Goal: Task Accomplishment & Management: Use online tool/utility

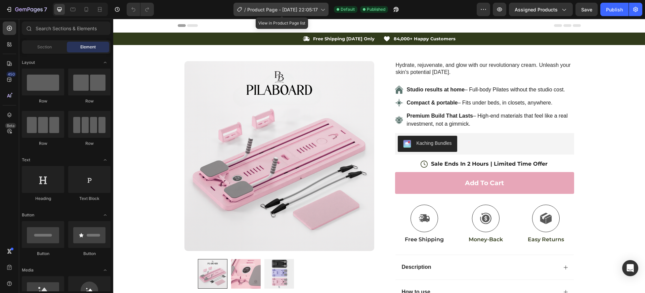
click at [321, 11] on icon at bounding box center [322, 9] width 7 height 7
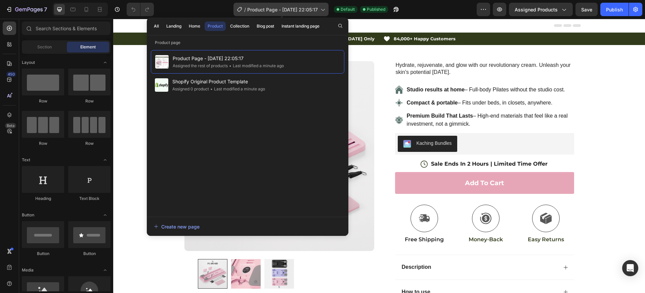
click at [323, 9] on icon at bounding box center [322, 9] width 7 height 7
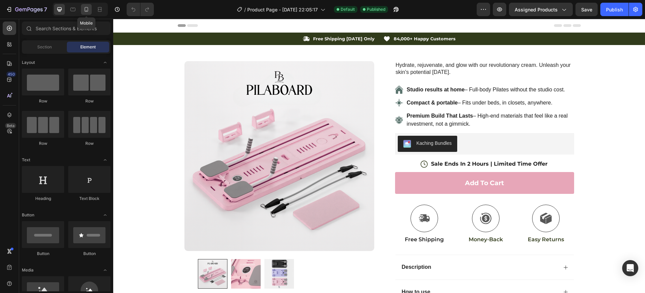
click at [85, 8] on icon at bounding box center [86, 9] width 7 height 7
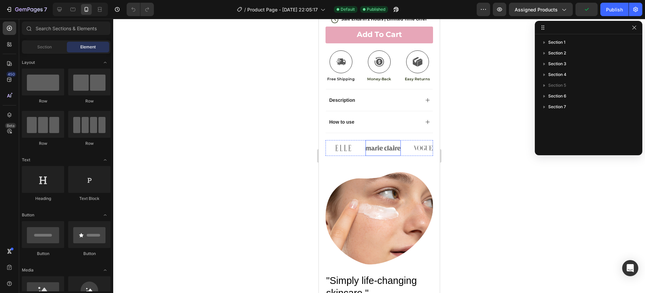
scroll to position [389, 0]
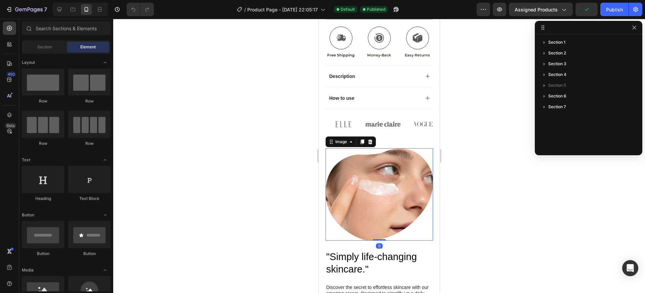
click at [386, 176] on img at bounding box center [379, 194] width 108 height 92
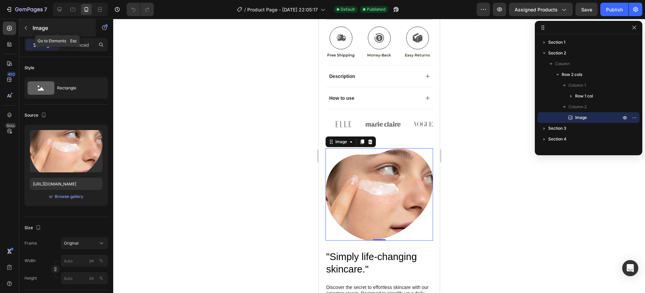
click at [28, 27] on icon "button" at bounding box center [25, 27] width 5 height 5
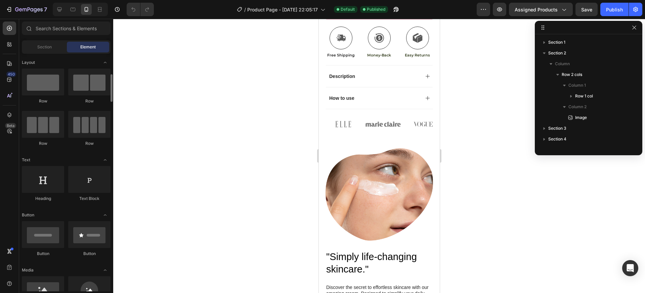
scroll to position [87, 0]
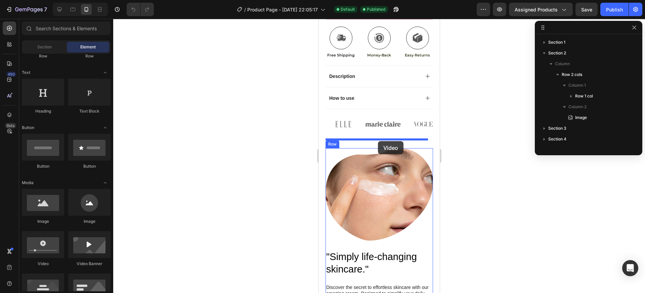
drag, startPoint x: 366, startPoint y: 269, endPoint x: 378, endPoint y: 141, distance: 128.0
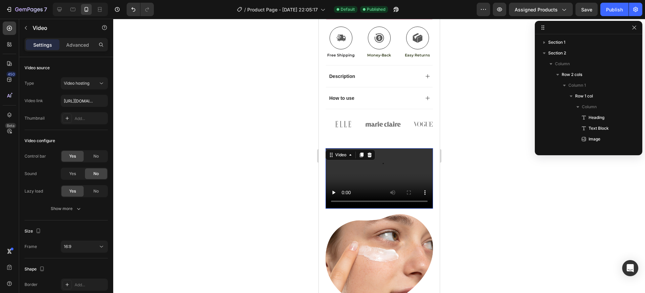
scroll to position [73, 0]
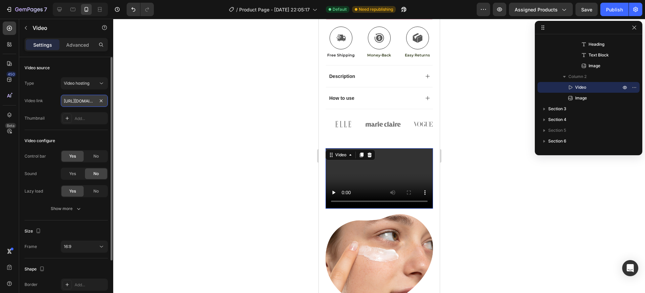
click at [77, 99] on input "[URL][DOMAIN_NAME]" at bounding box center [84, 101] width 47 height 12
paste input "e1f0d29a4d484b4a9d36dc431325a726"
type input "[URL][DOMAIN_NAME]"
click at [83, 248] on div "16:9" at bounding box center [81, 247] width 34 height 6
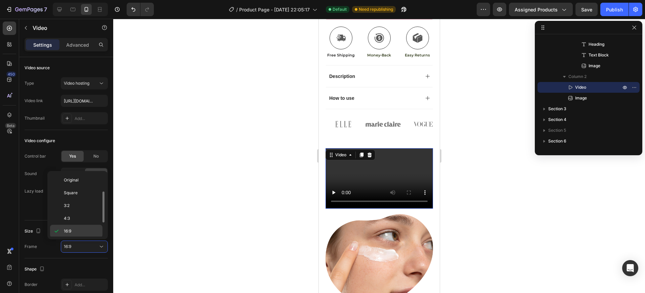
scroll to position [12, 0]
click at [80, 180] on p "Square" at bounding box center [82, 181] width 36 height 6
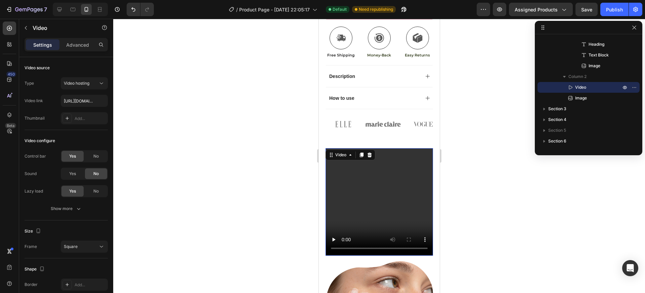
click at [482, 209] on div at bounding box center [379, 156] width 532 height 274
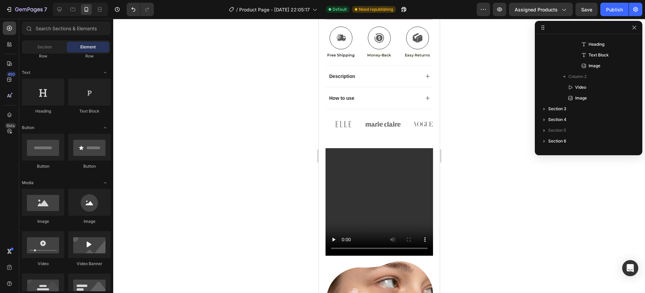
click at [466, 230] on div at bounding box center [379, 156] width 532 height 274
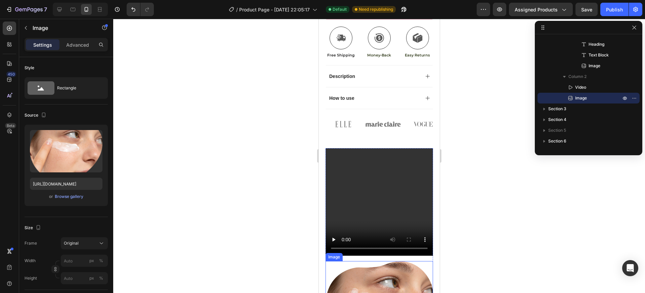
click at [372, 252] on icon at bounding box center [369, 254] width 5 height 5
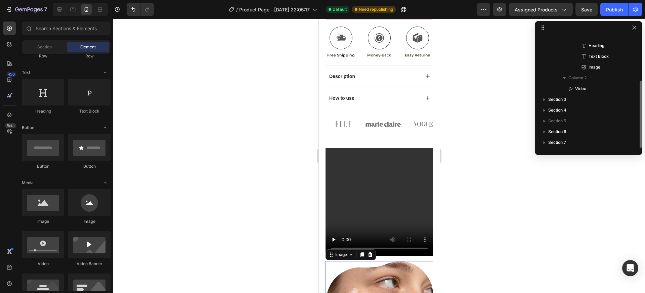
scroll to position [72, 0]
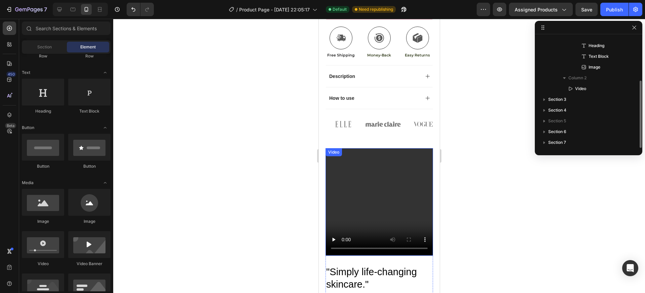
click at [395, 191] on video at bounding box center [379, 202] width 108 height 108
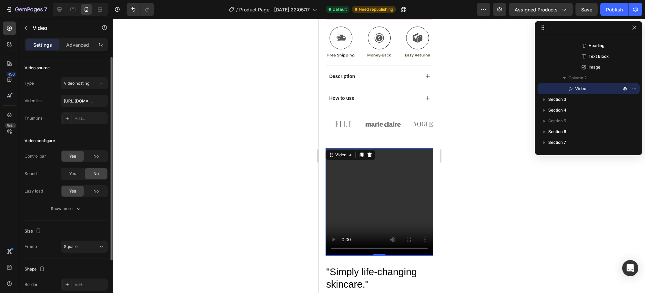
click at [96, 155] on span "No" at bounding box center [95, 156] width 5 height 6
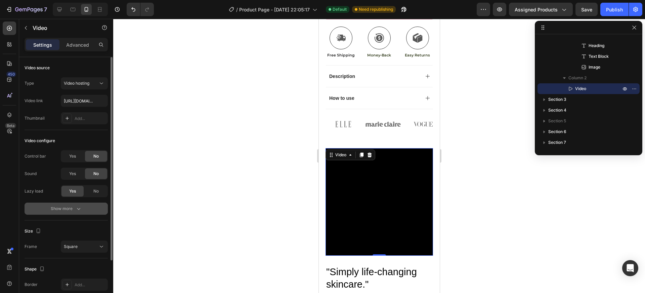
click at [83, 209] on button "Show more" at bounding box center [66, 209] width 83 height 12
click at [74, 208] on span "Yes" at bounding box center [72, 209] width 7 height 6
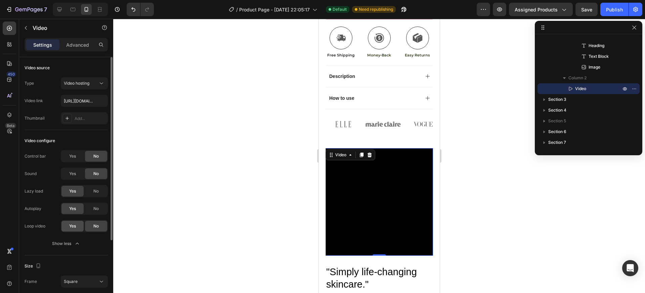
click at [71, 227] on span "Yes" at bounding box center [72, 226] width 7 height 6
click at [490, 219] on div at bounding box center [379, 156] width 532 height 274
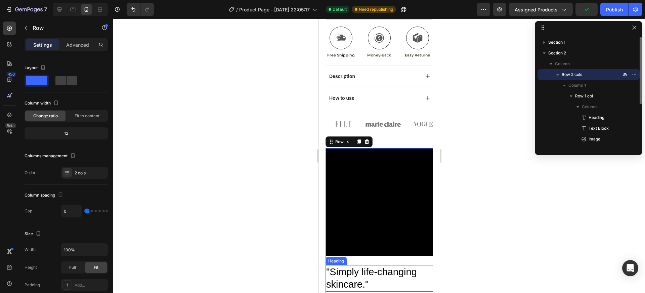
click at [378, 265] on h2 ""Simply life-changing skincare."" at bounding box center [379, 278] width 108 height 27
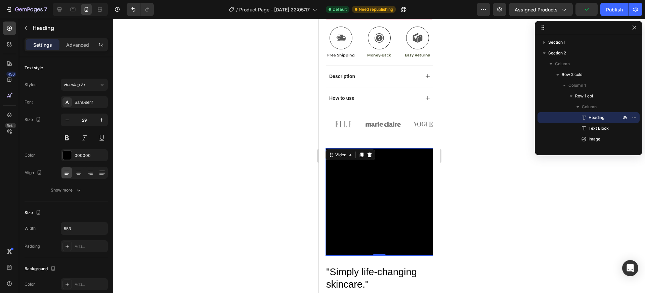
scroll to position [72, 0]
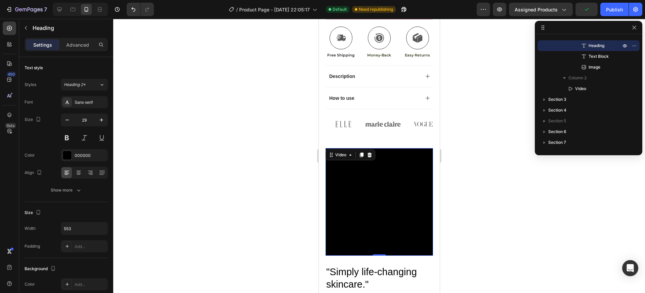
click at [393, 233] on video at bounding box center [379, 202] width 108 height 108
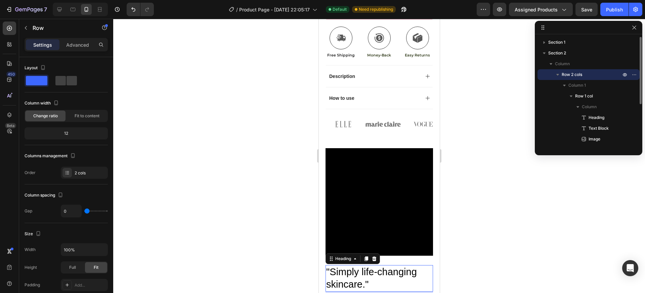
click at [382, 265] on h2 ""Simply life-changing skincare."" at bounding box center [379, 278] width 108 height 27
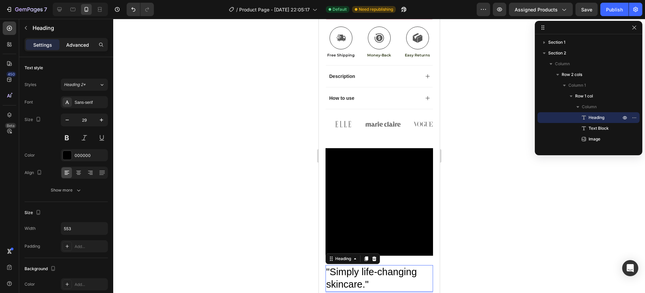
click at [78, 47] on div "Advanced" at bounding box center [78, 44] width 34 height 11
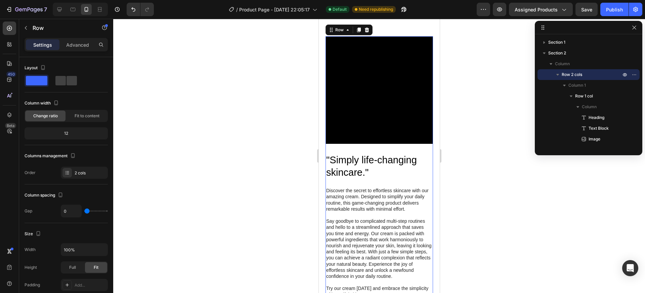
click at [507, 152] on div at bounding box center [379, 156] width 532 height 274
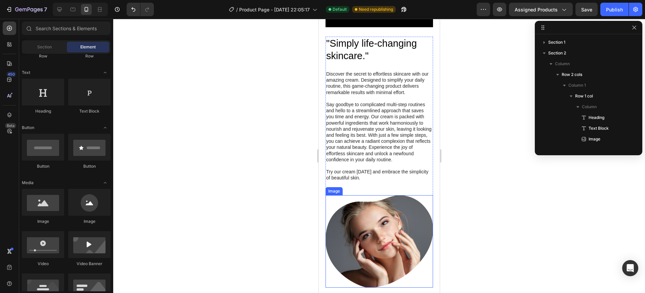
scroll to position [609, 0]
click at [386, 216] on img at bounding box center [379, 241] width 108 height 92
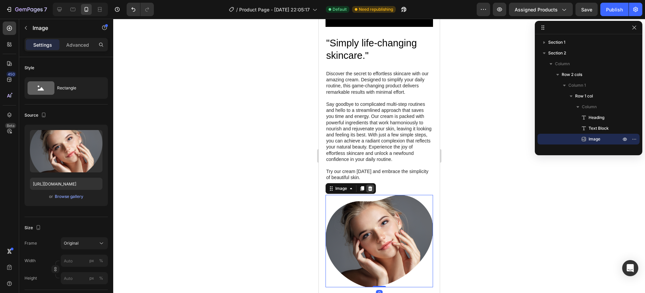
click at [373, 190] on div at bounding box center [370, 189] width 8 height 8
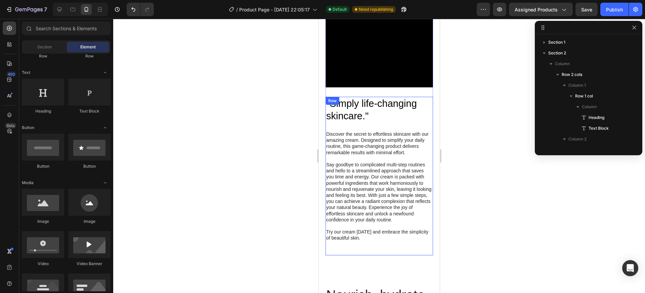
scroll to position [511, 0]
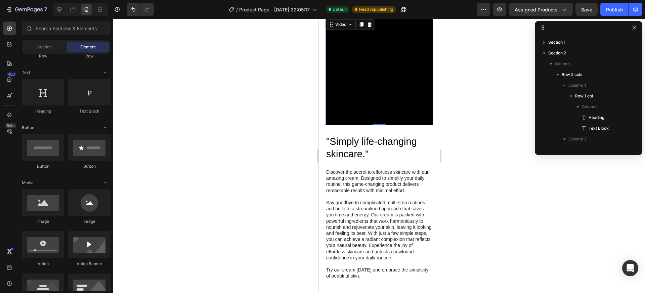
click at [371, 94] on video at bounding box center [379, 72] width 108 height 108
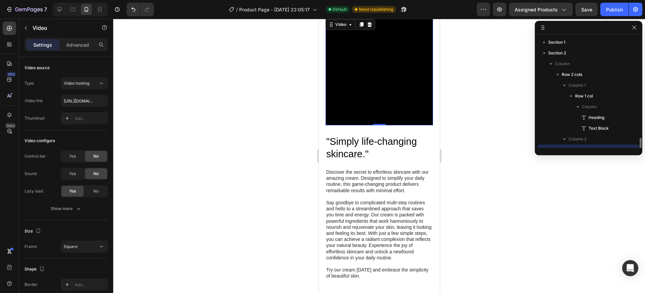
scroll to position [61, 0]
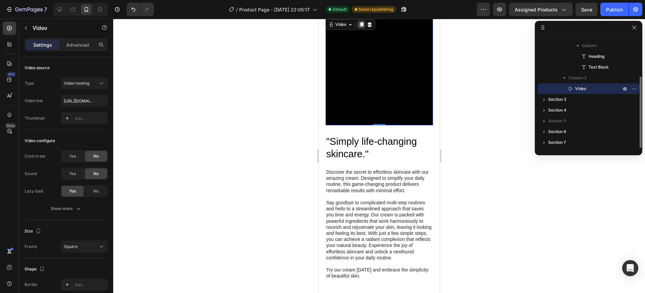
click at [360, 23] on icon at bounding box center [362, 24] width 4 height 5
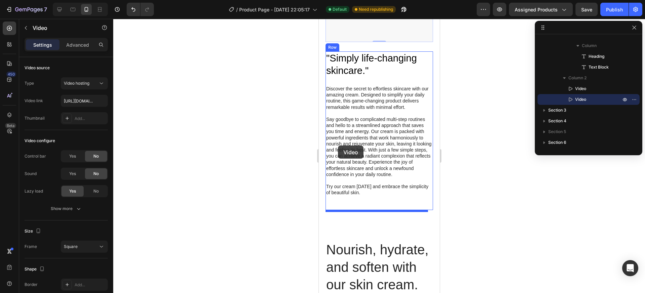
scroll to position [700, 0]
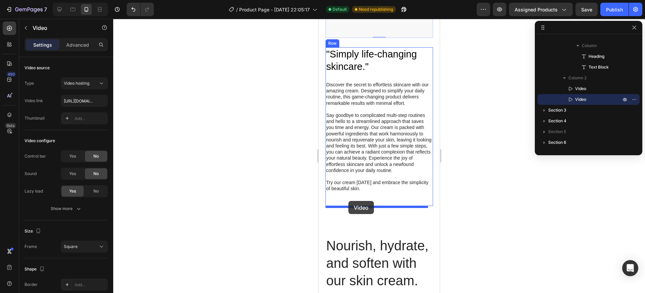
drag, startPoint x: 332, startPoint y: 25, endPoint x: 349, endPoint y: 202, distance: 177.9
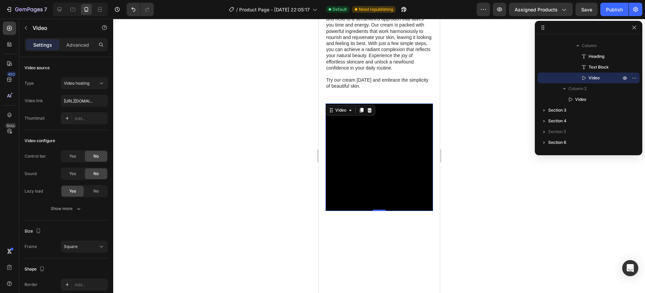
scroll to position [598, 0]
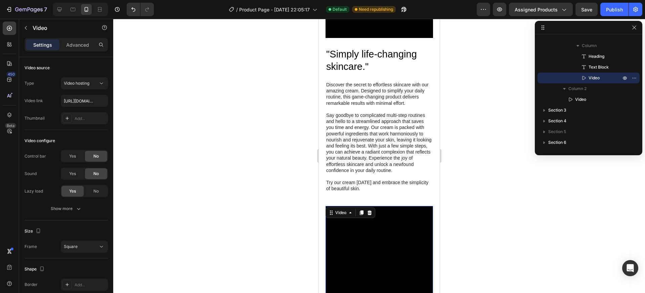
click at [362, 233] on video at bounding box center [379, 260] width 108 height 108
click at [94, 104] on input "[URL][DOMAIN_NAME]" at bounding box center [84, 101] width 47 height 12
paste input "9079e1d2388f413094c31de84c428a87"
type input "[URL][DOMAIN_NAME]"
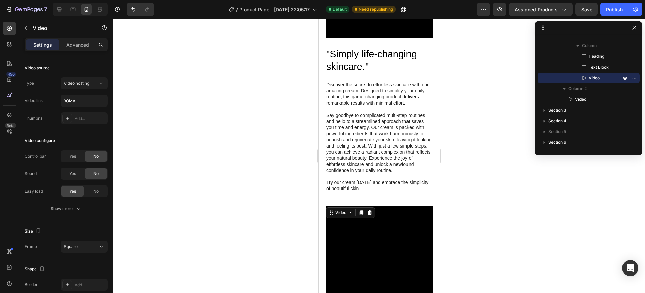
click at [171, 138] on div at bounding box center [379, 156] width 532 height 274
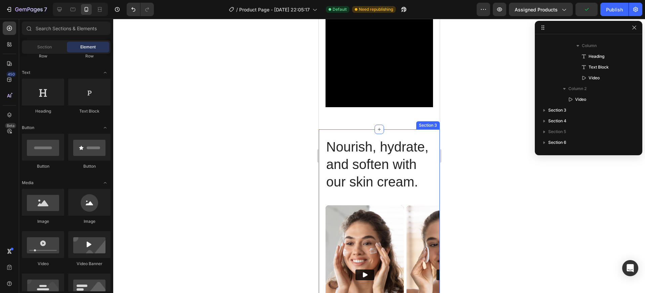
scroll to position [911, 0]
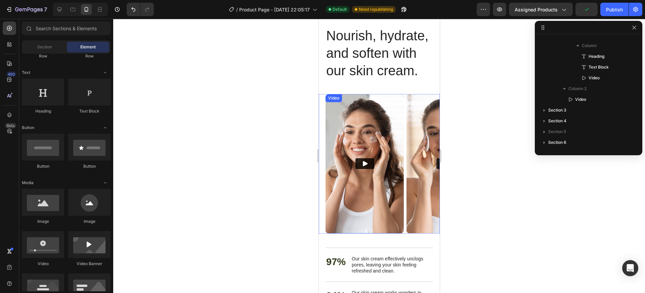
click at [383, 131] on img at bounding box center [364, 163] width 78 height 139
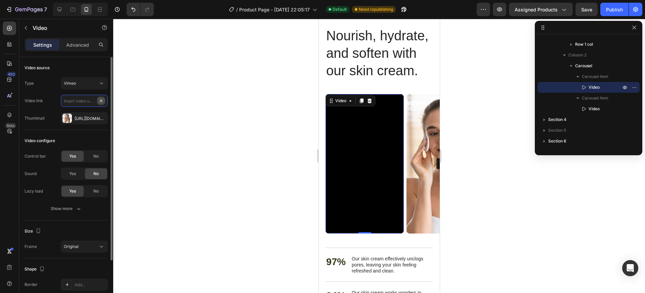
scroll to position [0, 0]
click at [86, 83] on div "Vimeo" at bounding box center [81, 83] width 34 height 6
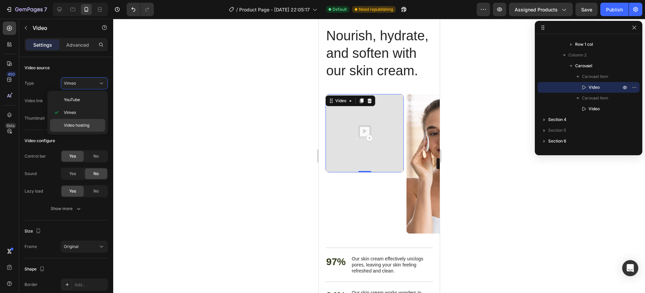
click at [84, 124] on span "Video hosting" at bounding box center [77, 125] width 26 height 6
type input "[URL][DOMAIN_NAME]"
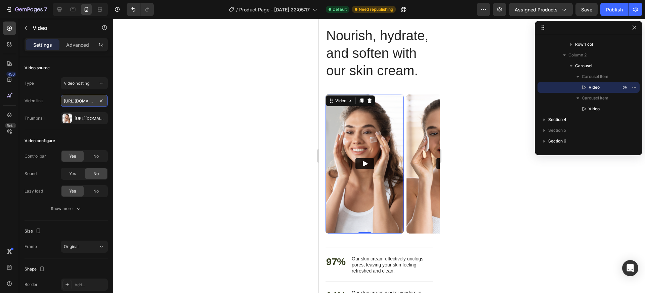
click at [84, 100] on input "[URL][DOMAIN_NAME]" at bounding box center [84, 101] width 47 height 12
click at [101, 119] on icon "button" at bounding box center [100, 118] width 5 height 5
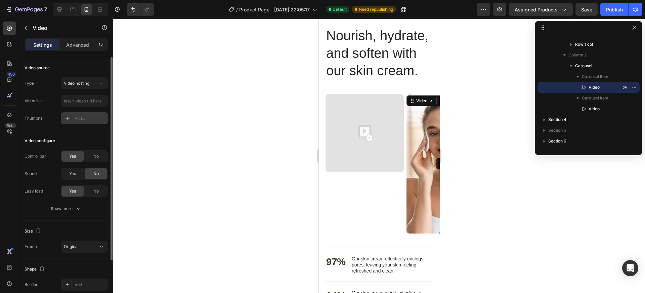
click at [425, 150] on img at bounding box center [445, 163] width 78 height 139
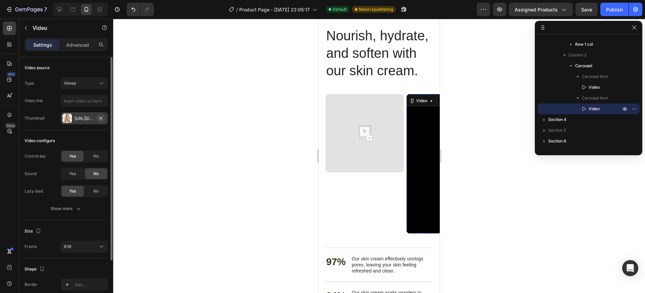
click at [104, 119] on button "button" at bounding box center [101, 118] width 8 height 8
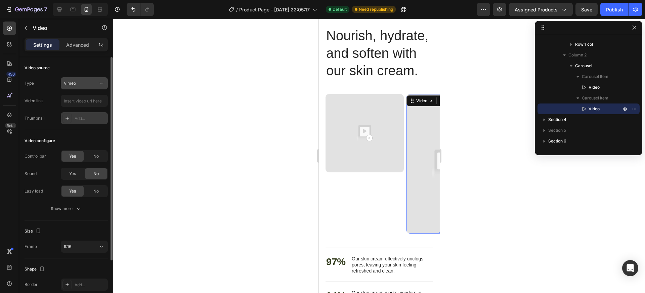
click at [103, 82] on icon at bounding box center [101, 83] width 7 height 7
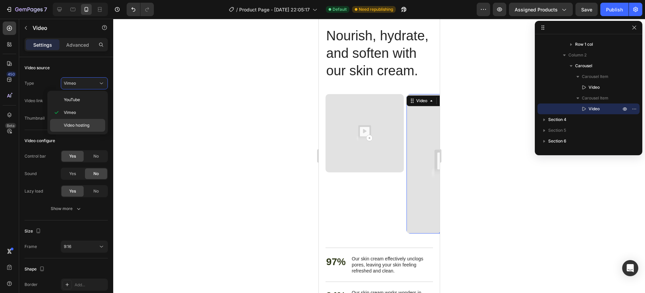
click at [89, 126] on span "Video hosting" at bounding box center [77, 125] width 26 height 6
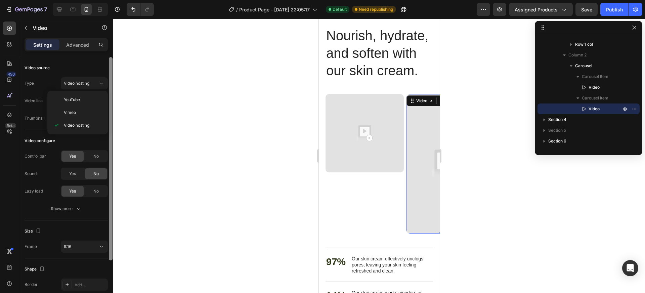
type input "[URL][DOMAIN_NAME]"
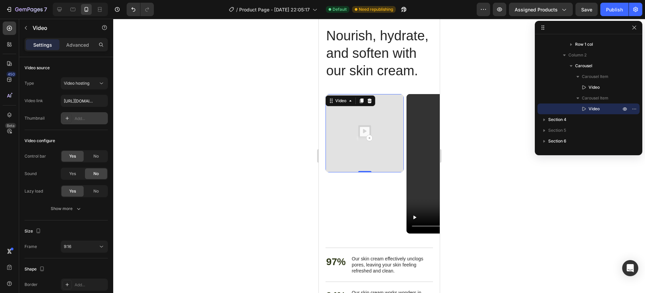
click at [386, 127] on img at bounding box center [364, 133] width 78 height 78
click at [423, 159] on video at bounding box center [445, 163] width 78 height 139
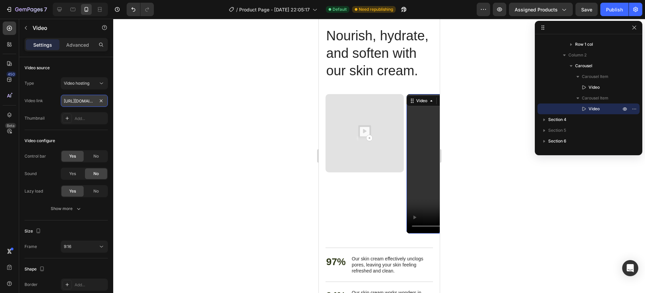
click at [85, 100] on input "[URL][DOMAIN_NAME]" at bounding box center [84, 101] width 47 height 12
paste input "[DOMAIN_NAME][URL]"
type input "[URL][DOMAIN_NAME]"
click at [420, 178] on video at bounding box center [445, 163] width 78 height 139
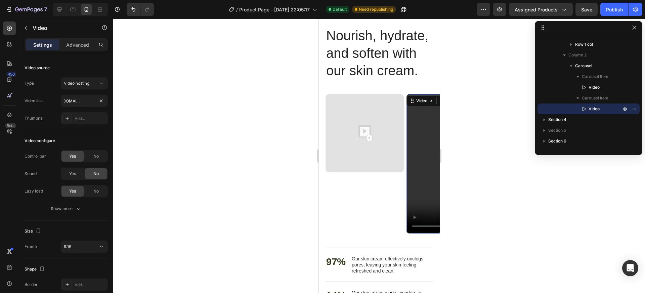
scroll to position [0, 0]
click at [381, 147] on img at bounding box center [364, 133] width 78 height 78
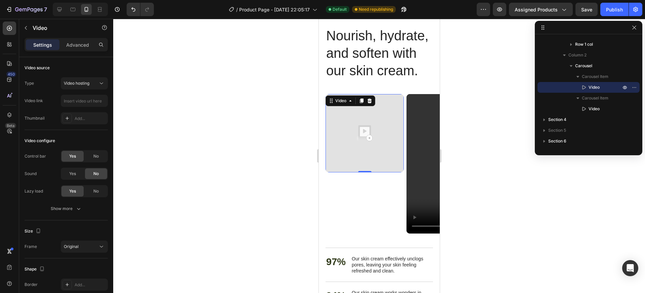
click at [357, 106] on div "Video" at bounding box center [350, 100] width 50 height 11
drag, startPoint x: 353, startPoint y: 134, endPoint x: 561, endPoint y: 146, distance: 208.4
click at [353, 134] on img at bounding box center [364, 133] width 78 height 78
click at [94, 103] on input "text" at bounding box center [84, 101] width 47 height 12
paste input "[URL][DOMAIN_NAME]"
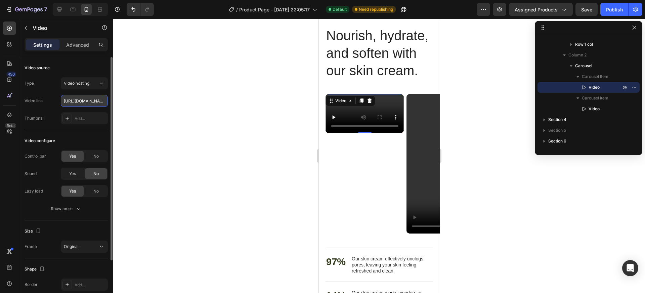
scroll to position [0, 124]
type input "[URL][DOMAIN_NAME]"
click at [73, 176] on span "Yes" at bounding box center [72, 174] width 7 height 6
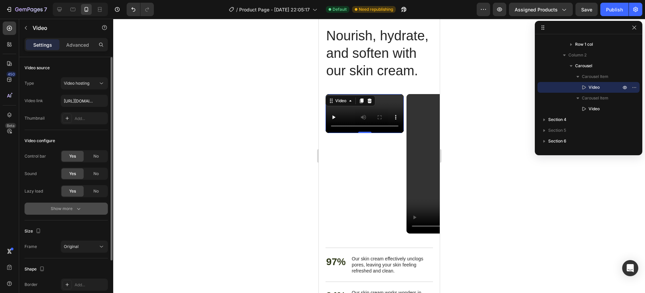
click at [77, 207] on icon "button" at bounding box center [78, 208] width 7 height 7
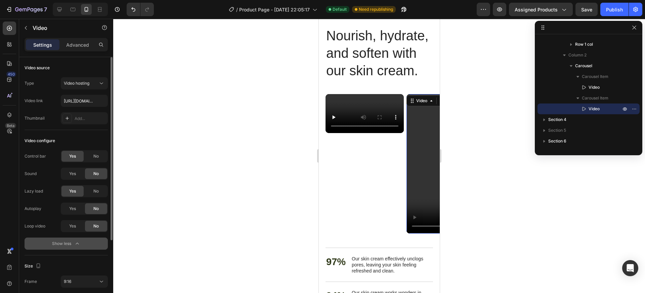
click at [424, 191] on video at bounding box center [445, 163] width 78 height 139
click at [74, 175] on span "Yes" at bounding box center [72, 174] width 7 height 6
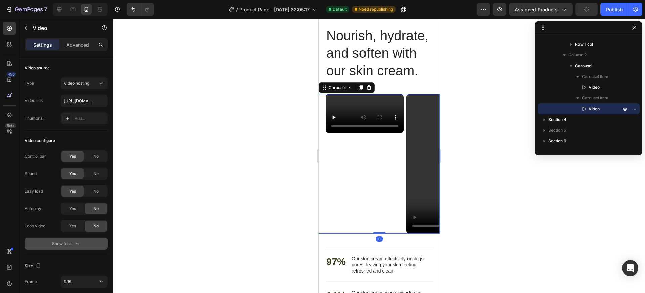
click at [405, 114] on div "Video Video" at bounding box center [382, 163] width 114 height 139
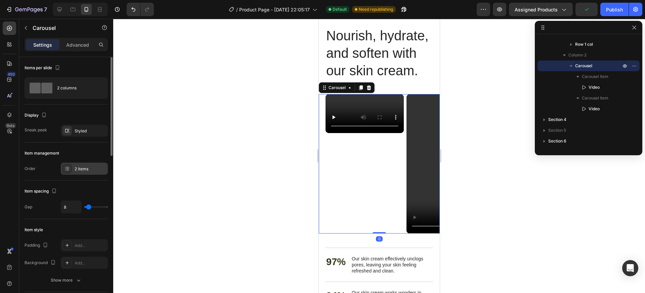
click at [80, 166] on div "2 items" at bounding box center [91, 169] width 32 height 6
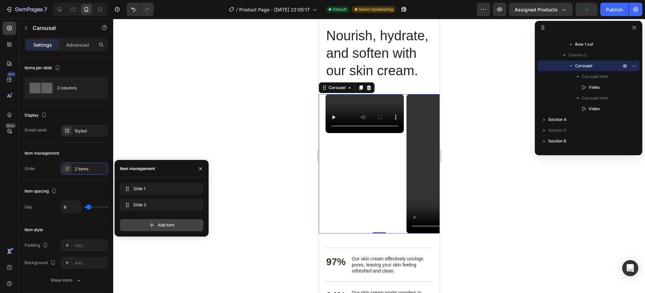
click at [157, 227] on div "Add item" at bounding box center [161, 225] width 83 height 12
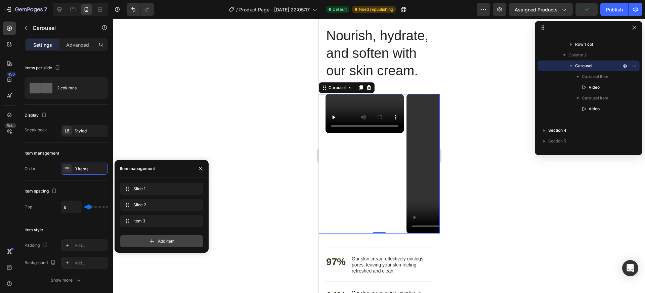
click at [158, 241] on span "Add item" at bounding box center [166, 241] width 17 height 6
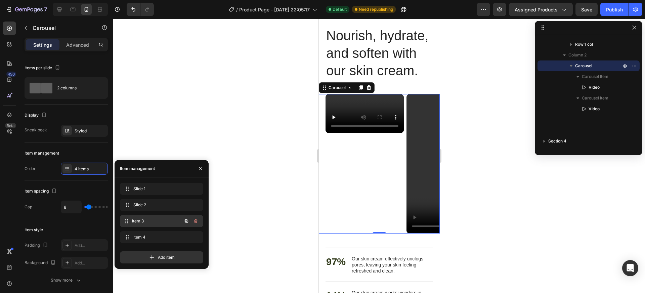
click at [147, 218] on span "Item 3" at bounding box center [157, 221] width 50 height 6
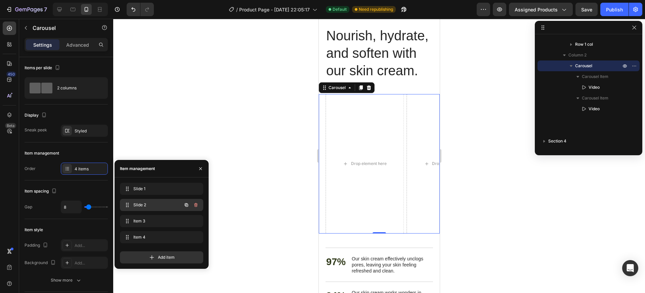
click at [147, 207] on span "Slide 2" at bounding box center [152, 205] width 38 height 6
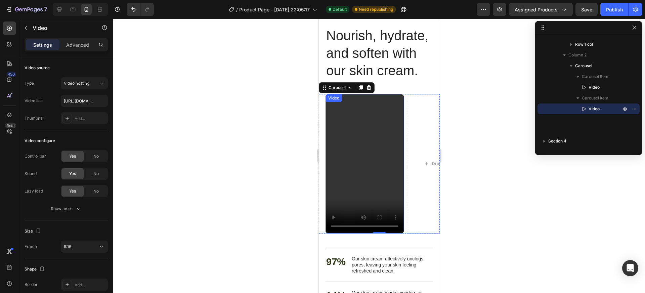
click at [356, 146] on video at bounding box center [364, 163] width 78 height 139
click at [331, 104] on icon at bounding box center [330, 100] width 5 height 5
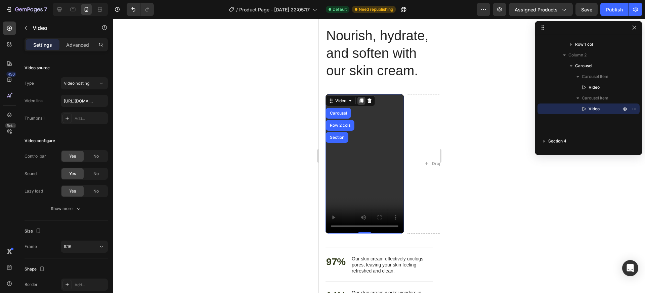
click at [361, 103] on icon at bounding box center [362, 100] width 4 height 5
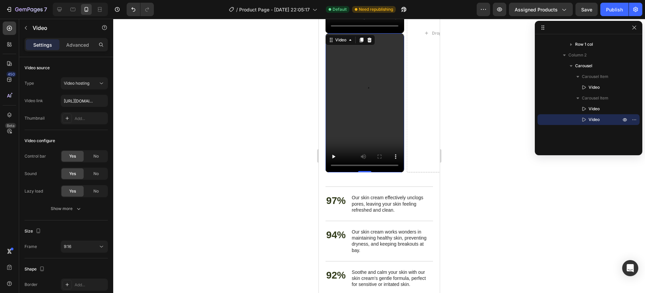
scroll to position [1043, 0]
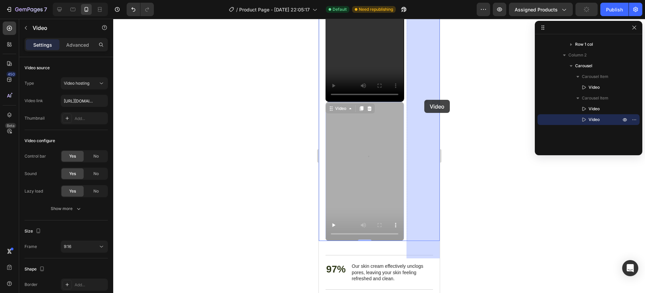
drag, startPoint x: 330, startPoint y: 129, endPoint x: 424, endPoint y: 100, distance: 99.0
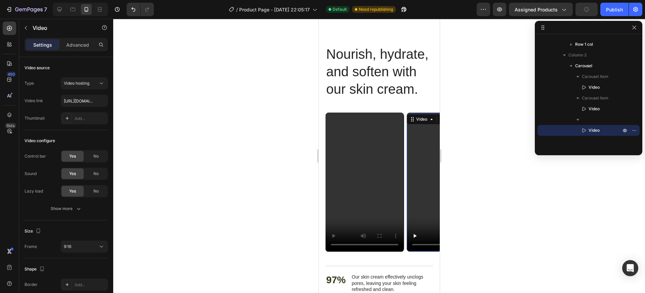
scroll to position [886, 0]
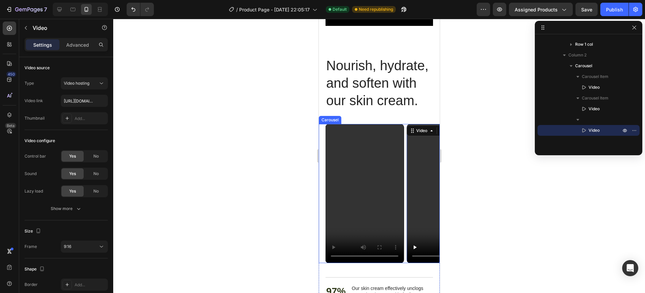
click at [404, 139] on div "Video Video Video 0 Drop element here" at bounding box center [382, 193] width 114 height 139
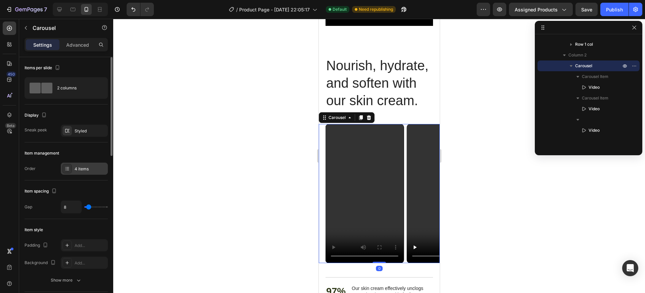
click at [86, 170] on div "4 items" at bounding box center [91, 169] width 32 height 6
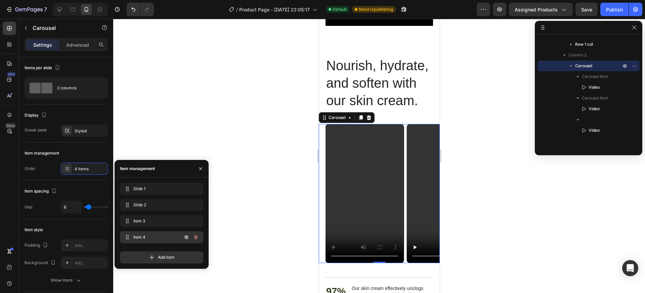
click at [144, 239] on span "Item 4" at bounding box center [152, 237] width 38 height 6
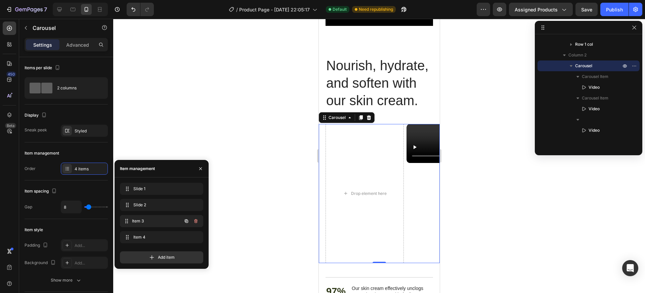
click at [150, 224] on div "Item 3 Item 3" at bounding box center [152, 220] width 59 height 9
click at [147, 222] on span "Item 3" at bounding box center [157, 221] width 50 height 6
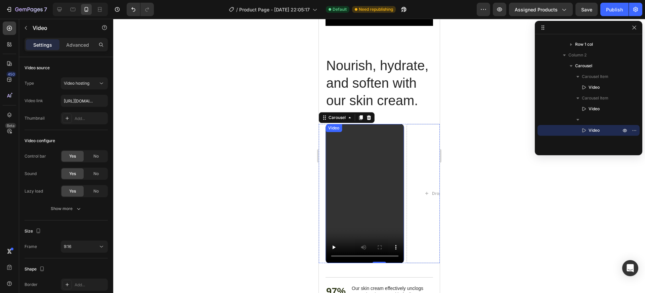
click at [370, 179] on video at bounding box center [364, 193] width 78 height 139
click at [361, 133] on icon at bounding box center [362, 130] width 4 height 5
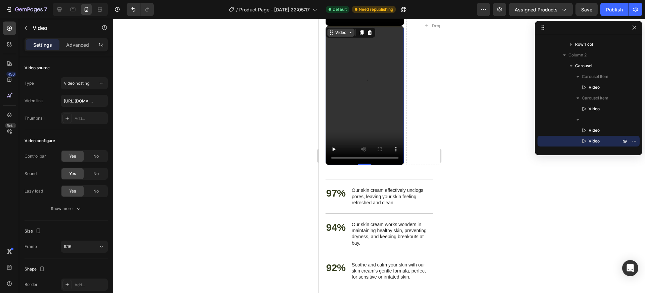
scroll to position [1120, 0]
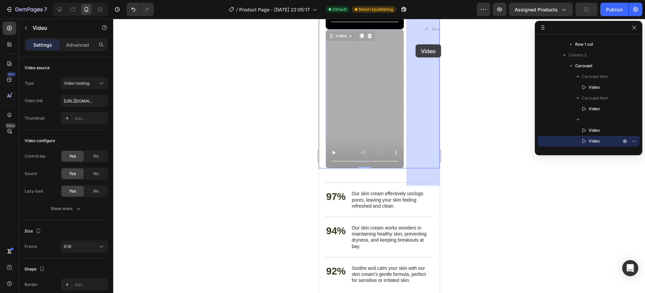
drag, startPoint x: 330, startPoint y: 51, endPoint x: 419, endPoint y: 43, distance: 88.7
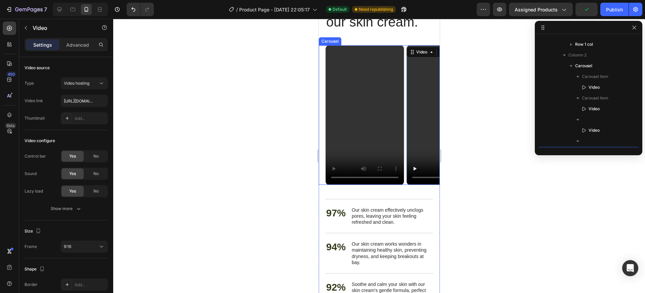
scroll to position [959, 0]
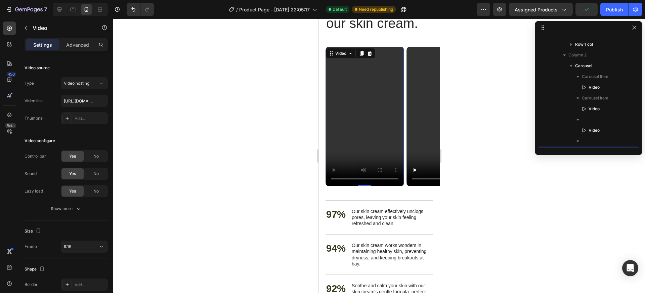
click at [375, 146] on video at bounding box center [364, 116] width 78 height 139
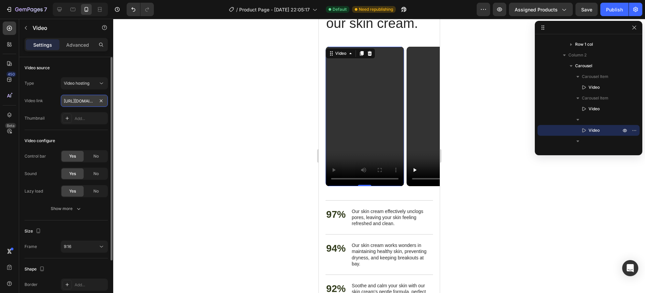
click at [85, 101] on input "[URL][DOMAIN_NAME]" at bounding box center [84, 101] width 47 height 12
paste input "bc78c1d3179f4a4a849635e200da45dc"
type input "[URL][DOMAIN_NAME]"
click at [419, 90] on video at bounding box center [445, 116] width 78 height 139
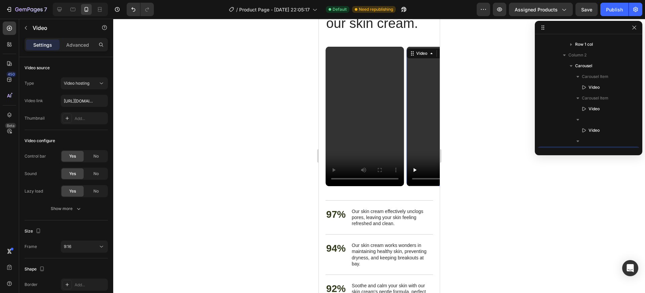
scroll to position [233, 0]
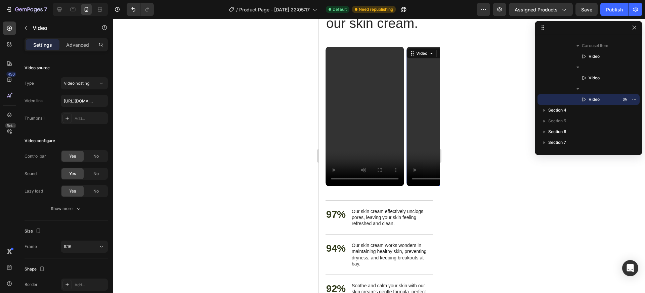
click at [423, 114] on video at bounding box center [445, 116] width 78 height 139
click at [73, 103] on input "[URL][DOMAIN_NAME]" at bounding box center [84, 101] width 47 height 12
type input "[URL][DOMAIN_NAME]"
click at [265, 152] on div at bounding box center [379, 156] width 532 height 274
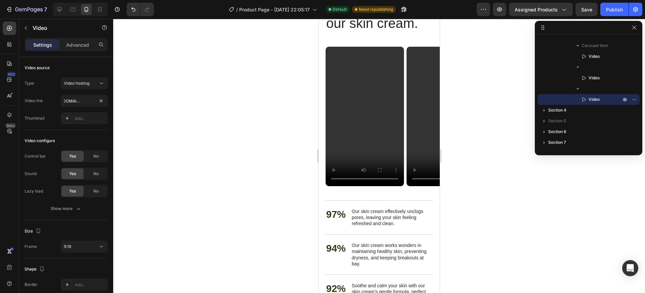
scroll to position [0, 0]
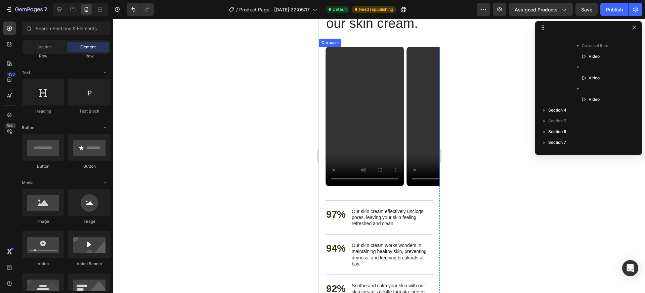
click at [404, 80] on div "Video Video Video Video" at bounding box center [382, 116] width 114 height 139
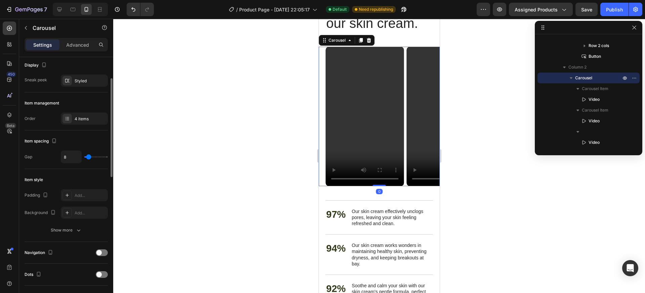
scroll to position [101, 0]
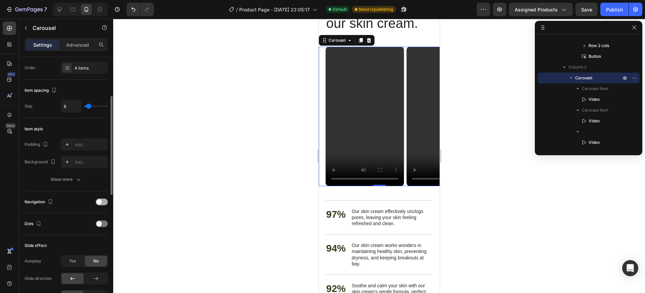
click at [99, 202] on span at bounding box center [98, 201] width 5 height 5
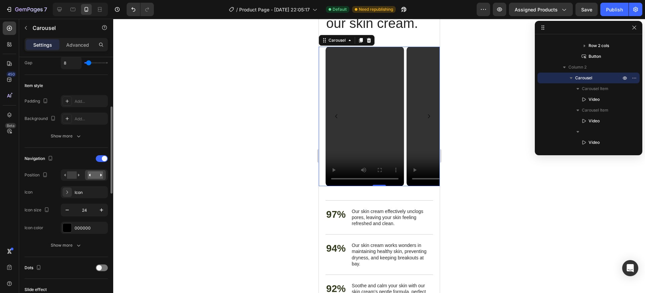
scroll to position [179, 0]
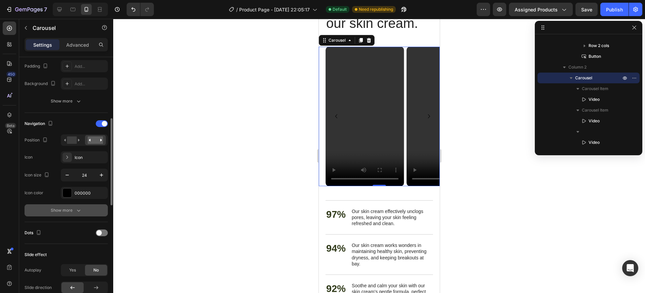
click at [72, 211] on div "Show more" at bounding box center [66, 210] width 31 height 7
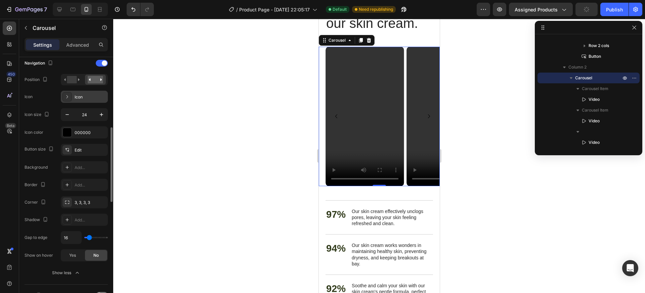
scroll to position [227, 0]
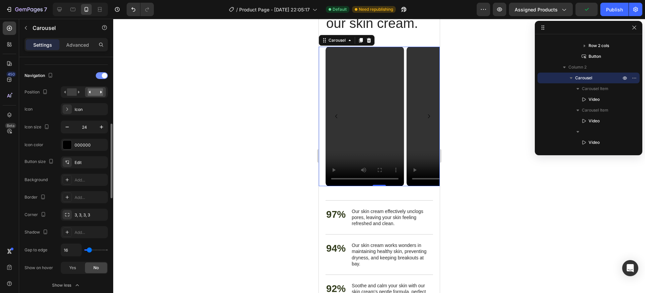
click at [104, 76] on span at bounding box center [104, 75] width 5 height 5
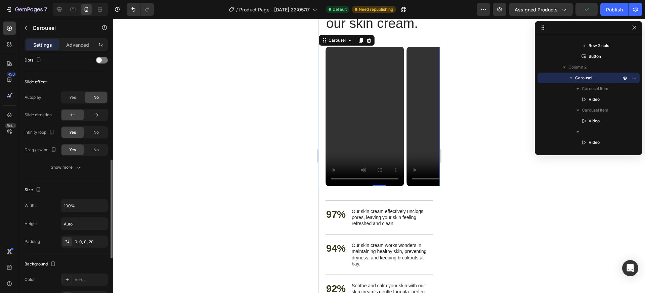
scroll to position [253, 0]
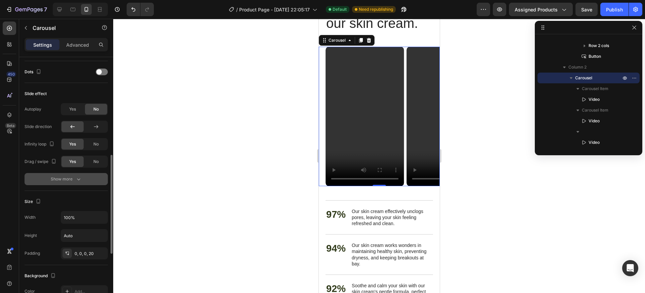
click at [73, 181] on div "Show more" at bounding box center [66, 179] width 31 height 7
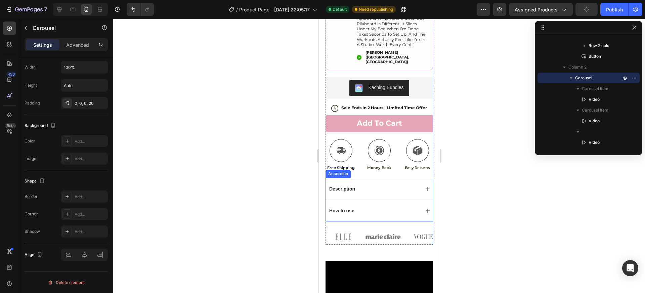
scroll to position [289, 0]
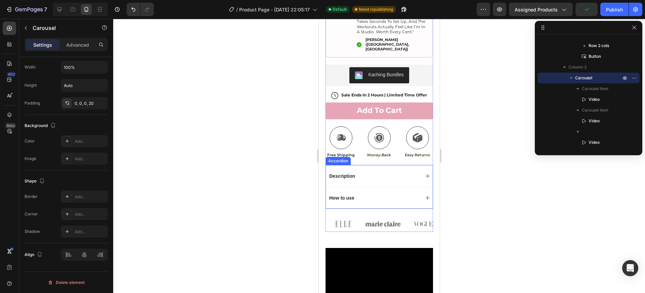
click at [425, 195] on icon at bounding box center [427, 197] width 5 height 5
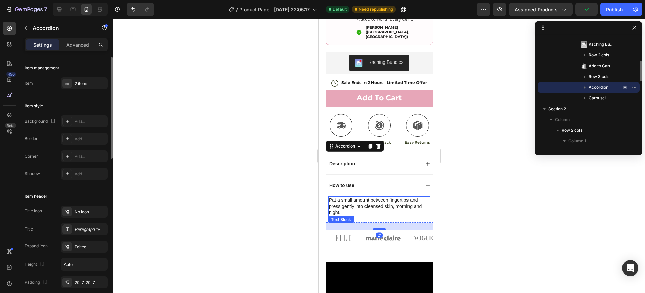
scroll to position [302, 0]
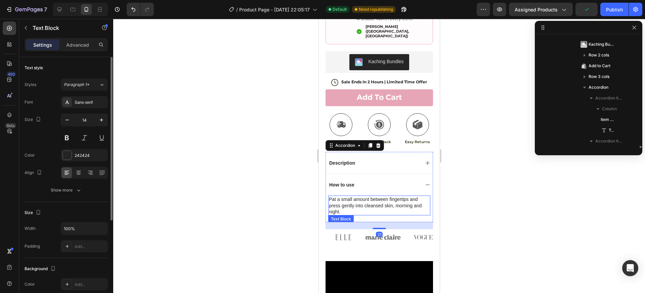
click at [376, 196] on p "Pat a small amount between fingertips and press gently into cleansed skin, morn…" at bounding box center [379, 205] width 101 height 18
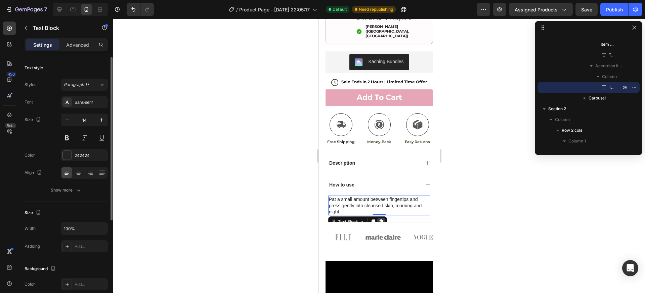
click at [380, 219] on icon at bounding box center [381, 221] width 4 height 5
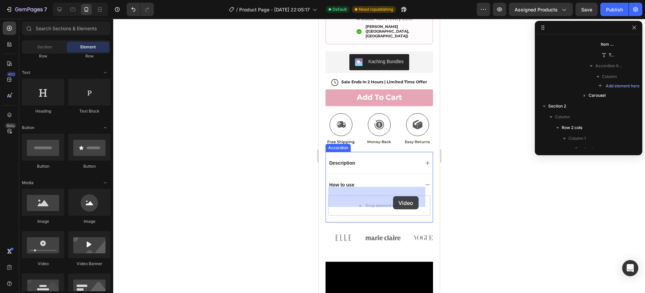
drag, startPoint x: 366, startPoint y: 262, endPoint x: 393, endPoint y: 196, distance: 71.0
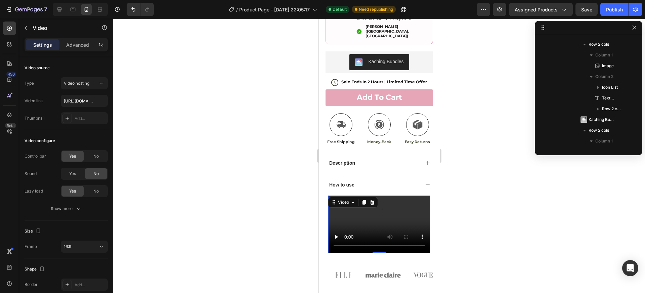
scroll to position [493, 0]
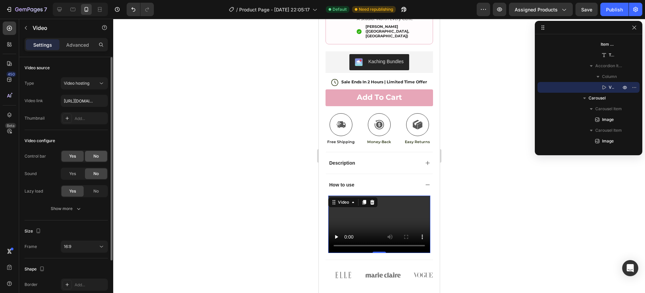
click at [91, 156] on div "No" at bounding box center [96, 156] width 22 height 11
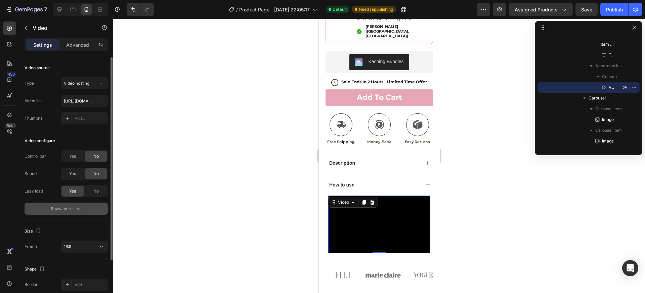
click at [79, 205] on icon "button" at bounding box center [78, 208] width 7 height 7
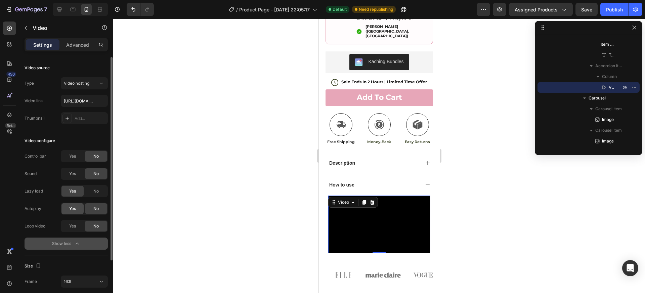
click at [76, 210] on span "Yes" at bounding box center [72, 209] width 7 height 6
click at [76, 225] on span "Yes" at bounding box center [72, 226] width 7 height 6
click at [89, 102] on input "[URL][DOMAIN_NAME]" at bounding box center [84, 101] width 47 height 12
paste input "aeeb93ee4cc6458c945edb5e586b3bd6"
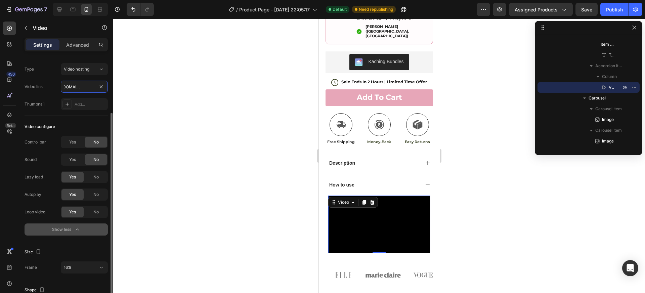
scroll to position [41, 0]
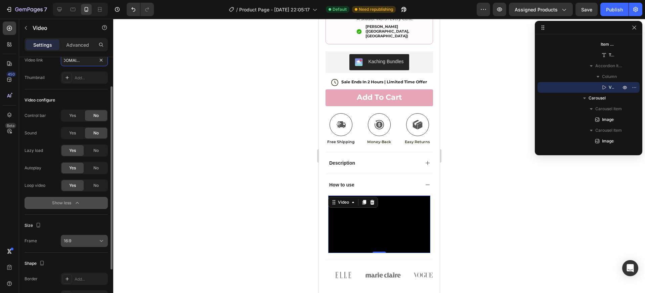
type input "[URL][DOMAIN_NAME]"
click at [89, 240] on div "16:9" at bounding box center [81, 241] width 34 height 6
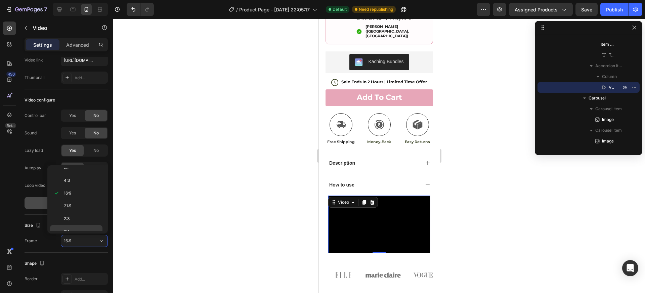
scroll to position [65, 0]
click at [76, 213] on p "9:16" at bounding box center [82, 212] width 36 height 6
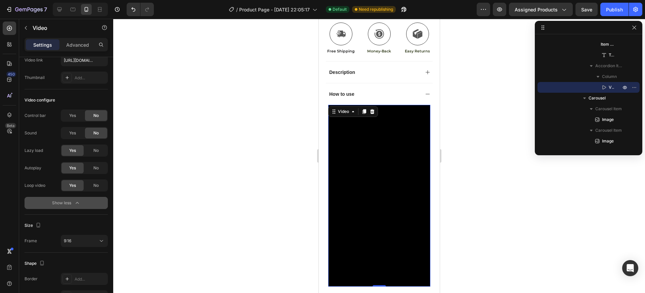
scroll to position [398, 0]
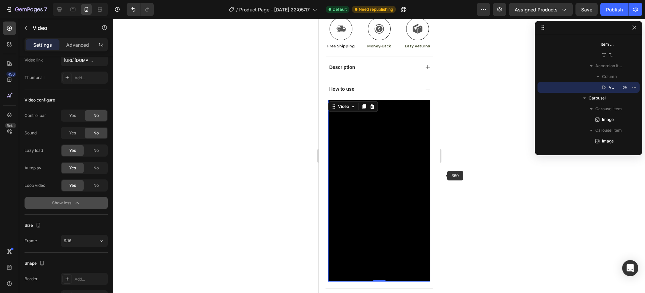
click at [452, 172] on div at bounding box center [379, 156] width 532 height 274
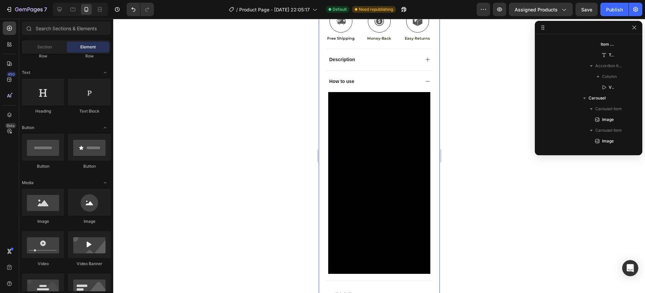
scroll to position [406, 0]
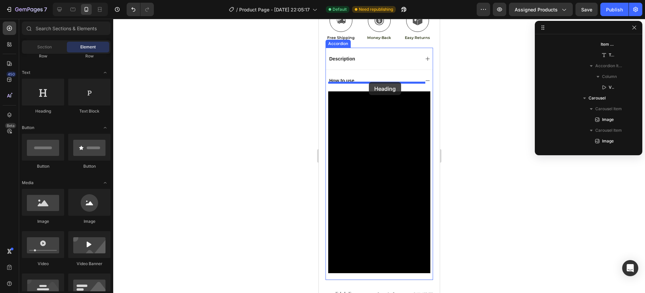
drag, startPoint x: 364, startPoint y: 121, endPoint x: 369, endPoint y: 82, distance: 39.6
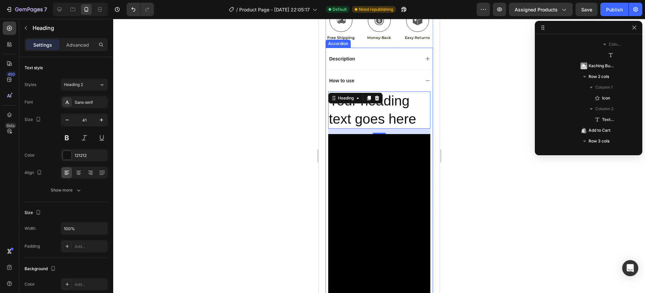
scroll to position [729, 0]
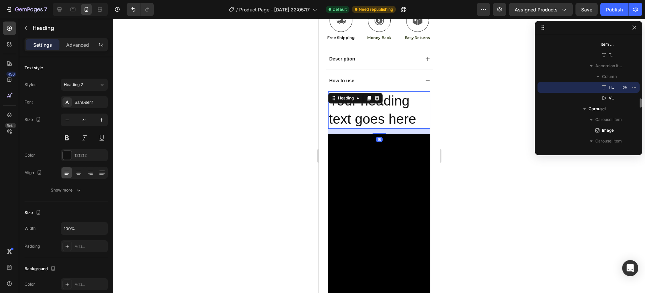
click at [374, 105] on h2 "Your heading text goes here" at bounding box center [379, 109] width 102 height 37
click at [374, 105] on p "Your heading text goes here" at bounding box center [379, 110] width 101 height 36
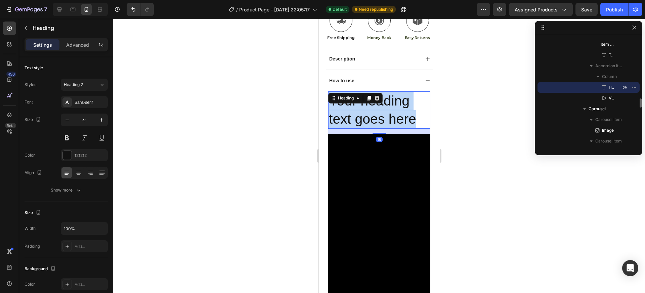
click at [374, 105] on p "Your heading text goes here" at bounding box center [379, 110] width 101 height 36
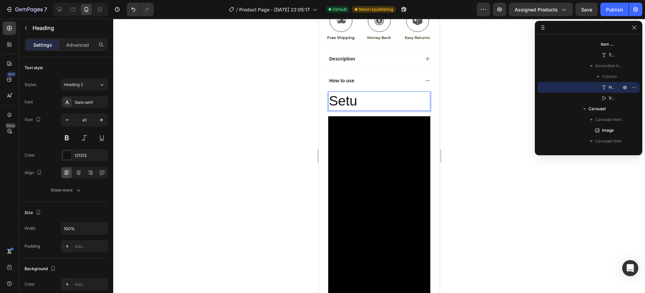
click at [354, 98] on p "Setu" at bounding box center [379, 101] width 101 height 18
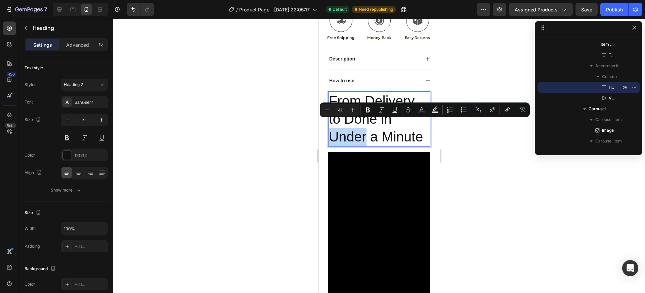
drag, startPoint x: 357, startPoint y: 130, endPoint x: 333, endPoint y: 130, distance: 23.9
click at [333, 130] on p "From Delivery to Done in Under a Minute" at bounding box center [379, 119] width 101 height 54
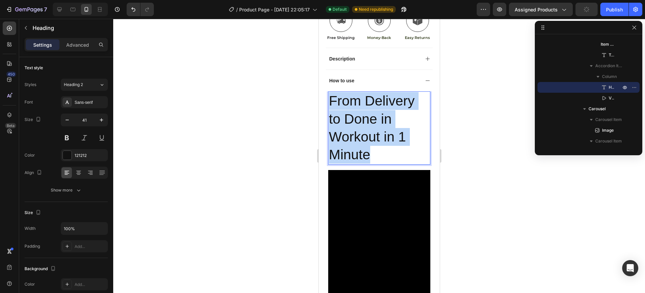
drag, startPoint x: 389, startPoint y: 148, endPoint x: 330, endPoint y: 90, distance: 81.8
click at [330, 92] on p "From Delivery to Done in Workout in 1 Minute" at bounding box center [379, 128] width 101 height 72
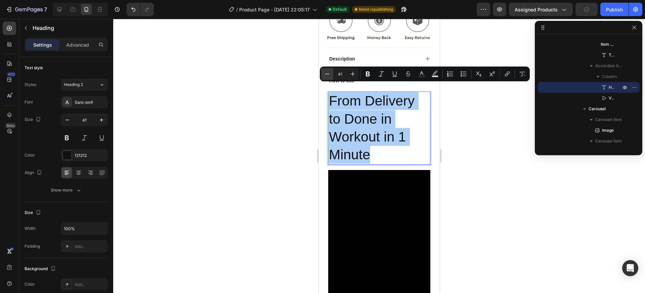
click at [326, 77] on icon "Editor contextual toolbar" at bounding box center [327, 74] width 7 height 7
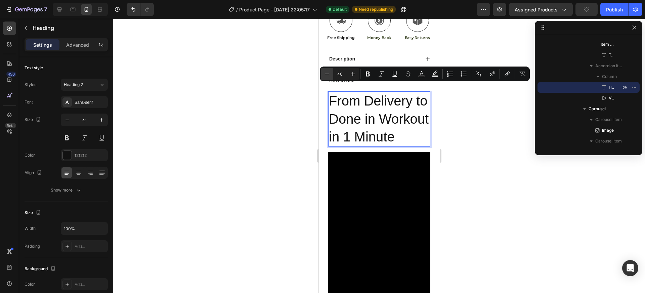
click at [326, 77] on icon "Editor contextual toolbar" at bounding box center [327, 74] width 7 height 7
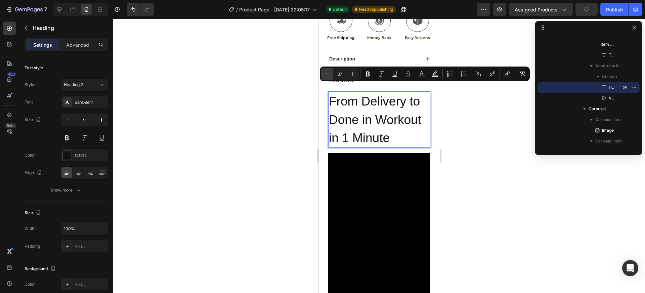
click at [326, 77] on icon "Editor contextual toolbar" at bounding box center [327, 74] width 7 height 7
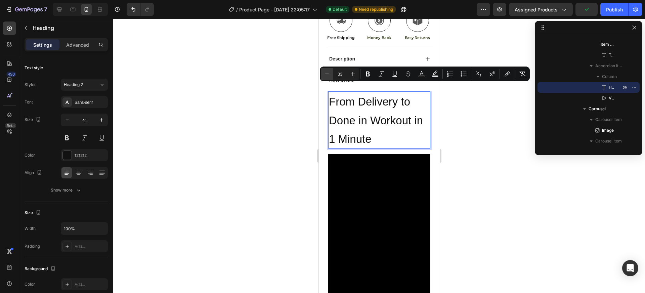
click at [326, 77] on icon "Editor contextual toolbar" at bounding box center [327, 74] width 7 height 7
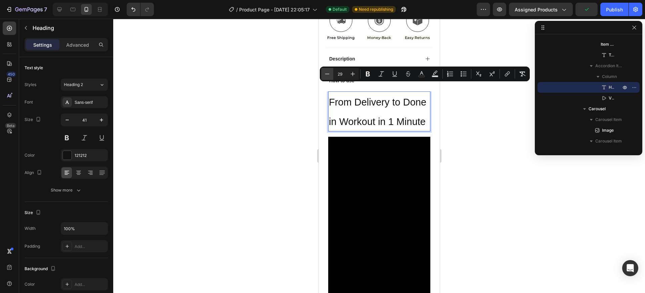
click at [326, 77] on icon "Editor contextual toolbar" at bounding box center [327, 74] width 7 height 7
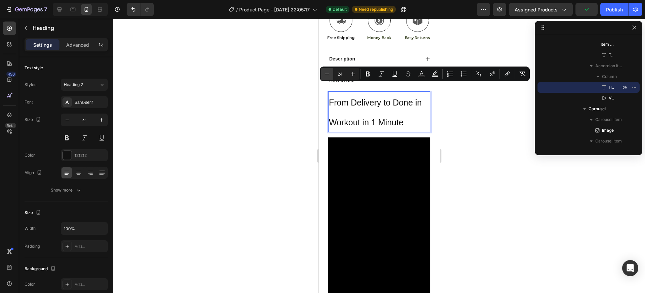
click at [326, 77] on icon "Editor contextual toolbar" at bounding box center [327, 74] width 7 height 7
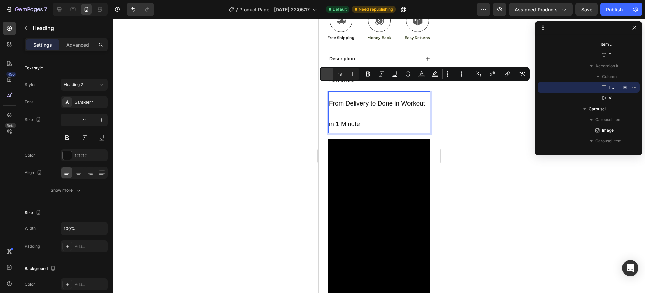
click at [326, 77] on icon "Editor contextual toolbar" at bounding box center [327, 74] width 7 height 7
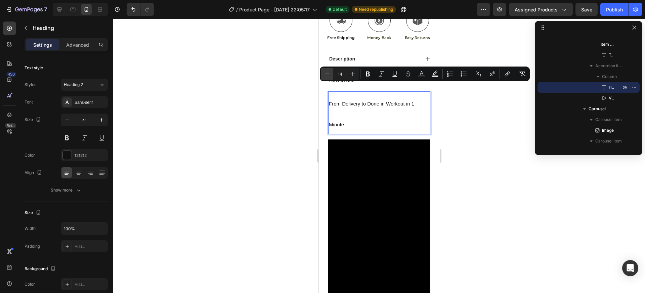
click at [326, 77] on icon "Editor contextual toolbar" at bounding box center [327, 74] width 7 height 7
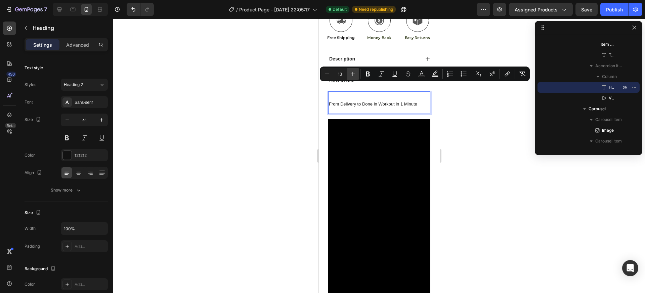
click at [354, 74] on icon "Editor contextual toolbar" at bounding box center [353, 74] width 4 height 4
type input "14"
click at [74, 121] on input "41" at bounding box center [84, 120] width 22 height 12
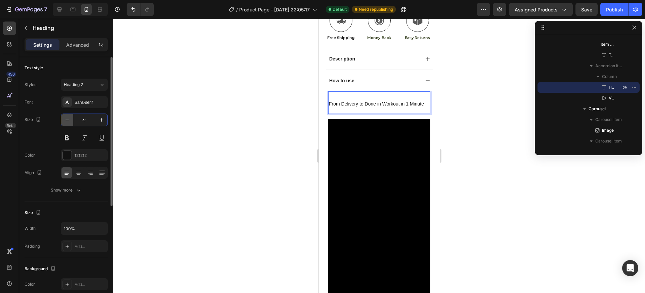
click at [70, 123] on icon "button" at bounding box center [67, 120] width 7 height 7
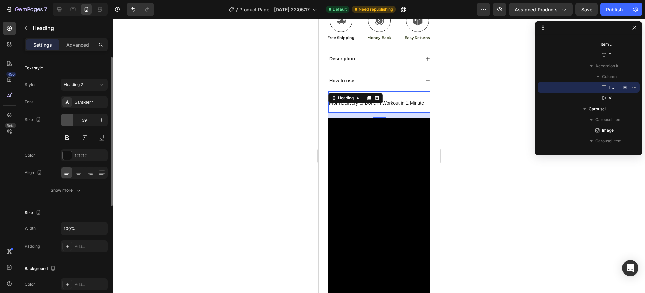
click at [70, 123] on icon "button" at bounding box center [67, 120] width 7 height 7
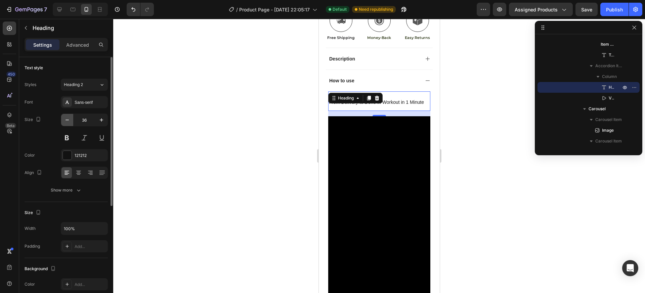
click at [70, 123] on icon "button" at bounding box center [67, 120] width 7 height 7
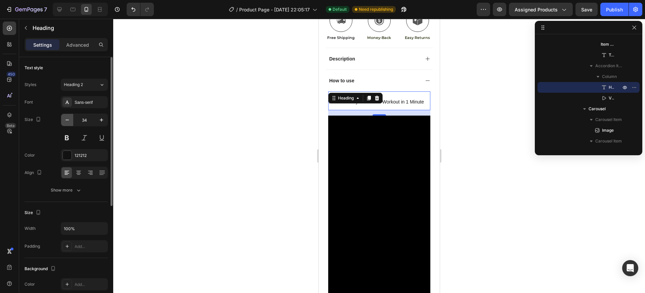
click at [70, 123] on icon "button" at bounding box center [67, 120] width 7 height 7
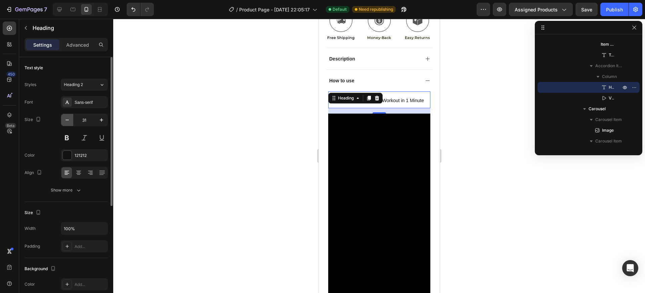
click at [70, 123] on icon "button" at bounding box center [67, 120] width 7 height 7
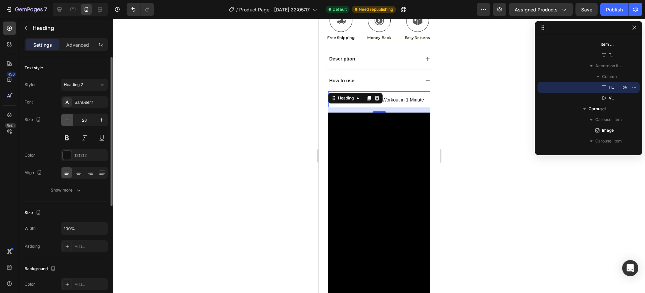
click at [70, 123] on icon "button" at bounding box center [67, 120] width 7 height 7
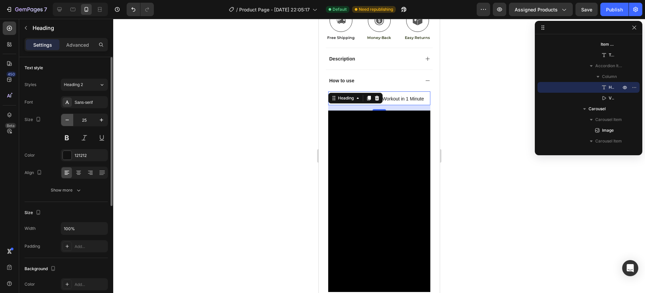
click at [70, 123] on icon "button" at bounding box center [67, 120] width 7 height 7
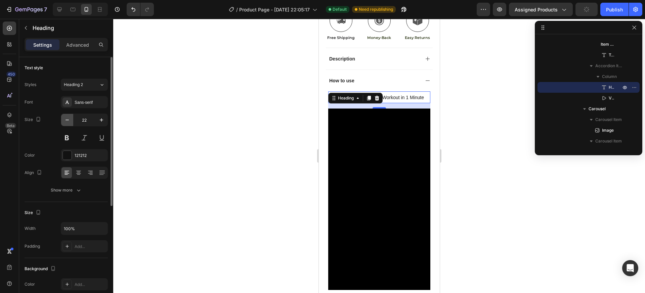
click at [70, 123] on icon "button" at bounding box center [67, 120] width 7 height 7
type input "21"
click at [83, 104] on div "Sans-serif" at bounding box center [91, 102] width 32 height 6
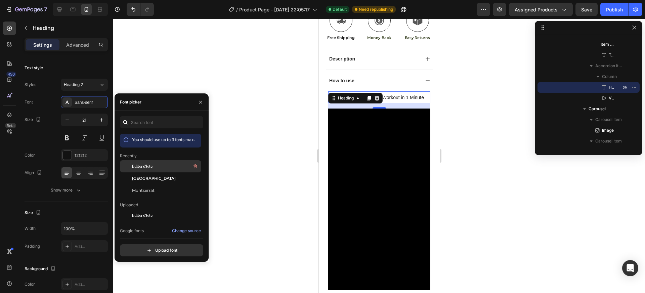
click at [149, 165] on span "EditorsNote" at bounding box center [142, 166] width 21 height 6
click at [67, 141] on button at bounding box center [67, 138] width 12 height 12
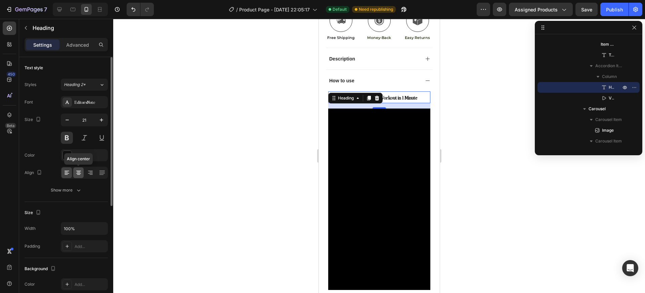
click at [76, 172] on icon at bounding box center [78, 172] width 7 height 7
click at [178, 158] on div at bounding box center [379, 156] width 532 height 274
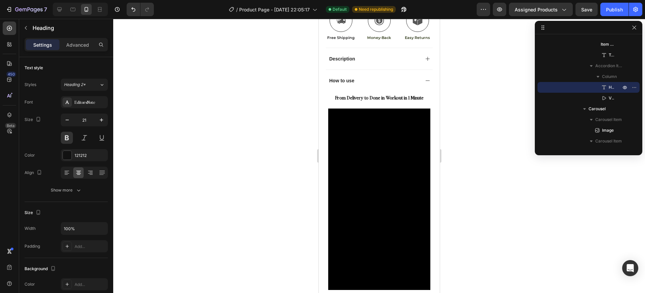
click at [178, 158] on div at bounding box center [379, 156] width 532 height 274
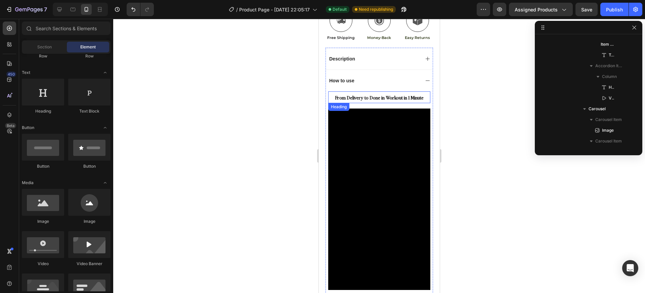
click at [383, 94] on span "From Delivery to Done in Workout in 1 Minute" at bounding box center [379, 97] width 89 height 6
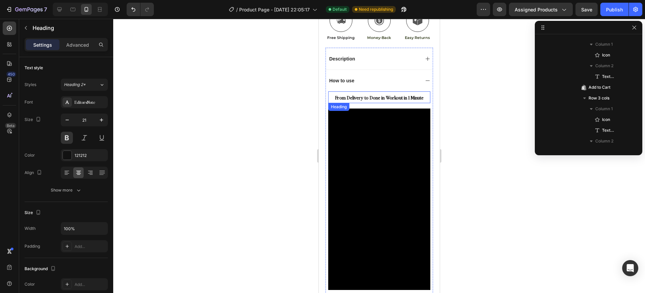
scroll to position [923, 0]
click at [458, 98] on div at bounding box center [379, 156] width 532 height 274
click at [381, 94] on span "From Delivery to Done in Workout in 1 Minute" at bounding box center [379, 97] width 89 height 6
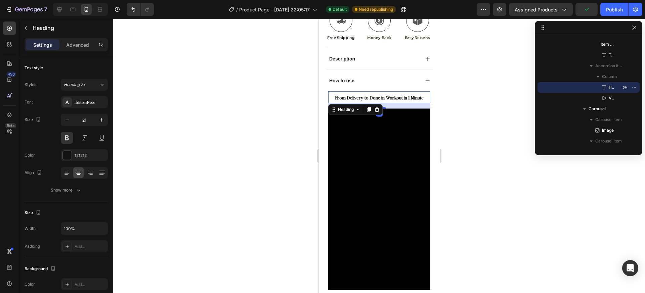
click at [377, 94] on span "From Delivery to Done in Workout in 1 Minute" at bounding box center [379, 97] width 89 height 6
click at [474, 95] on div at bounding box center [379, 156] width 532 height 274
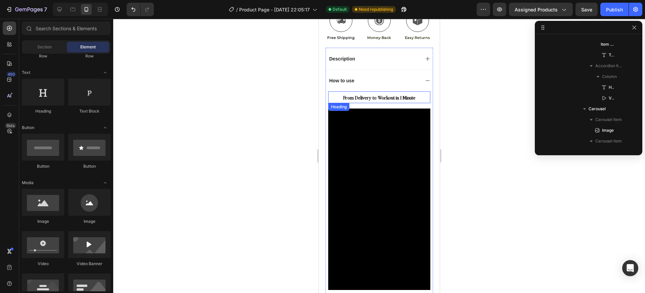
click at [378, 94] on span "From Delivery to Workout in 1 Minute" at bounding box center [379, 97] width 73 height 6
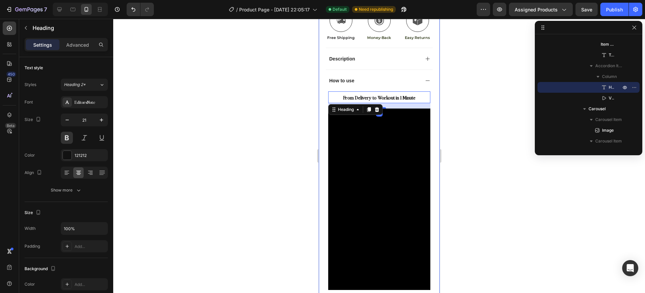
click at [453, 100] on div at bounding box center [379, 156] width 532 height 274
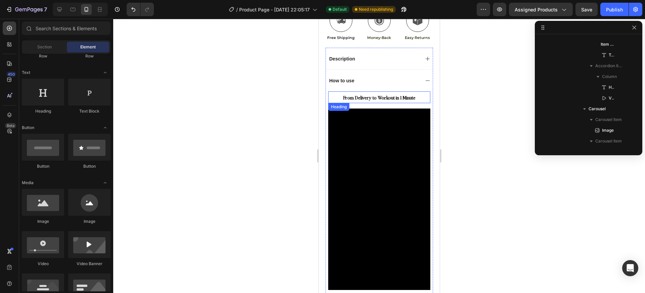
click at [379, 94] on span "From Delivery to Workout in 1 Minute" at bounding box center [379, 97] width 73 height 6
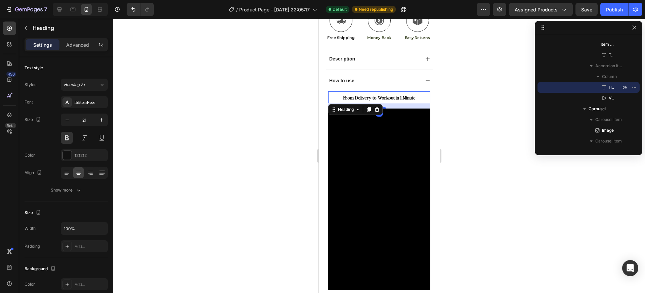
click at [385, 103] on div "16" at bounding box center [379, 105] width 102 height 5
drag, startPoint x: 77, startPoint y: 52, endPoint x: 79, endPoint y: 49, distance: 4.1
click at [78, 50] on div "Settings Advanced" at bounding box center [66, 47] width 94 height 19
click at [79, 47] on p "Advanced" at bounding box center [77, 44] width 23 height 7
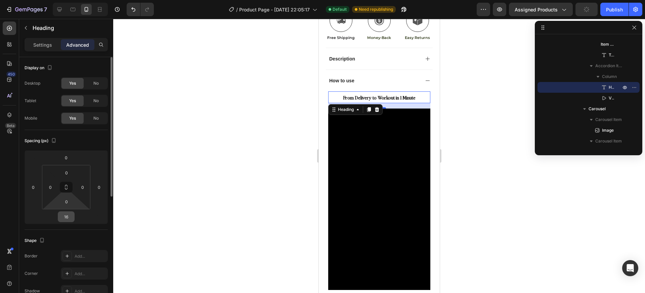
click at [68, 214] on input "16" at bounding box center [65, 217] width 13 height 10
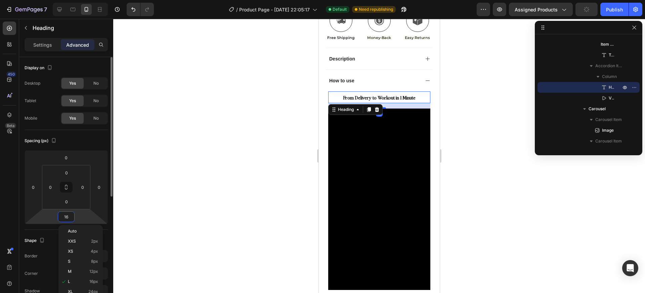
click at [68, 214] on input "16" at bounding box center [65, 217] width 13 height 10
type input "6"
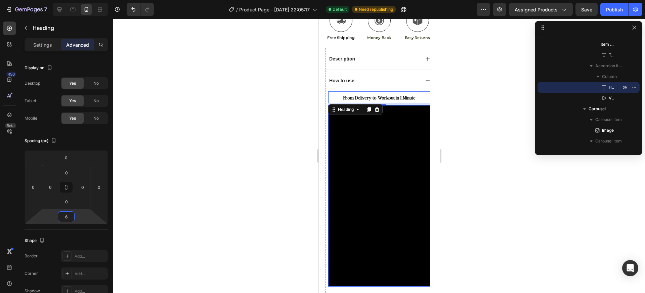
click at [426, 161] on div "⁠⁠⁠⁠⁠⁠⁠ From Delivery to Workout in 1 Minute Heading 6 Video" at bounding box center [379, 192] width 107 height 202
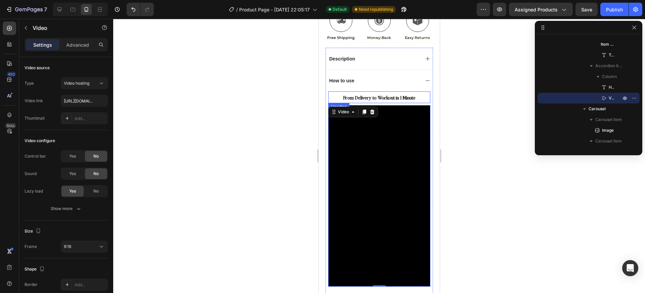
click at [383, 94] on span "From Delivery to Workout in 1 Minute" at bounding box center [379, 97] width 73 height 6
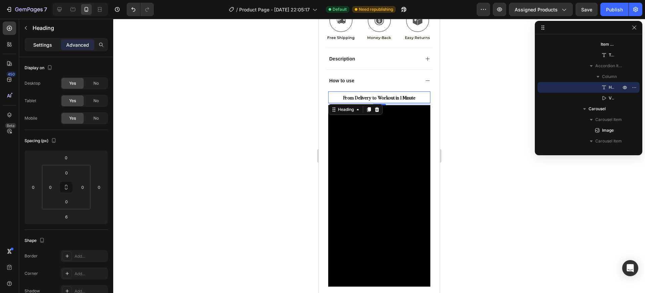
click at [51, 44] on p "Settings" at bounding box center [42, 44] width 19 height 7
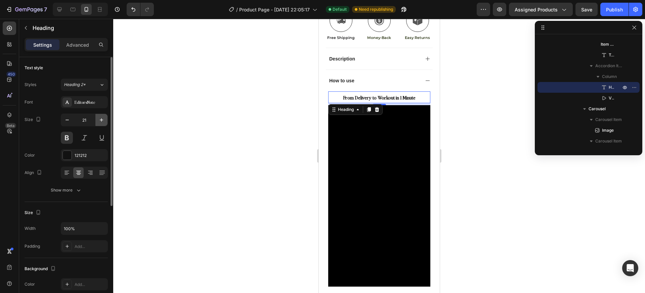
click at [103, 122] on icon "button" at bounding box center [101, 120] width 7 height 7
type input "23"
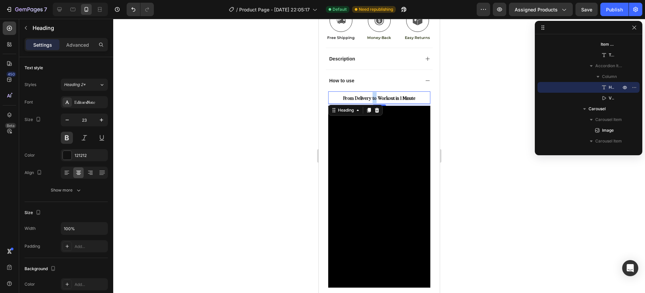
click at [370, 95] on span "From Delivery to Workout in 1 Minute" at bounding box center [379, 98] width 73 height 6
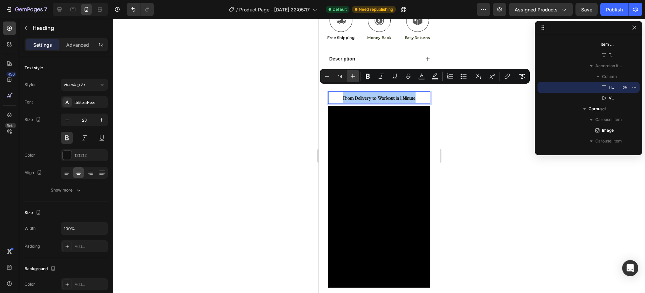
click at [350, 77] on icon "Editor contextual toolbar" at bounding box center [353, 76] width 7 height 7
click at [351, 76] on icon "Editor contextual toolbar" at bounding box center [353, 76] width 4 height 4
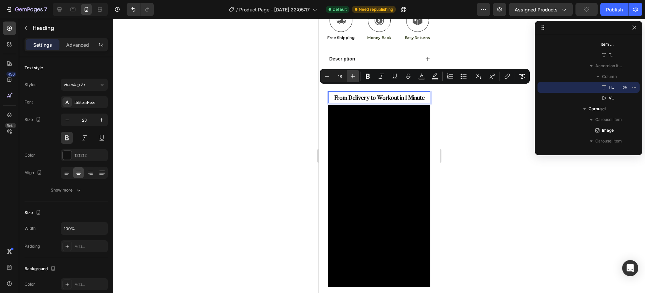
click at [354, 77] on icon "Editor contextual toolbar" at bounding box center [353, 76] width 7 height 7
type input "19"
click at [457, 128] on div at bounding box center [379, 156] width 532 height 274
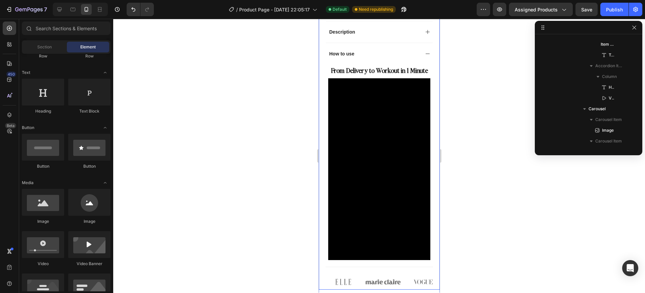
scroll to position [435, 0]
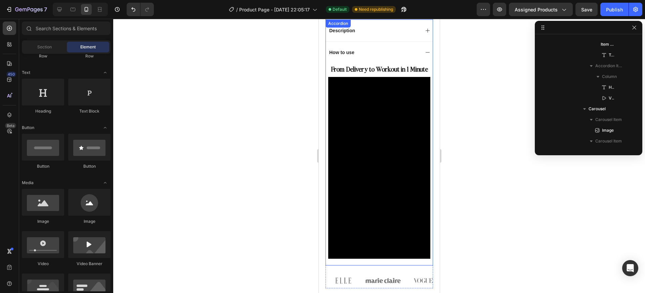
click at [425, 50] on icon at bounding box center [427, 52] width 5 height 5
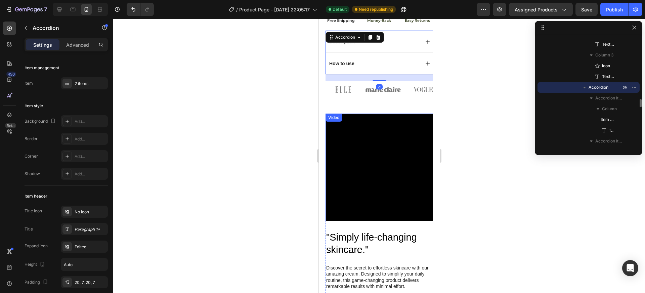
scroll to position [421, 0]
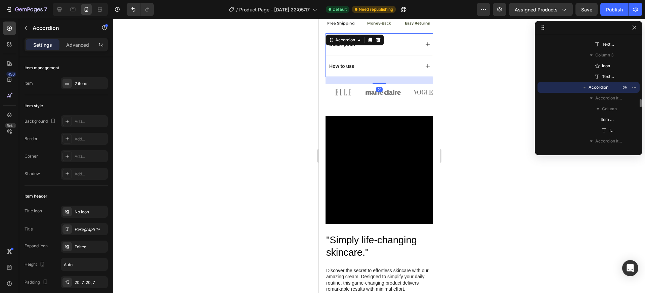
click at [479, 113] on div at bounding box center [379, 156] width 532 height 274
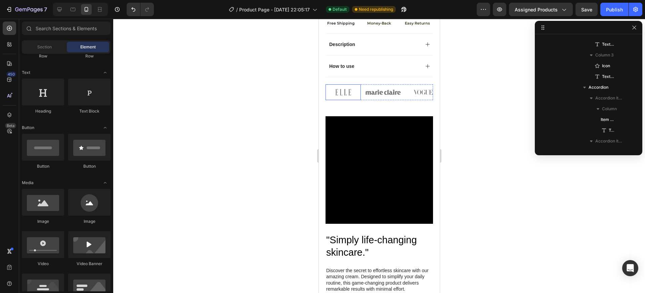
click at [341, 84] on img at bounding box center [342, 91] width 35 height 15
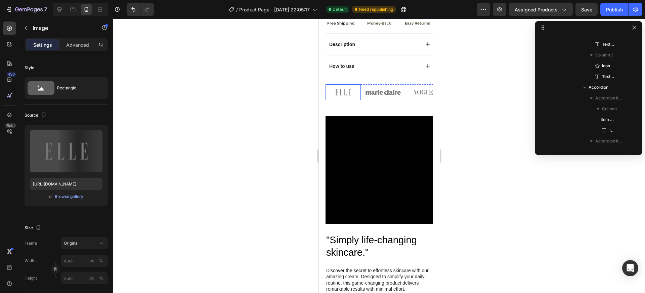
scroll to position [966, 0]
click at [379, 84] on img at bounding box center [382, 91] width 35 height 15
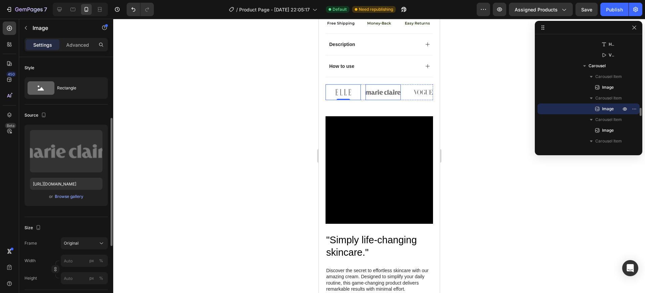
scroll to position [41, 0]
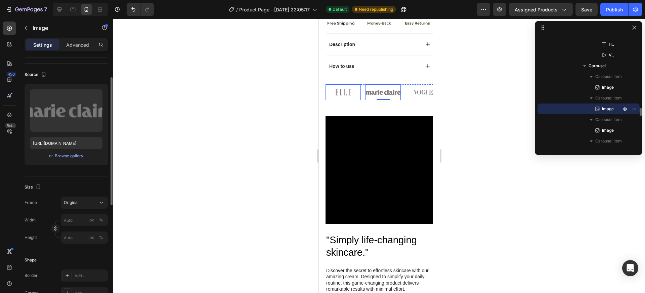
click at [339, 84] on img at bounding box center [342, 91] width 35 height 15
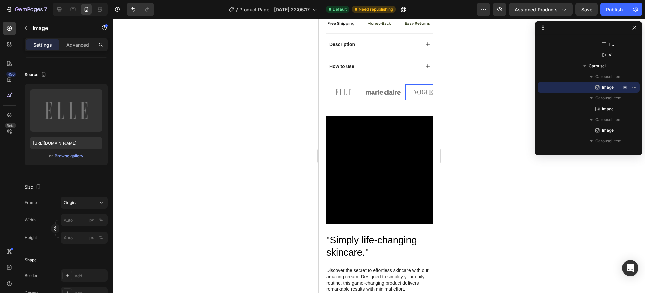
click at [421, 84] on img at bounding box center [422, 91] width 35 height 15
click at [360, 84] on img at bounding box center [342, 91] width 35 height 15
click at [361, 84] on div "Image Image Image Image Image" at bounding box center [379, 91] width 108 height 15
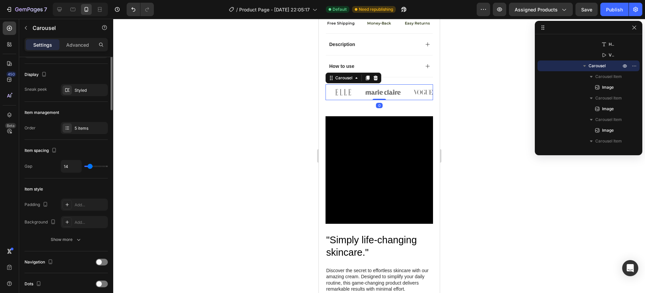
scroll to position [0, 0]
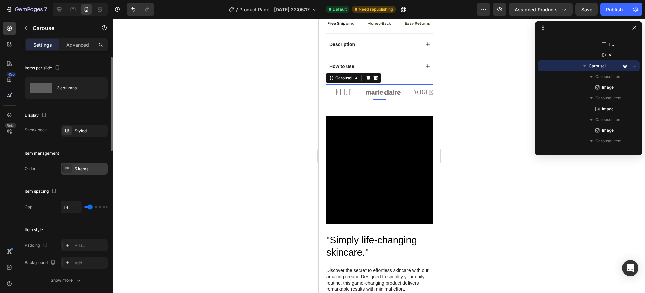
click at [78, 165] on div "5 items" at bounding box center [84, 169] width 47 height 12
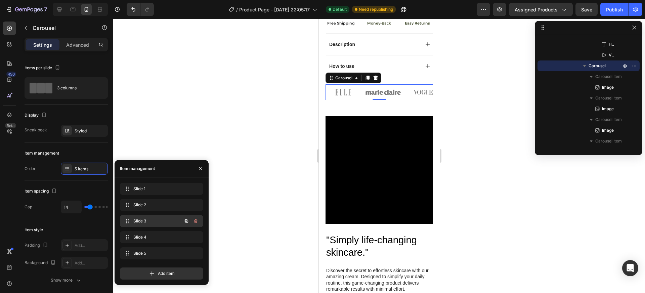
click at [141, 225] on div "Slide 3 Slide 3" at bounding box center [152, 220] width 59 height 9
click at [149, 221] on span "Slide 3" at bounding box center [152, 221] width 38 height 6
click at [148, 234] on span "Slide 4" at bounding box center [157, 237] width 50 height 6
click at [146, 251] on span "Slide 5" at bounding box center [152, 253] width 38 height 6
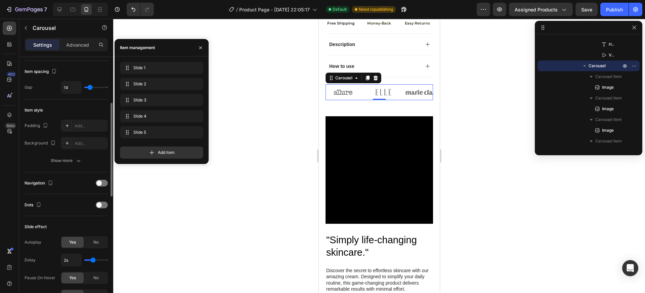
scroll to position [137, 0]
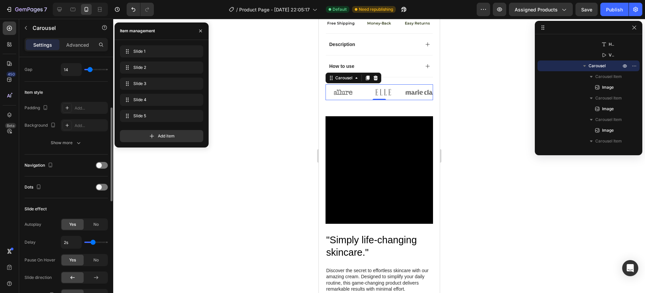
type input "1.8s"
type input "1.8"
type input "1.7s"
type input "1.7"
type input "1.6s"
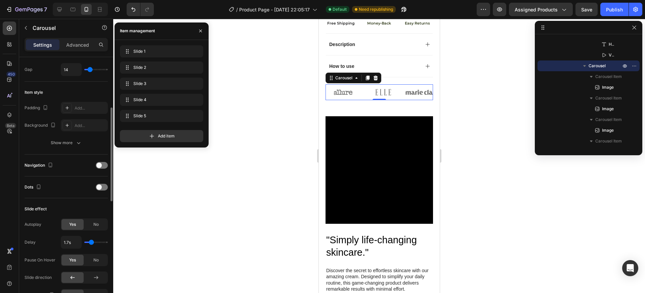
type input "1.6"
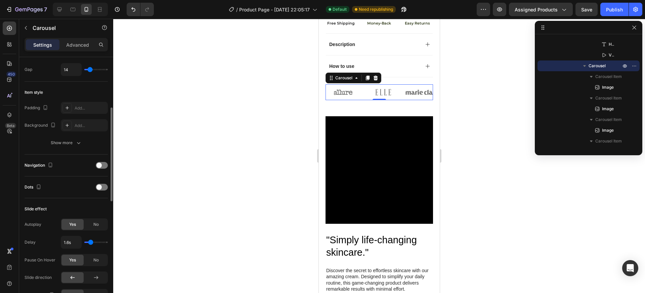
type input "1.5s"
type input "1.5"
type input "1.4s"
drag, startPoint x: 92, startPoint y: 242, endPoint x: 89, endPoint y: 244, distance: 3.6
type input "1.4"
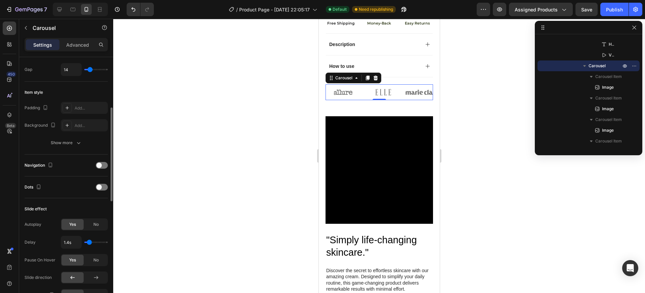
click at [89, 243] on input "range" at bounding box center [96, 242] width 24 height 1
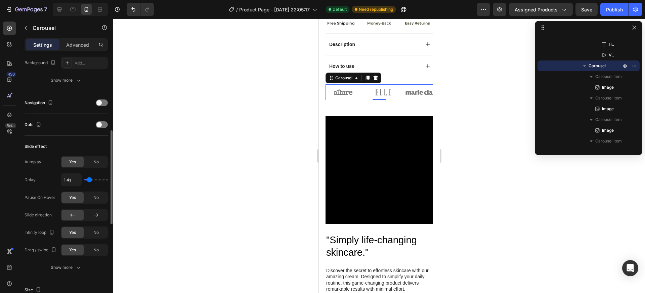
scroll to position [201, 0]
click at [78, 265] on icon "button" at bounding box center [78, 266] width 7 height 7
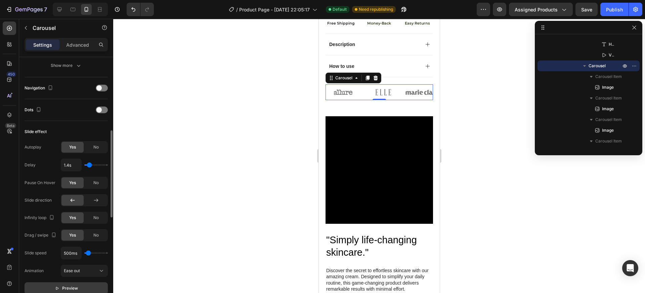
click at [71, 284] on button "Preview" at bounding box center [66, 288] width 83 height 12
click at [93, 181] on div "No" at bounding box center [96, 182] width 22 height 11
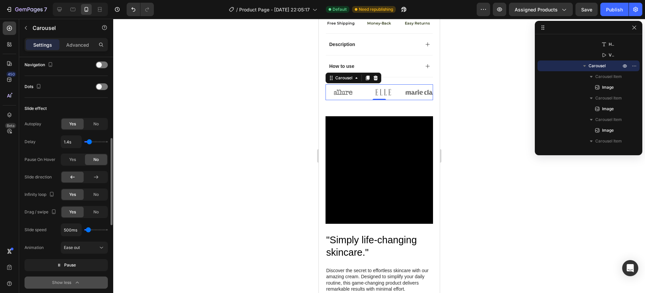
scroll to position [319, 0]
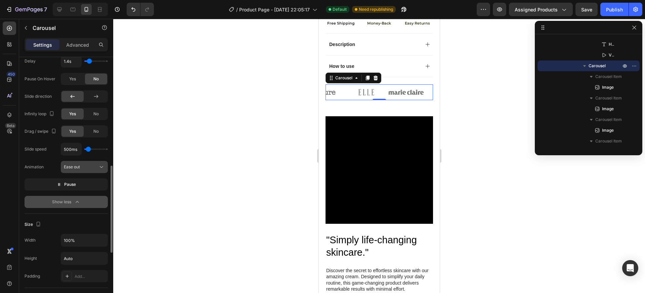
click at [89, 168] on div "Ease out" at bounding box center [81, 167] width 34 height 6
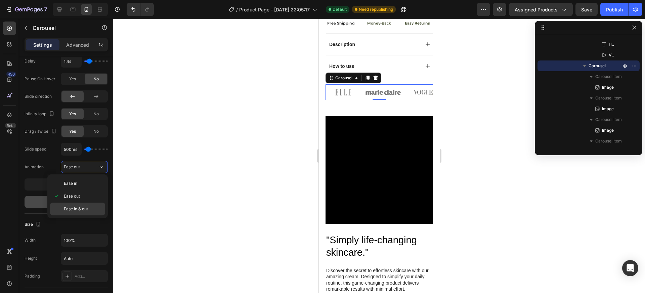
click at [85, 209] on span "Ease in & out" at bounding box center [76, 209] width 24 height 6
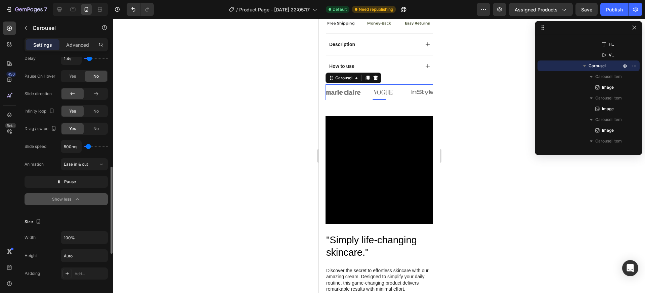
scroll to position [331, 0]
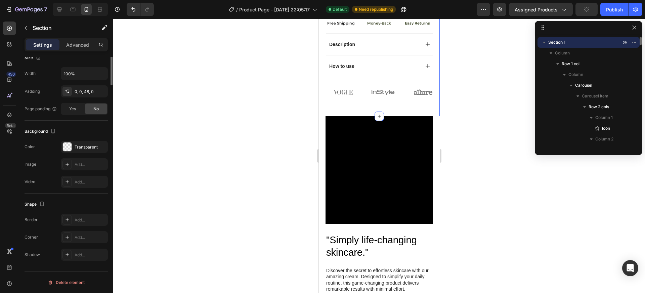
scroll to position [0, 0]
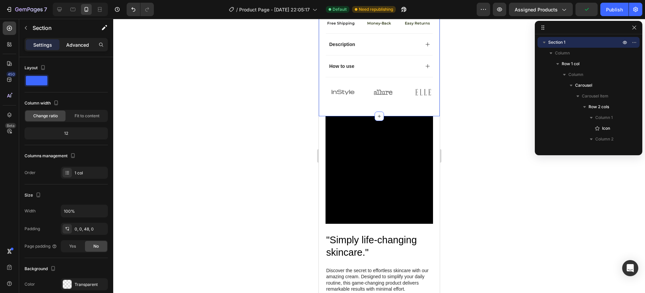
click at [83, 48] on div "Advanced" at bounding box center [78, 44] width 34 height 11
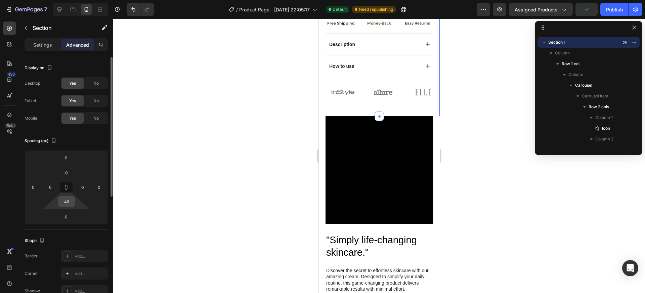
click at [70, 202] on input "48" at bounding box center [66, 202] width 13 height 10
type input "24"
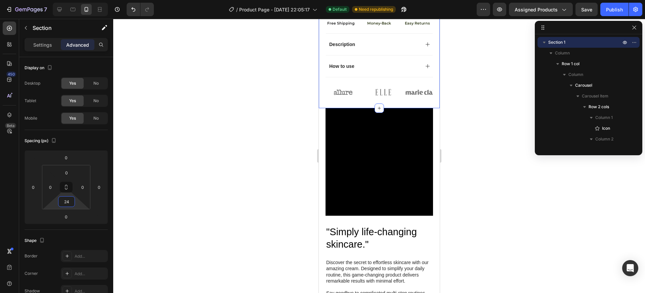
click at [460, 174] on div at bounding box center [379, 156] width 532 height 274
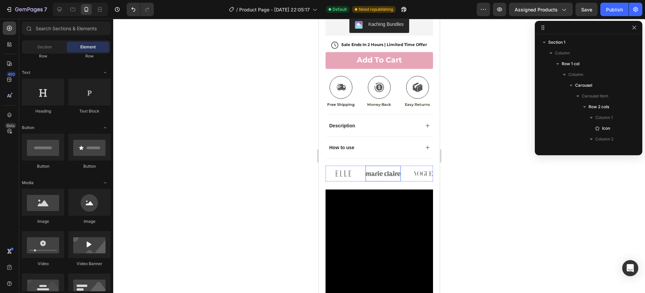
scroll to position [329, 0]
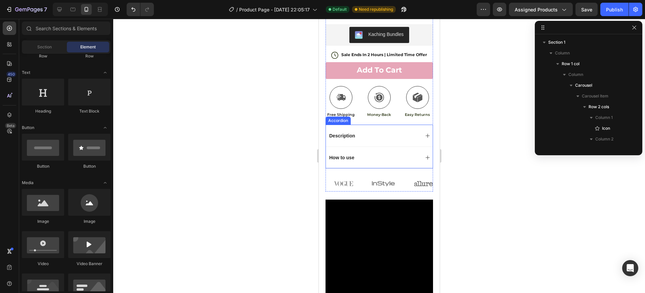
click at [355, 154] on div "How to use" at bounding box center [373, 158] width 91 height 8
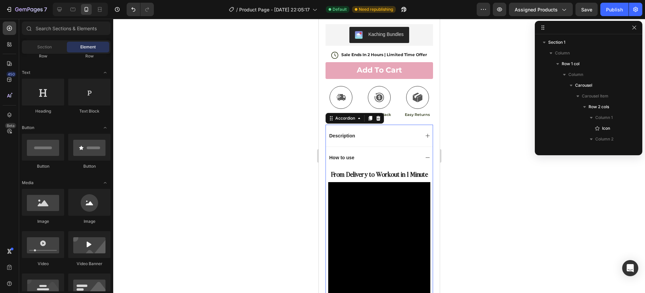
scroll to position [848, 0]
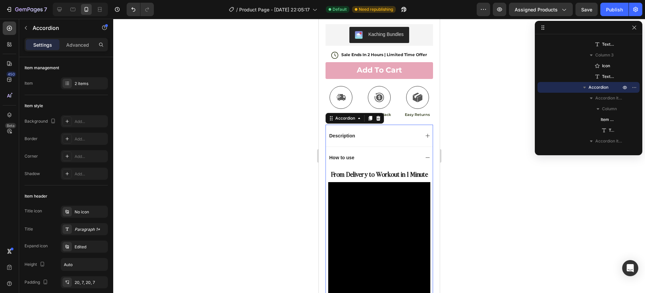
click at [375, 154] on div "How to use" at bounding box center [373, 158] width 91 height 8
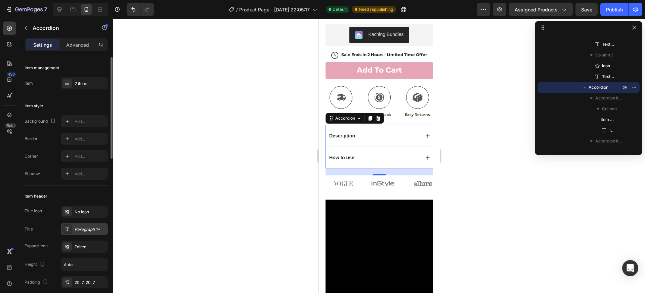
scroll to position [1, 0]
click at [89, 227] on div "Paragraph 1*" at bounding box center [91, 228] width 32 height 6
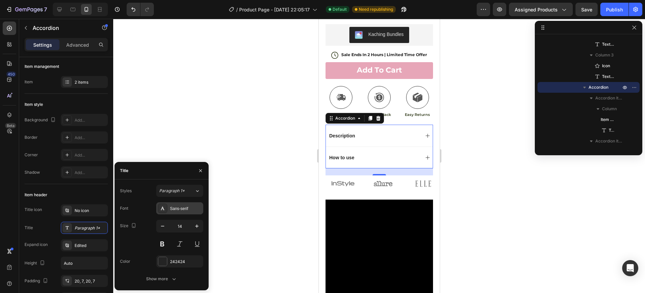
click at [182, 206] on div "Sans-serif" at bounding box center [186, 209] width 32 height 6
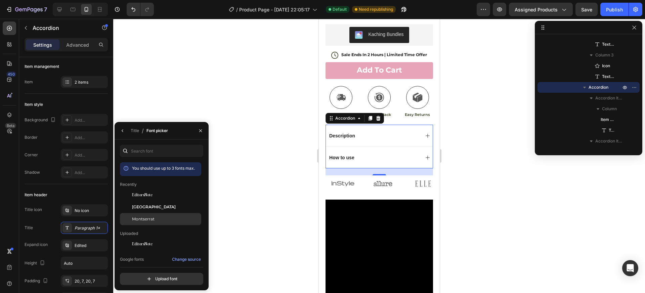
click at [155, 218] on div "Montserrat" at bounding box center [166, 219] width 68 height 6
click at [302, 157] on div at bounding box center [379, 156] width 532 height 274
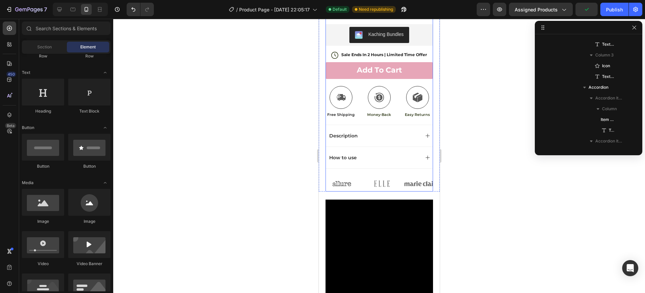
scroll to position [107, 0]
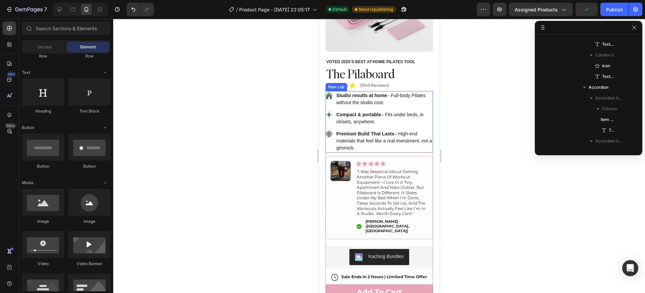
click at [375, 133] on p "Premium Build That Lasts – High-end materials that feel like a real investment,…" at bounding box center [384, 140] width 96 height 21
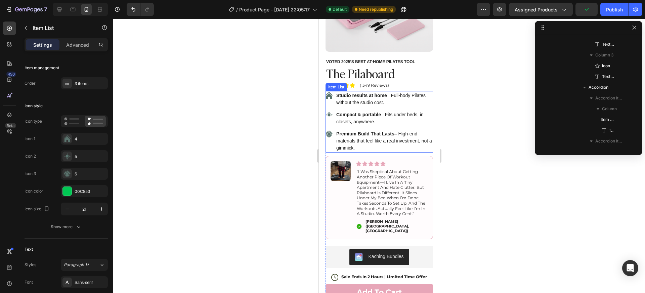
scroll to position [428, 0]
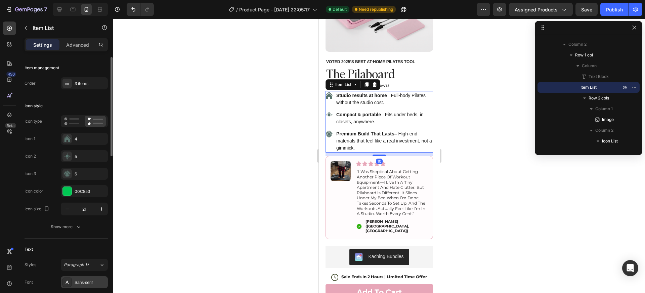
click at [87, 282] on div "Sans-serif" at bounding box center [91, 283] width 32 height 6
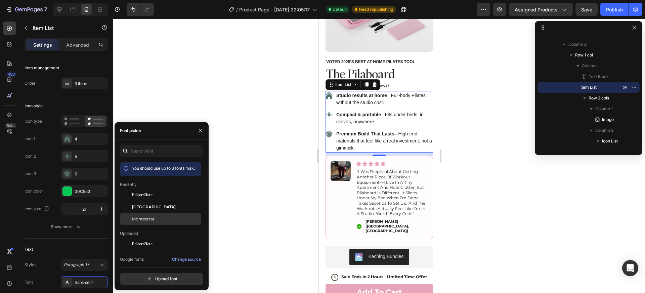
click at [146, 218] on span "Montserrat" at bounding box center [143, 219] width 23 height 6
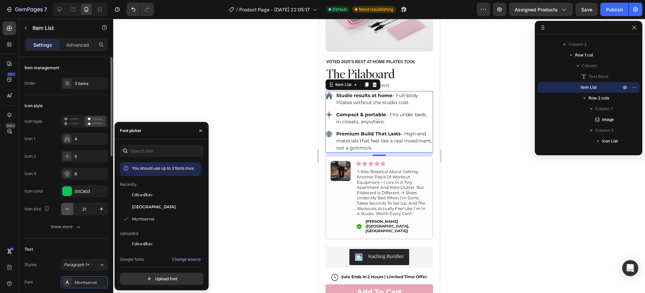
click at [68, 208] on icon "button" at bounding box center [67, 209] width 7 height 7
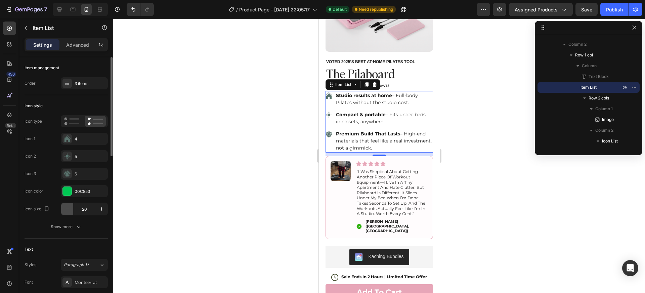
click at [69, 209] on icon "button" at bounding box center [67, 209] width 7 height 7
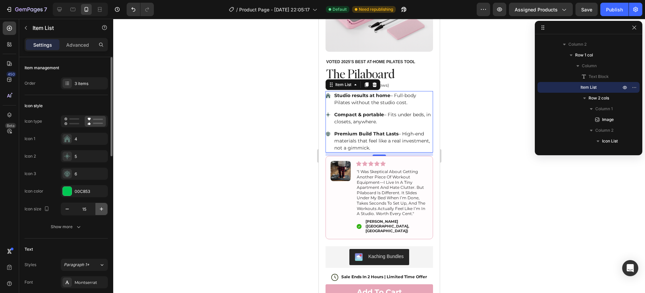
click at [97, 209] on button "button" at bounding box center [101, 209] width 12 height 12
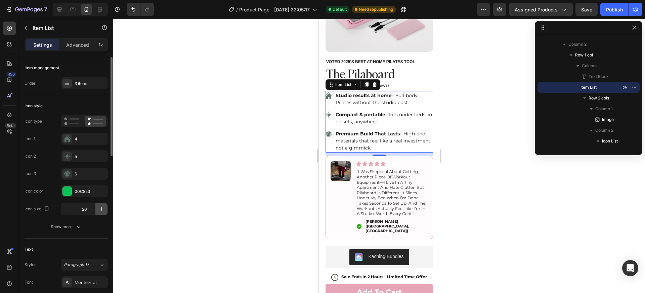
click at [97, 209] on button "button" at bounding box center [101, 209] width 12 height 12
type input "24"
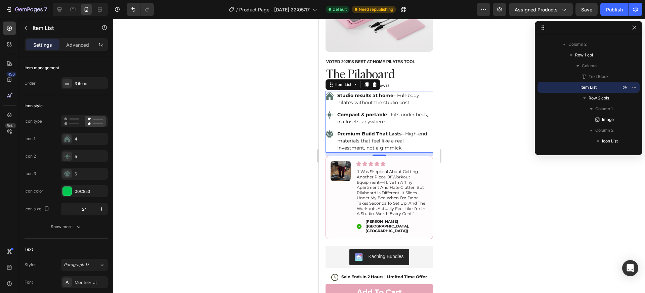
click at [403, 92] on p "Studio results at home – Full-body Pilates without the studio cost." at bounding box center [384, 99] width 95 height 14
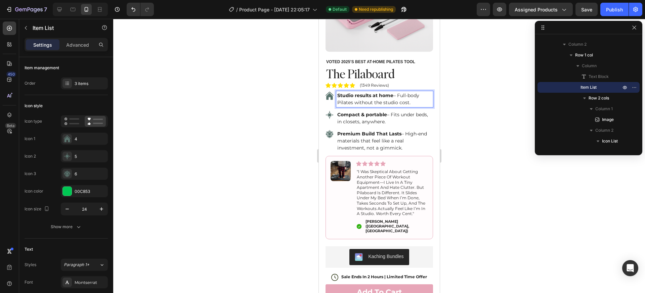
click at [454, 122] on div at bounding box center [379, 156] width 532 height 274
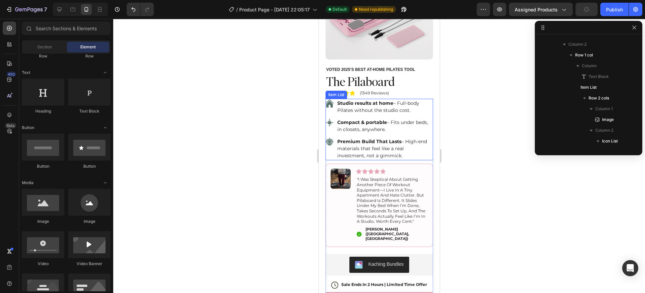
scroll to position [93, 0]
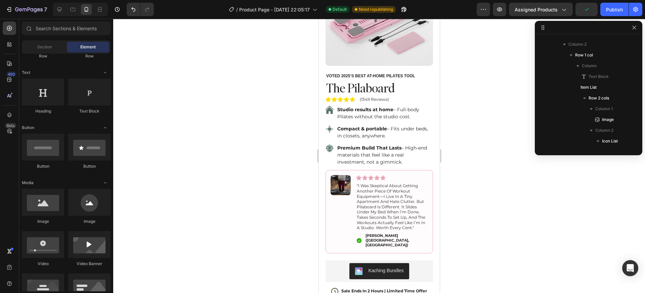
click at [454, 142] on div at bounding box center [379, 156] width 532 height 274
click at [340, 182] on img at bounding box center [340, 185] width 20 height 20
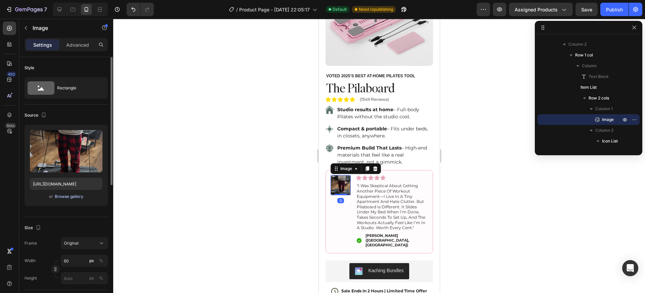
click at [73, 197] on div "Browse gallery" at bounding box center [69, 197] width 29 height 6
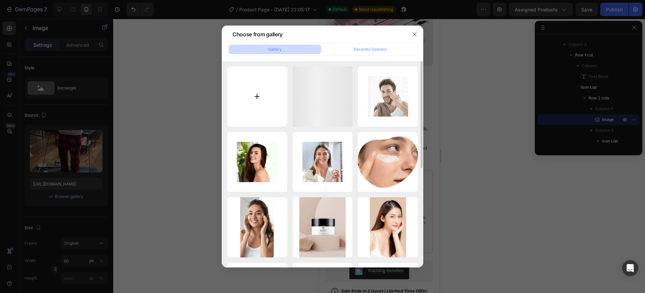
click at [247, 93] on input "file" at bounding box center [257, 97] width 60 height 60
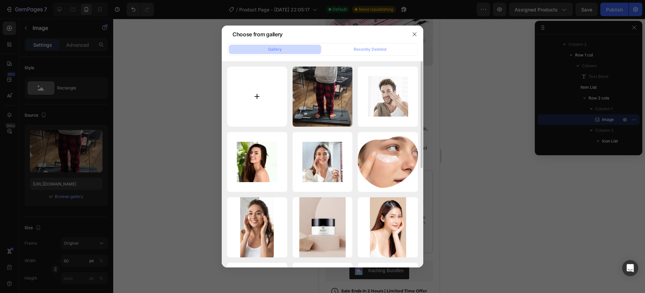
type input "C:\fakepath\pilaboard (4).png"
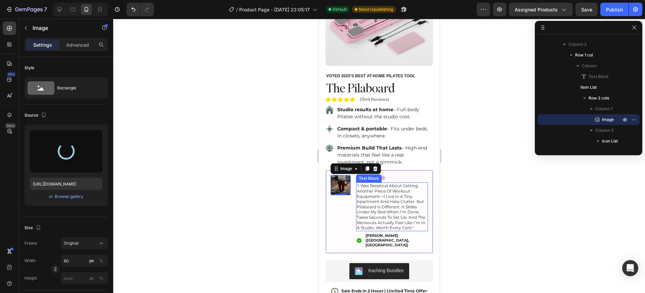
type input "[URL][DOMAIN_NAME]"
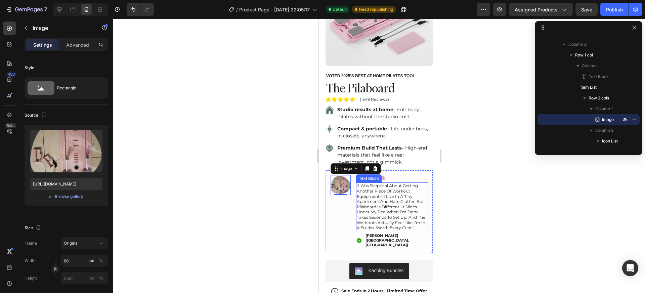
scroll to position [78, 0]
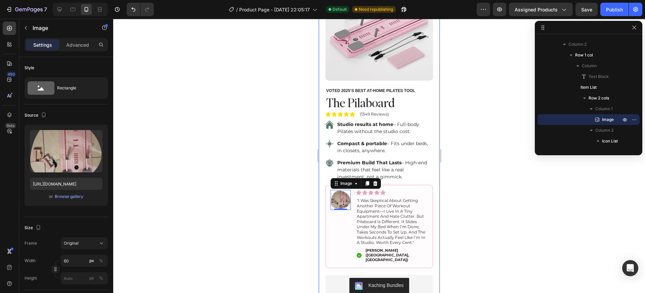
click at [474, 197] on div at bounding box center [379, 156] width 532 height 274
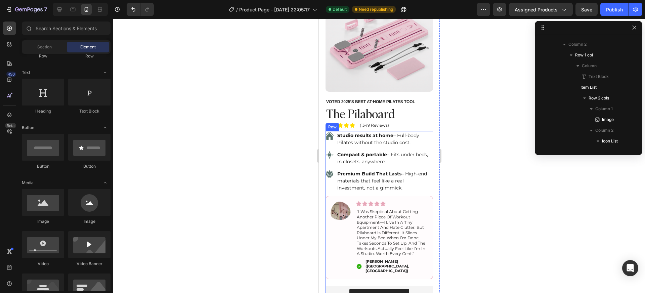
scroll to position [67, 0]
click at [329, 132] on icon at bounding box center [329, 136] width 8 height 8
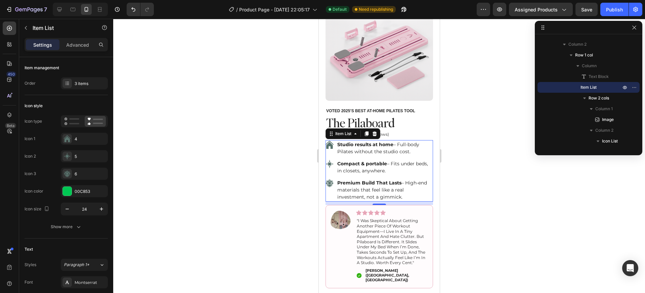
click at [494, 198] on div at bounding box center [379, 156] width 532 height 274
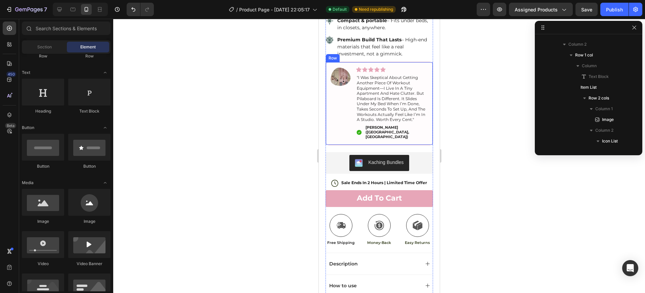
scroll to position [238, 0]
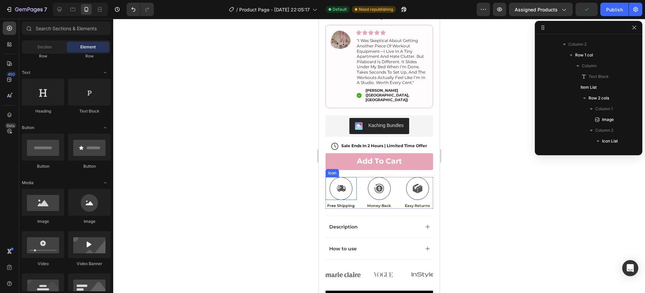
click at [341, 185] on icon at bounding box center [341, 188] width 9 height 7
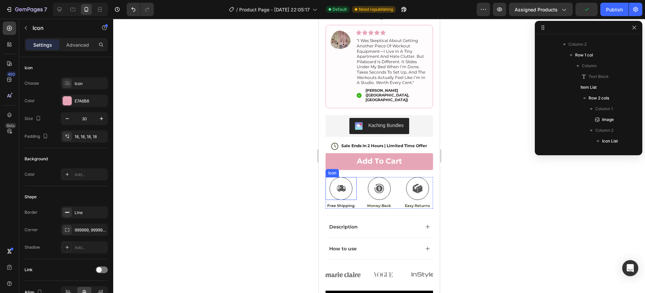
scroll to position [762, 0]
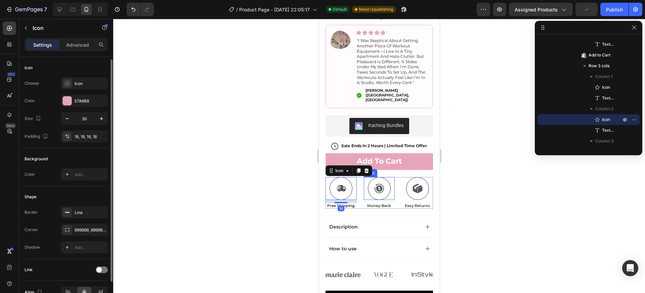
click at [374, 184] on icon at bounding box center [378, 188] width 9 height 9
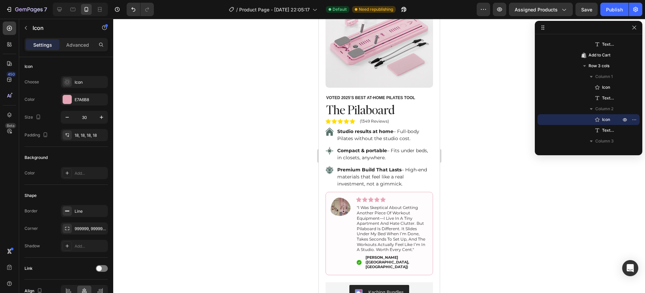
scroll to position [54, 0]
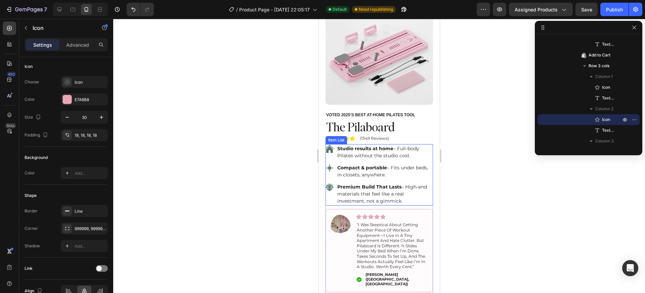
click at [328, 146] on icon at bounding box center [329, 149] width 8 height 8
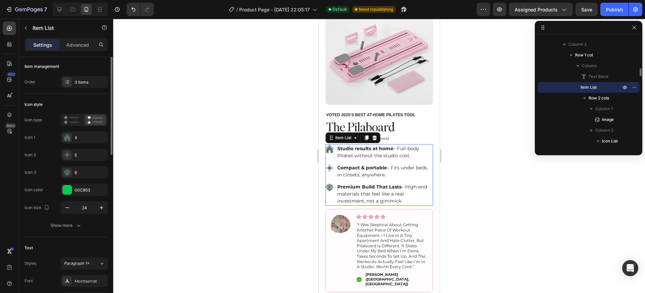
scroll to position [0, 0]
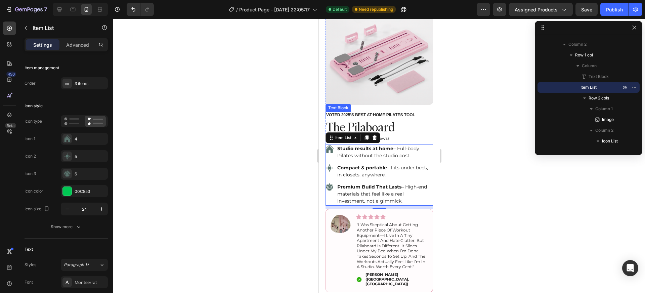
click at [388, 113] on strong "Voted 2025’s Best At-Home Pilates Tool" at bounding box center [370, 115] width 89 height 5
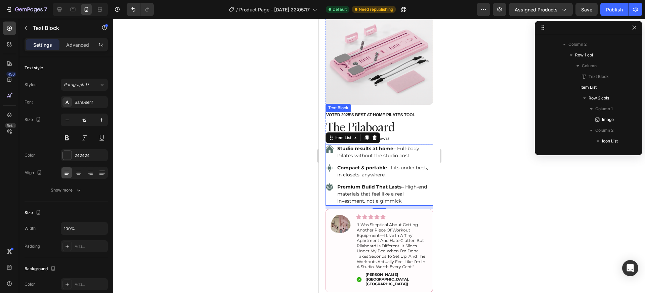
scroll to position [192, 0]
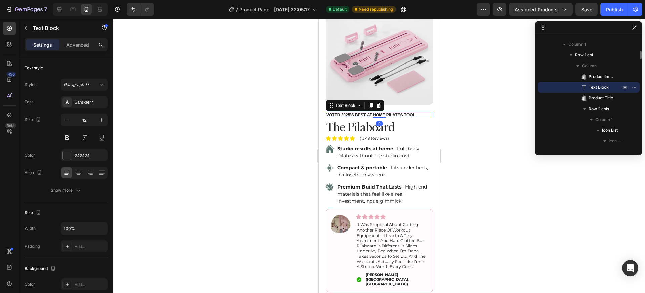
click at [460, 127] on div at bounding box center [379, 156] width 532 height 274
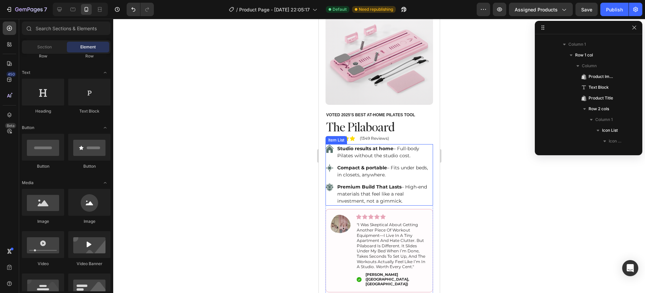
click at [330, 146] on icon at bounding box center [329, 149] width 8 height 8
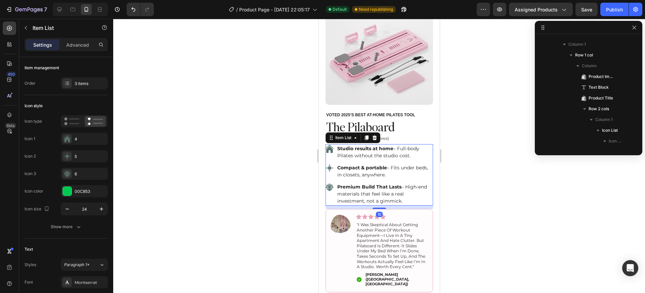
scroll to position [428, 0]
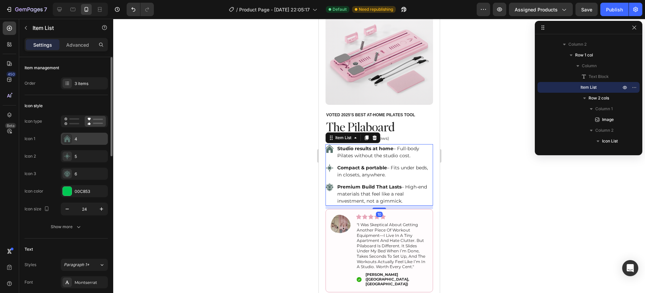
click at [66, 139] on icon at bounding box center [67, 138] width 7 height 7
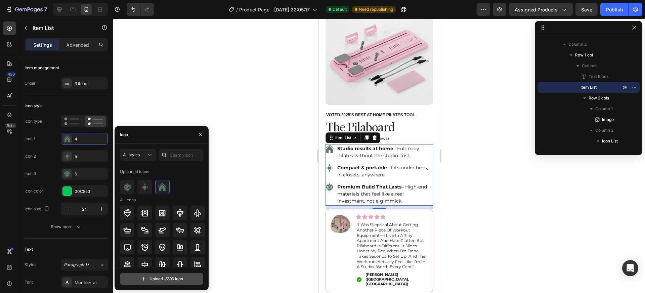
click at [176, 278] on input "file" at bounding box center [161, 278] width 83 height 11
type input "C:\fakepath\6.svg"
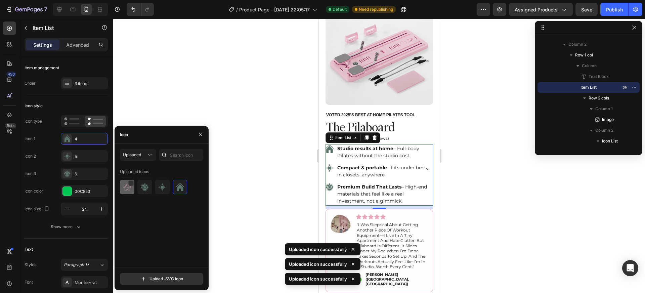
click at [127, 190] on img at bounding box center [127, 187] width 8 height 8
click at [329, 167] on icon at bounding box center [329, 168] width 3 height 3
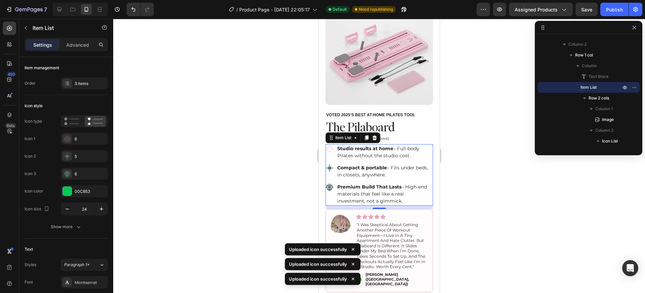
drag, startPoint x: 328, startPoint y: 161, endPoint x: 324, endPoint y: 163, distance: 3.9
click at [328, 164] on icon at bounding box center [329, 168] width 8 height 8
click at [68, 158] on icon at bounding box center [67, 156] width 7 height 7
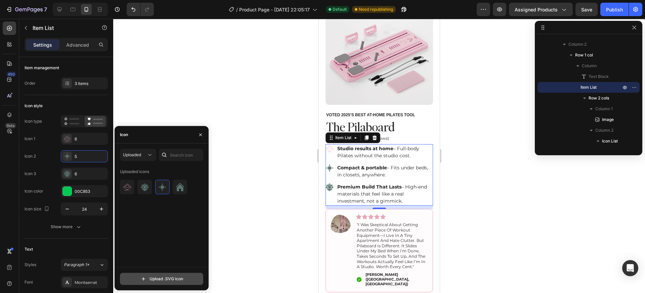
click at [171, 279] on input "file" at bounding box center [161, 278] width 83 height 11
type input "C:\fakepath\7.svg"
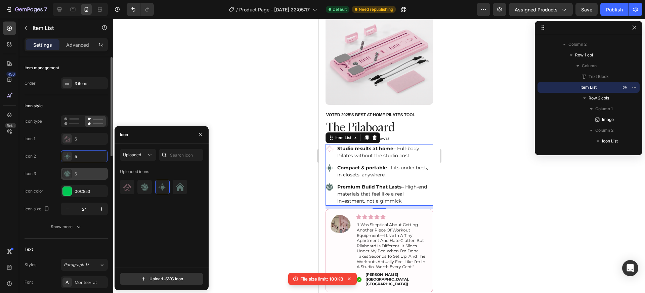
click at [77, 168] on div "6" at bounding box center [84, 174] width 47 height 12
click at [170, 280] on input "file" at bounding box center [161, 278] width 83 height 11
click at [566, 228] on div at bounding box center [379, 156] width 532 height 274
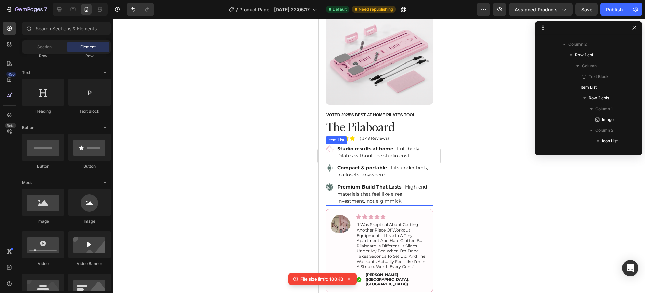
click at [329, 146] on icon at bounding box center [329, 149] width 8 height 8
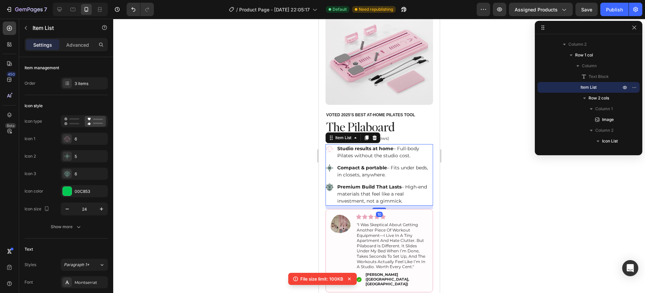
click at [328, 164] on icon at bounding box center [329, 168] width 8 height 8
click at [25, 25] on icon "button" at bounding box center [25, 27] width 5 height 5
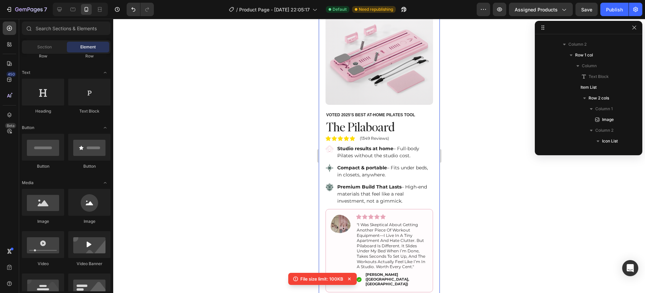
scroll to position [0, 0]
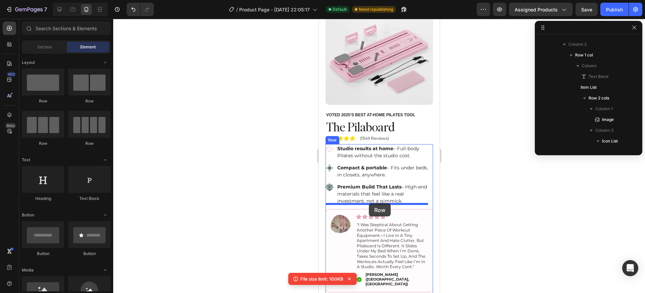
drag, startPoint x: 518, startPoint y: 122, endPoint x: 369, endPoint y: 203, distance: 169.9
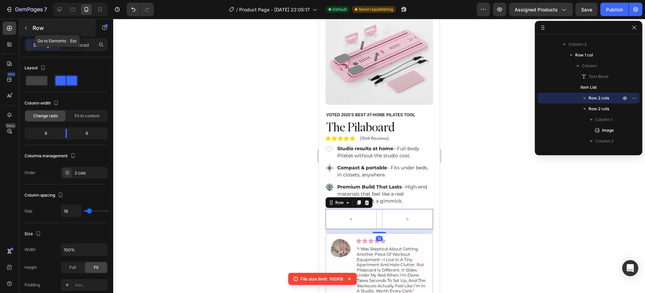
click at [27, 29] on icon "button" at bounding box center [25, 27] width 5 height 5
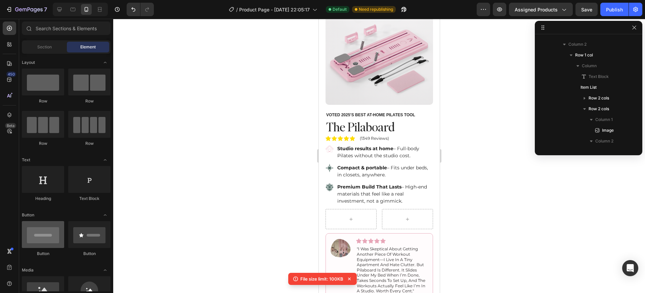
scroll to position [19, 0]
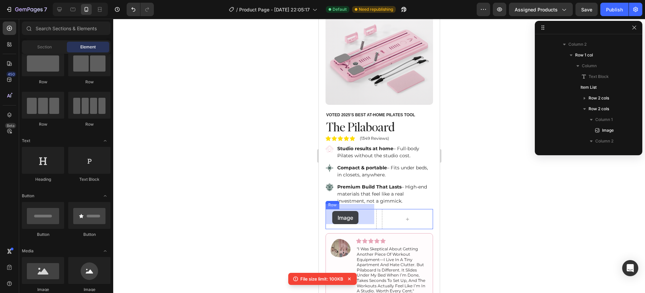
drag, startPoint x: 405, startPoint y: 288, endPoint x: 344, endPoint y: 213, distance: 95.8
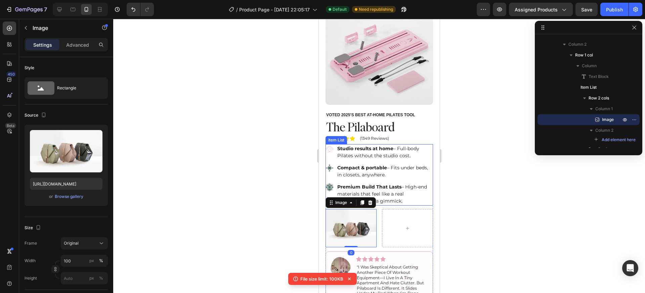
click at [364, 147] on p "Studio results at home – Full-body Pilates without the studio cost." at bounding box center [384, 152] width 95 height 14
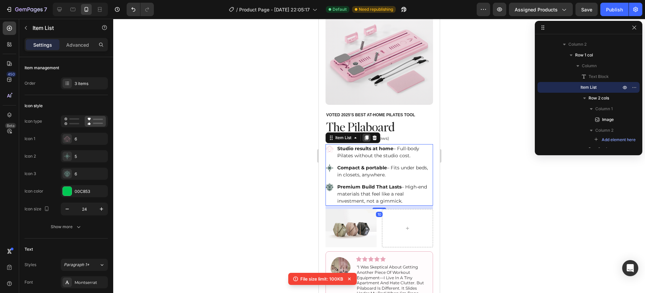
click at [366, 136] on icon at bounding box center [367, 138] width 4 height 5
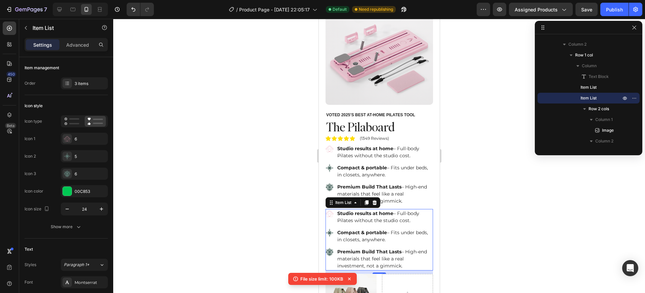
click at [366, 215] on p "Studio results at home – Full-body Pilates without the studio cost." at bounding box center [384, 217] width 95 height 14
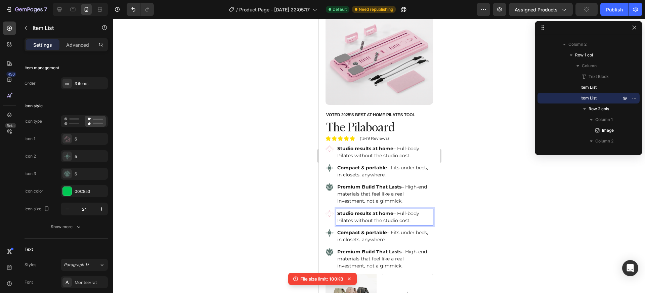
scroll to position [124, 0]
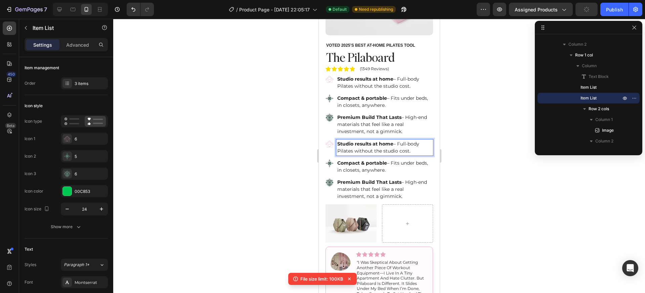
click at [450, 225] on div at bounding box center [379, 156] width 532 height 274
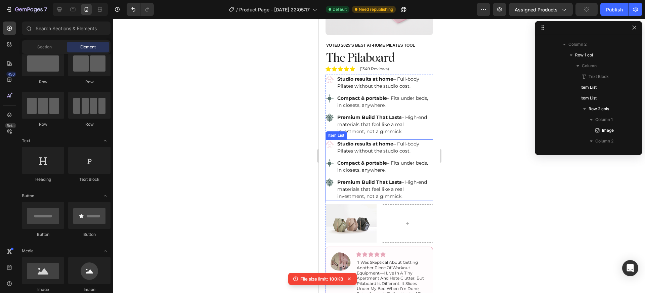
click at [402, 148] on p "Studio results at home – Full-body Pilates without the studio cost." at bounding box center [384, 147] width 95 height 14
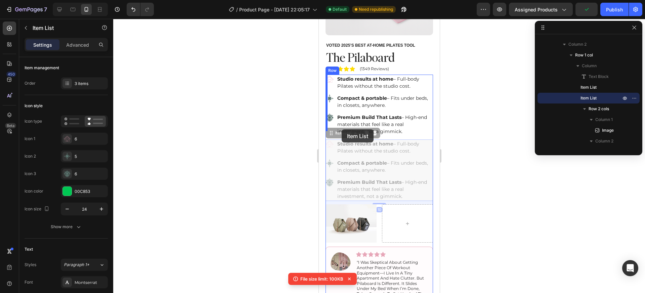
drag, startPoint x: 331, startPoint y: 131, endPoint x: 336, endPoint y: 129, distance: 5.6
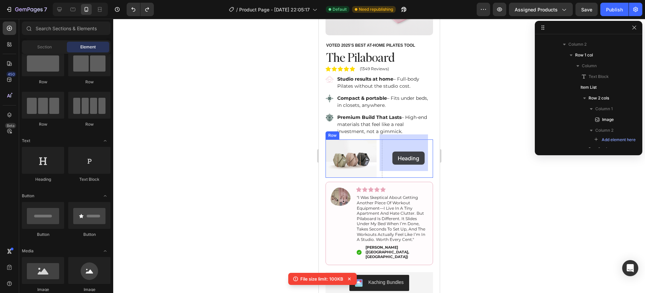
drag, startPoint x: 372, startPoint y: 185, endPoint x: 371, endPoint y: 94, distance: 90.7
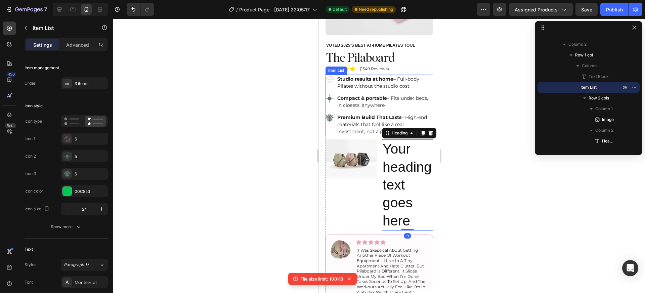
click at [372, 79] on p "Studio results at home – Full-body Pilates without the studio cost." at bounding box center [384, 83] width 95 height 14
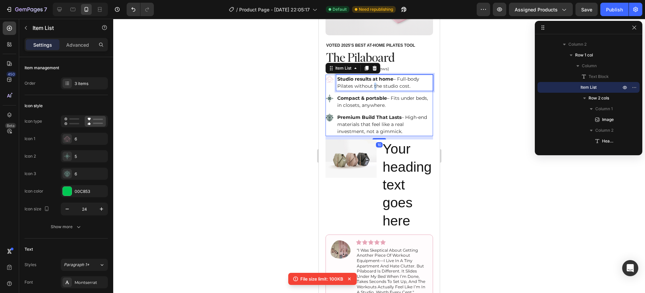
click at [372, 79] on p "Studio results at home – Full-body Pilates without the studio cost." at bounding box center [384, 83] width 95 height 14
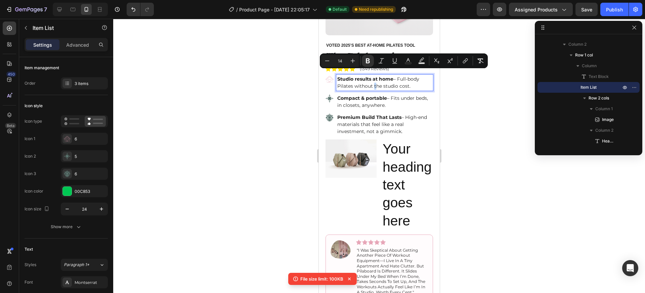
click at [402, 178] on h2 "Your heading text goes here" at bounding box center [407, 184] width 51 height 91
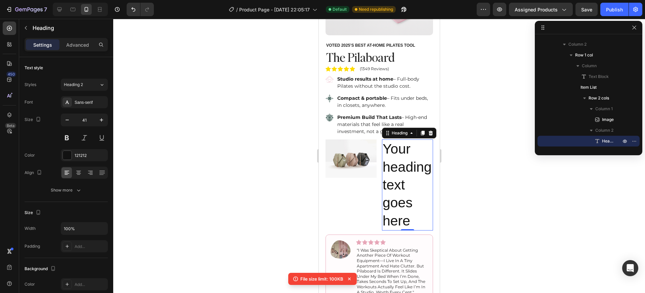
click at [402, 178] on h2 "Your heading text goes here" at bounding box center [407, 184] width 51 height 91
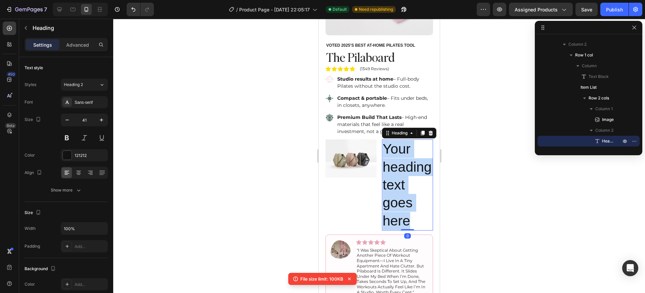
click at [402, 178] on p "Your heading text goes here" at bounding box center [407, 184] width 50 height 89
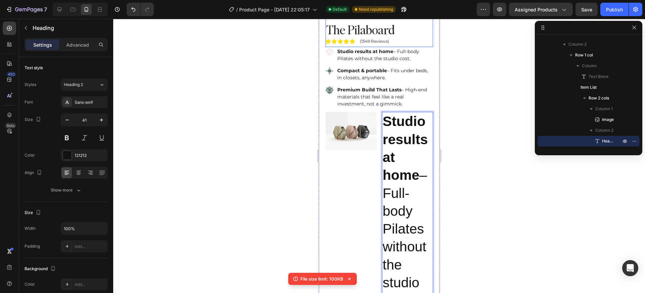
scroll to position [151, 0]
click at [371, 51] on p "Studio results at home – Full-body Pilates without the studio cost." at bounding box center [384, 56] width 95 height 14
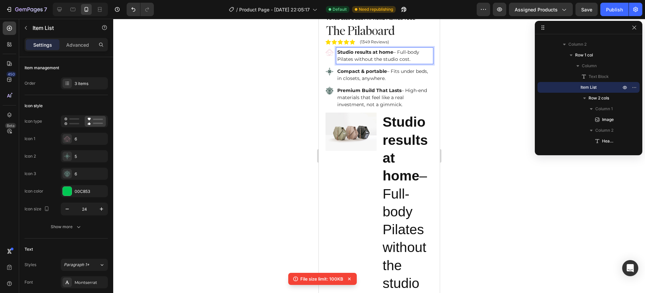
click at [371, 51] on p "Studio results at home – Full-body Pilates without the studio cost." at bounding box center [384, 56] width 95 height 14
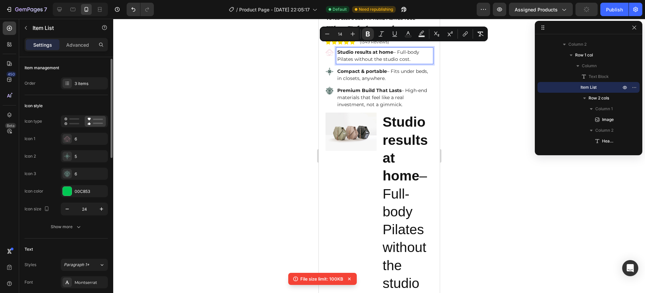
scroll to position [111, 0]
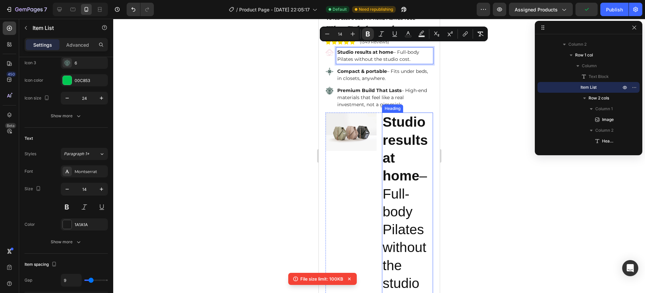
click at [411, 160] on p "⁠⁠⁠⁠⁠⁠⁠ Studio results at home – Full-body Pilates without the studio cost." at bounding box center [407, 211] width 50 height 197
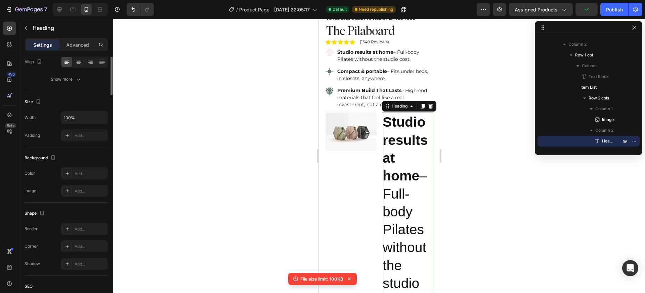
scroll to position [0, 0]
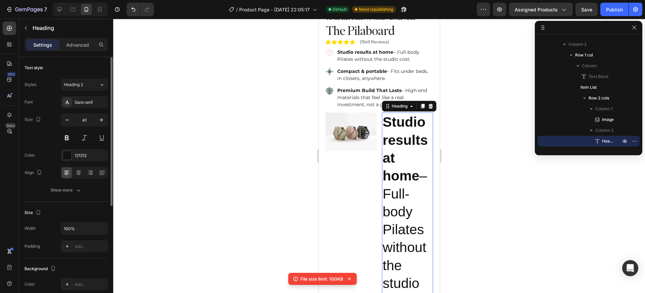
click at [411, 160] on p "Studio results at home – Full-body Pilates without the studio cost." at bounding box center [407, 211] width 50 height 197
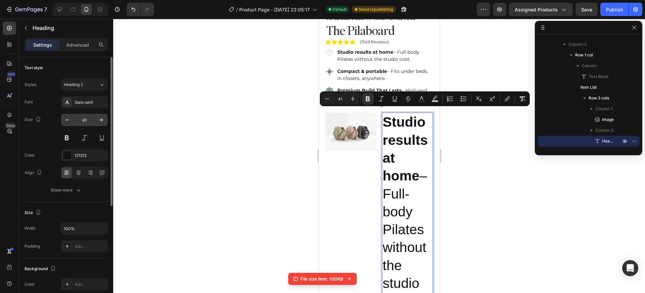
click at [85, 121] on input "41" at bounding box center [84, 120] width 22 height 12
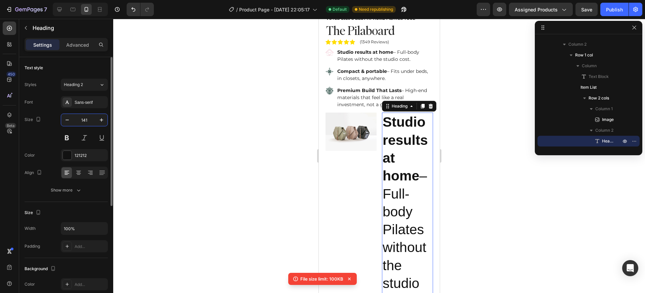
type input "141"
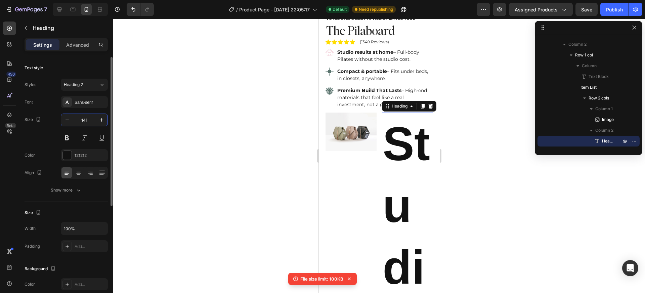
click at [92, 118] on input "141" at bounding box center [84, 120] width 22 height 12
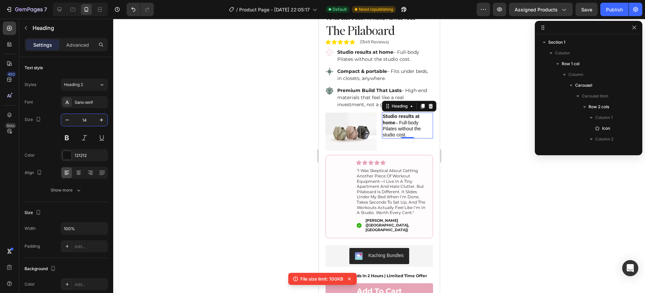
scroll to position [428, 0]
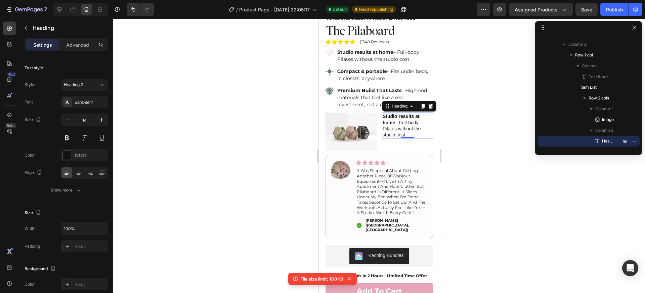
click at [389, 116] on strong "Studio results at home" at bounding box center [400, 119] width 37 height 11
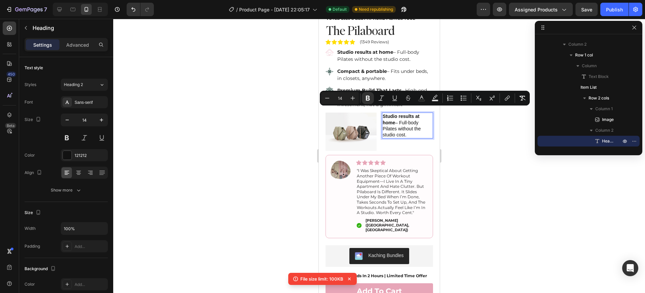
click at [452, 132] on div at bounding box center [379, 156] width 532 height 274
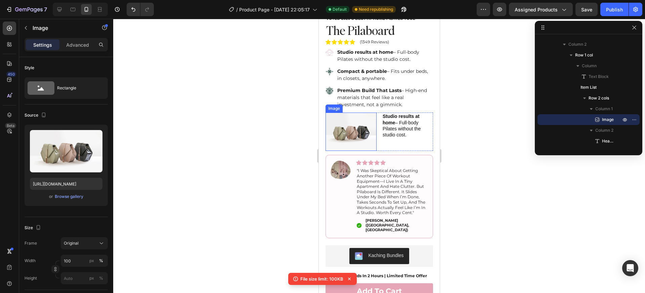
click at [341, 118] on img at bounding box center [350, 132] width 51 height 38
click at [63, 199] on div "Browse gallery" at bounding box center [69, 197] width 29 height 6
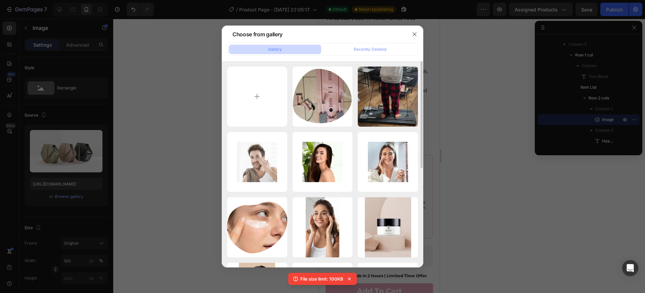
type input "C:\fakepath\6.png"
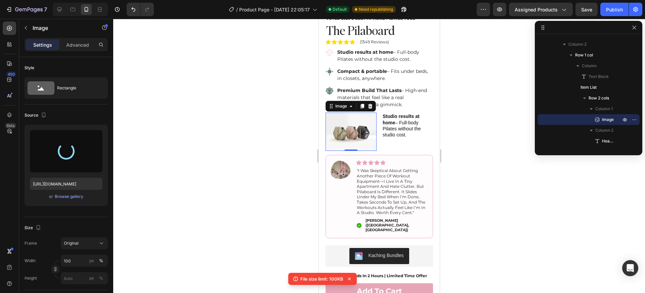
type input "https://cdn.shopify.com/s/files/1/0600/5797/6917/files/gempages_581487483863171…"
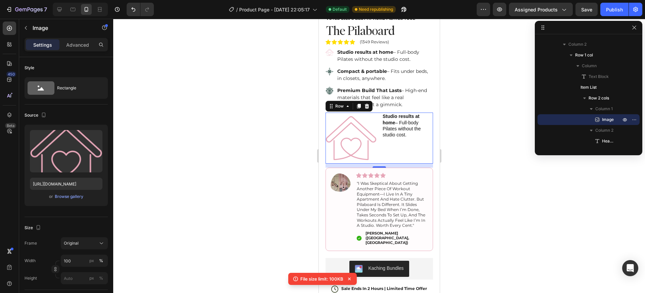
click at [375, 136] on div "Image ⁠⁠⁠⁠⁠⁠⁠ Studio results at home – Full-body Pilates without the studio cos…" at bounding box center [379, 138] width 108 height 51
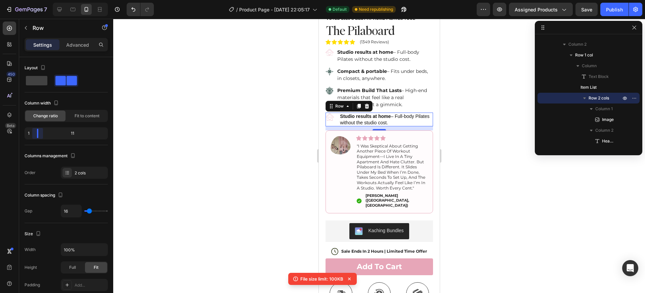
drag, startPoint x: 66, startPoint y: 133, endPoint x: 33, endPoint y: 141, distance: 33.2
click at [33, 0] on body "7 / Product Page - Aug 25, 22:05:17 Default Need republishing Preview Assigned …" at bounding box center [322, 0] width 645 height 0
click at [329, 113] on img at bounding box center [329, 117] width 8 height 8
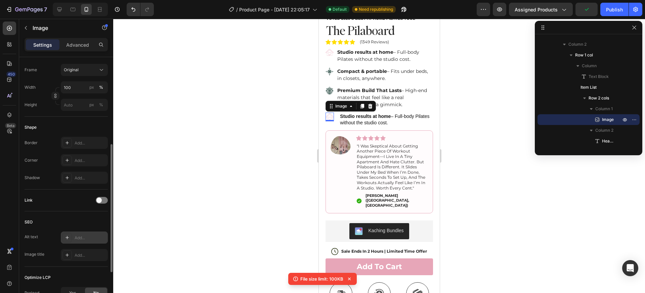
scroll to position [252, 0]
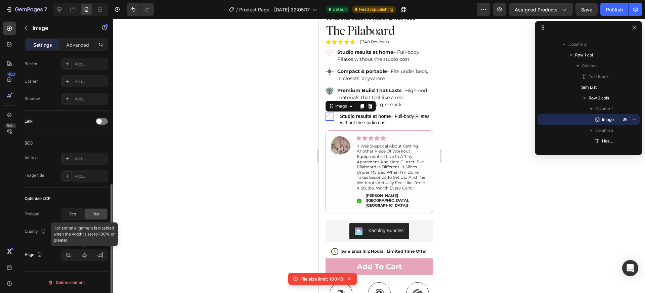
click at [85, 254] on div at bounding box center [84, 255] width 47 height 12
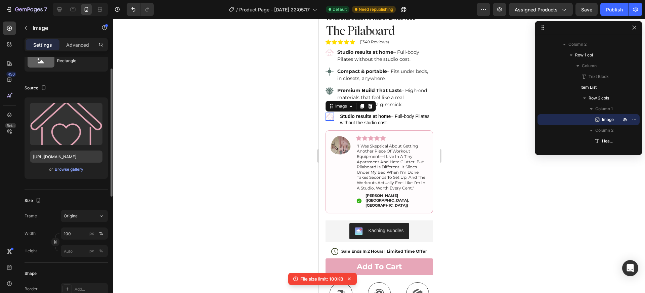
scroll to position [0, 0]
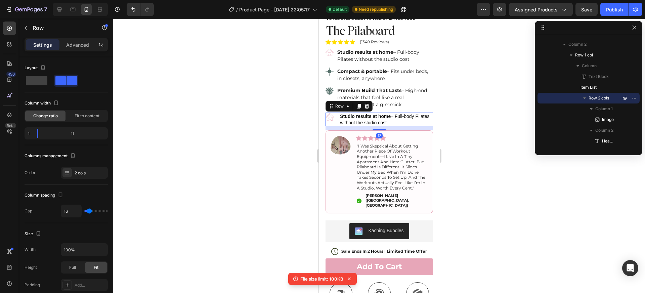
click at [337, 114] on div "Image ⁠⁠⁠⁠⁠⁠⁠ Studio results at home – Full-body Pilates without the studio cos…" at bounding box center [379, 119] width 108 height 13
click at [335, 116] on div "Image ⁠⁠⁠⁠⁠⁠⁠ Studio results at home – Full-body Pilates without the studio cos…" at bounding box center [379, 119] width 108 height 13
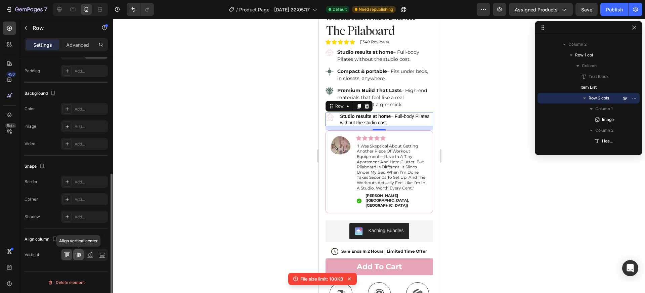
click at [80, 257] on icon at bounding box center [78, 254] width 7 height 7
click at [451, 122] on div at bounding box center [379, 156] width 532 height 274
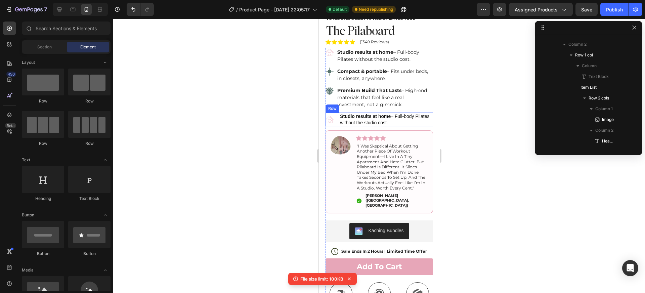
click at [337, 113] on div "Image ⁠⁠⁠⁠⁠⁠⁠ Studio results at home – Full-body Pilates without the studio cos…" at bounding box center [379, 119] width 108 height 13
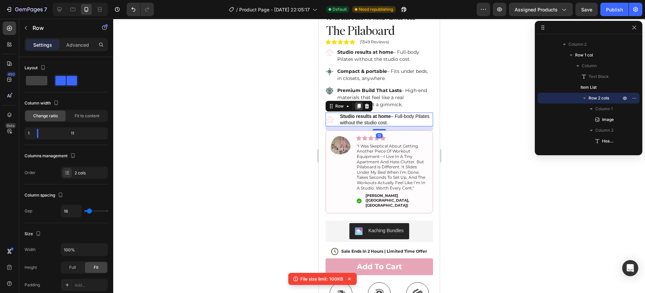
click at [359, 104] on icon at bounding box center [359, 106] width 4 height 5
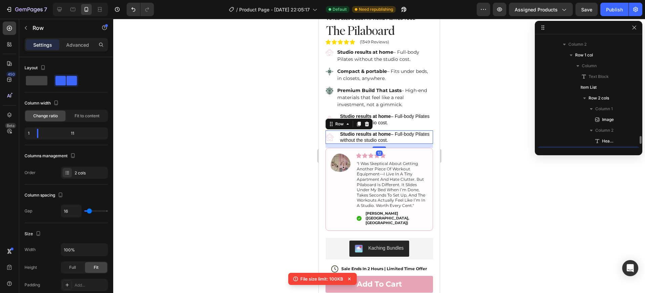
scroll to position [493, 0]
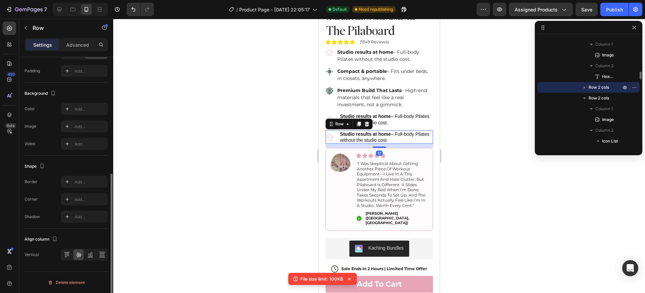
click at [359, 122] on icon at bounding box center [359, 124] width 4 height 5
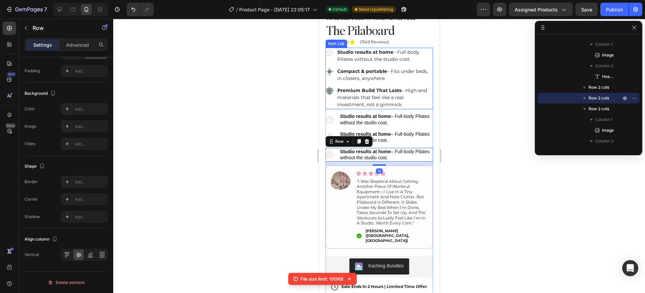
click at [364, 71] on p "Compact & portable – Fits under beds, in closets, anywhere." at bounding box center [384, 75] width 95 height 14
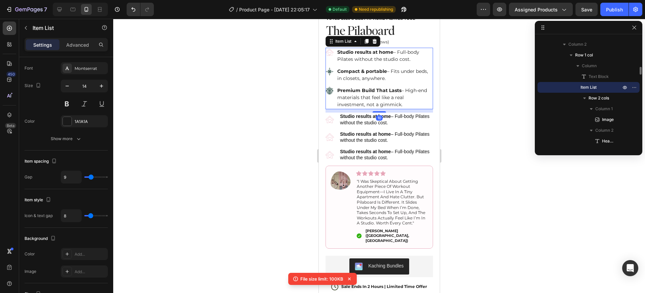
scroll to position [0, 0]
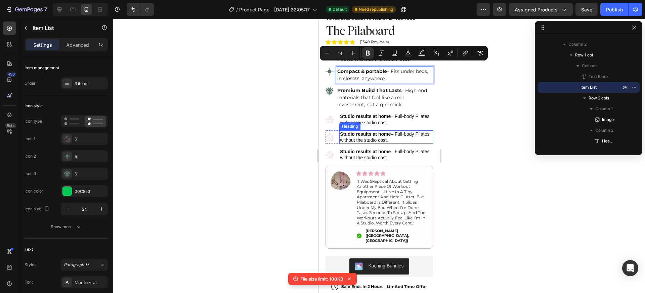
click at [366, 131] on strong "Studio results at home" at bounding box center [365, 133] width 51 height 5
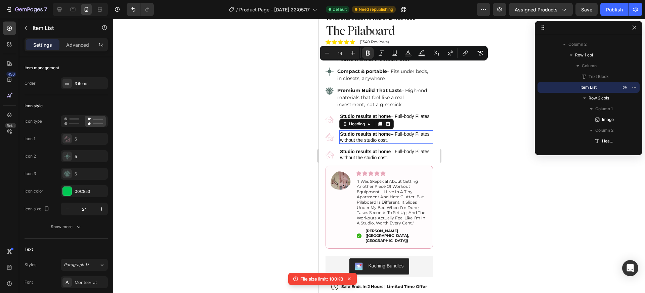
scroll to position [536, 0]
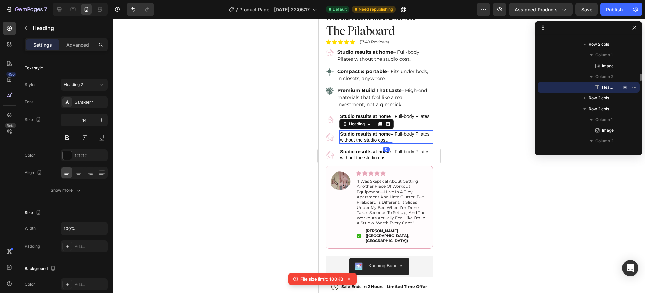
click at [366, 131] on strong "Studio results at home" at bounding box center [365, 133] width 51 height 5
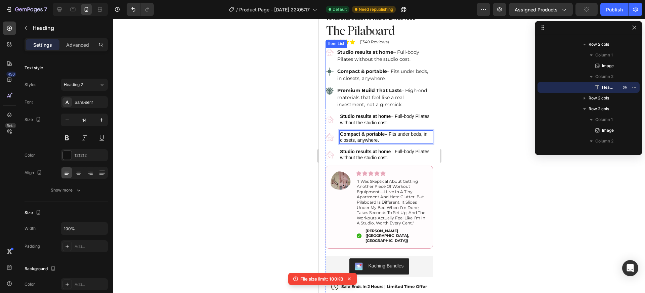
click at [364, 88] on strong "Premium Build That Lasts" at bounding box center [369, 90] width 64 height 6
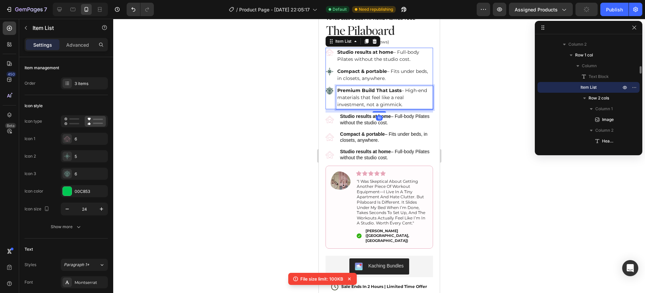
click at [364, 88] on strong "Premium Build That Lasts" at bounding box center [369, 90] width 64 height 6
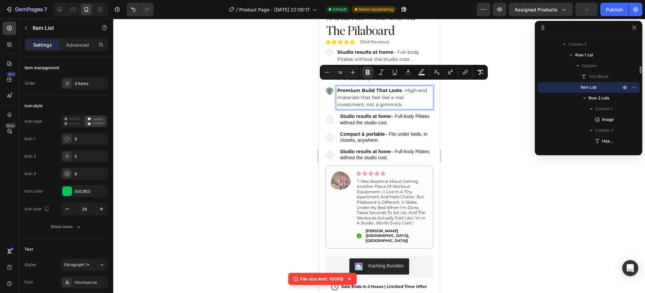
copy p "Premium Build That Lasts – High-end materials that feel like a real investment,…"
click at [374, 149] on strong "Studio results at home" at bounding box center [365, 151] width 51 height 5
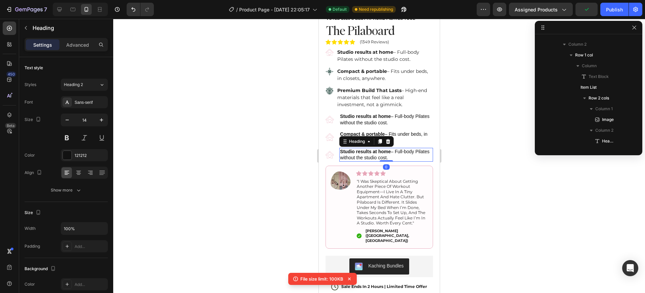
scroll to position [589, 0]
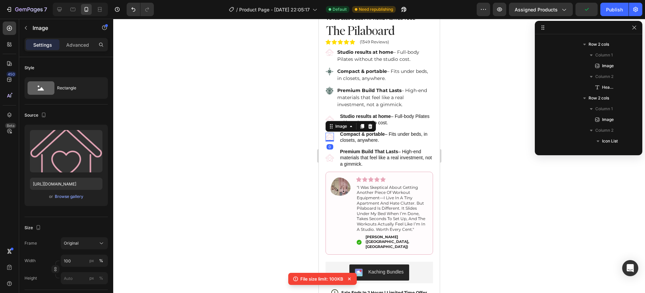
drag, startPoint x: 332, startPoint y: 133, endPoint x: 636, endPoint y: 154, distance: 304.9
click at [332, 133] on img at bounding box center [329, 137] width 8 height 8
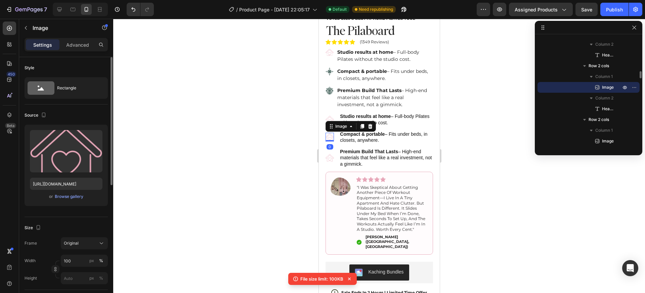
click at [67, 201] on div "Upload Image https://cdn.shopify.com/s/files/1/0600/5797/6917/files/gempages_58…" at bounding box center [66, 165] width 83 height 81
click at [72, 194] on div "Browse gallery" at bounding box center [69, 197] width 29 height 6
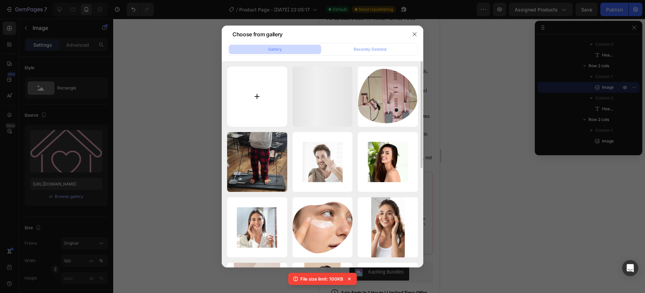
click at [257, 84] on input "file" at bounding box center [257, 97] width 60 height 60
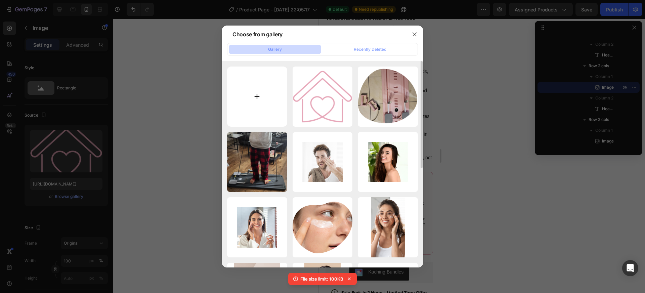
type input "C:\fakepath\7.png"
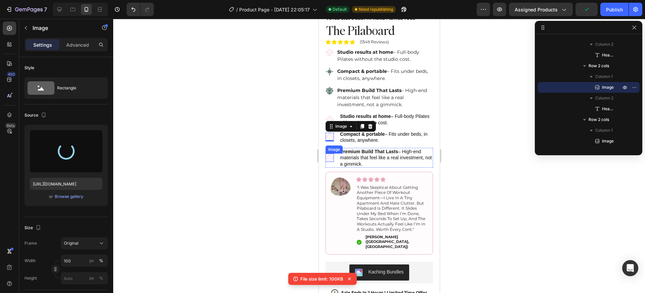
type input "https://cdn.shopify.com/s/files/1/0600/5797/6917/files/gempages_581487483863171…"
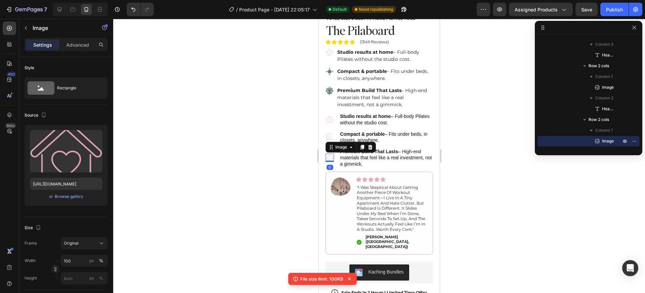
click at [329, 154] on img at bounding box center [329, 158] width 8 height 8
click at [72, 199] on div "Browse gallery" at bounding box center [69, 197] width 29 height 6
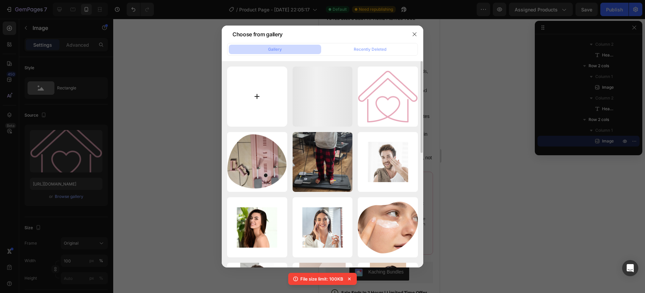
click at [262, 91] on input "file" at bounding box center [257, 97] width 60 height 60
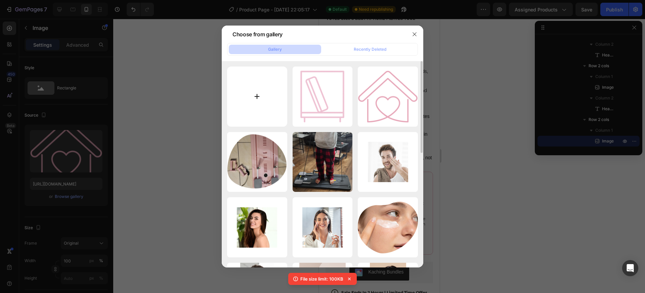
type input "C:\fakepath\8.png"
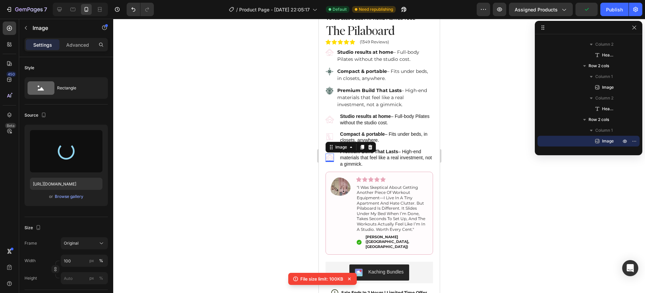
type input "https://cdn.shopify.com/s/files/1/0600/5797/6917/files/gempages_581487483863171…"
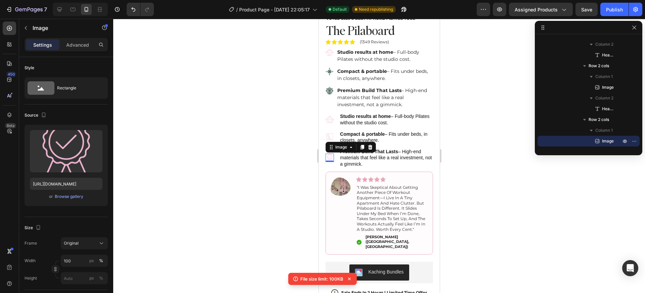
click at [503, 187] on div at bounding box center [379, 156] width 532 height 274
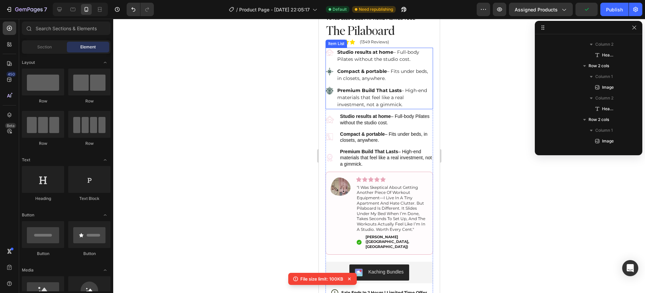
click at [334, 58] on div "Studio results at home – Full-body Pilates without the studio cost." at bounding box center [379, 56] width 108 height 16
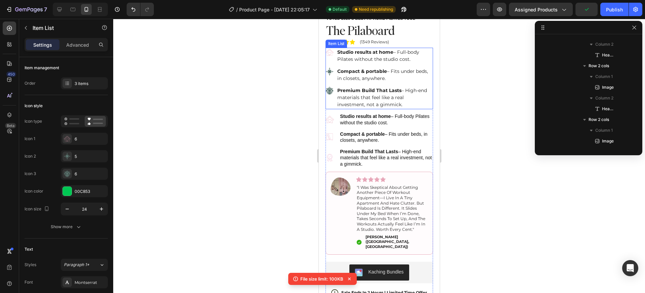
scroll to position [428, 0]
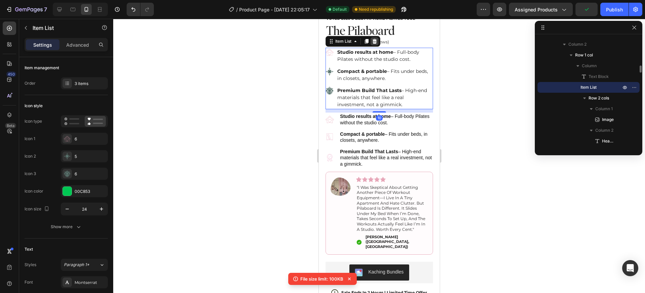
click at [375, 39] on icon at bounding box center [374, 41] width 4 height 5
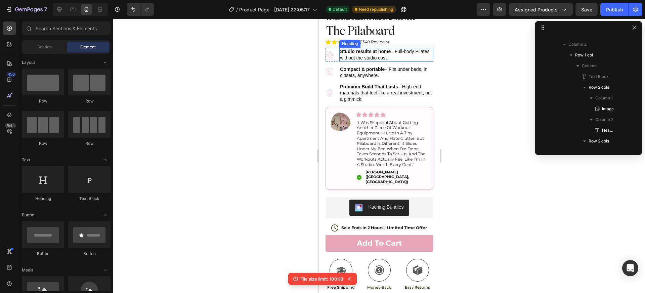
click at [368, 49] on strong "Studio results at home" at bounding box center [365, 51] width 51 height 5
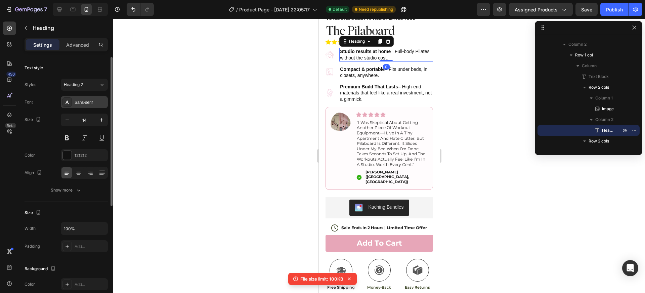
click at [86, 103] on div "Sans-serif" at bounding box center [91, 102] width 32 height 6
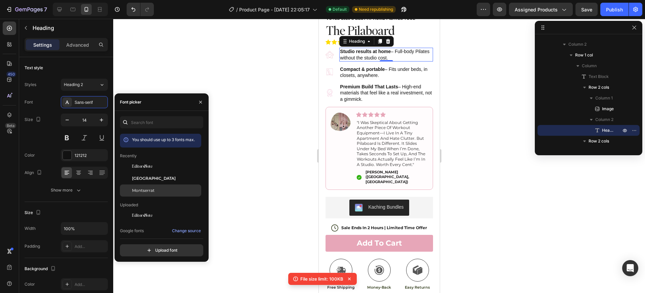
click at [149, 285] on div "Montserrat" at bounding box center [160, 291] width 81 height 12
click at [354, 67] on p "⁠⁠⁠⁠⁠⁠⁠ Compact & portable – Fits under beds, in closets, anywhere." at bounding box center [386, 72] width 92 height 12
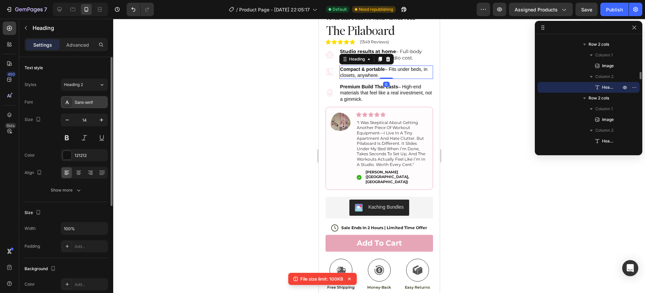
click at [85, 101] on div "Sans-serif" at bounding box center [91, 102] width 32 height 6
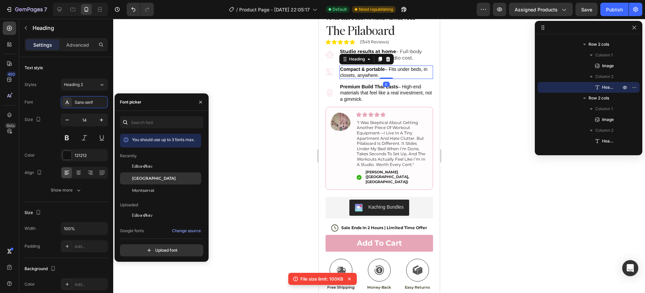
click at [144, 180] on span "[GEOGRAPHIC_DATA]" at bounding box center [154, 178] width 44 height 6
click at [146, 190] on span "Montserrat" at bounding box center [143, 191] width 23 height 6
drag, startPoint x: 366, startPoint y: 86, endPoint x: 619, endPoint y: 125, distance: 255.7
click at [366, 86] on p "⁠⁠⁠⁠⁠⁠⁠ Premium Build That Lasts – High-end materials that feel like a real inv…" at bounding box center [386, 93] width 92 height 18
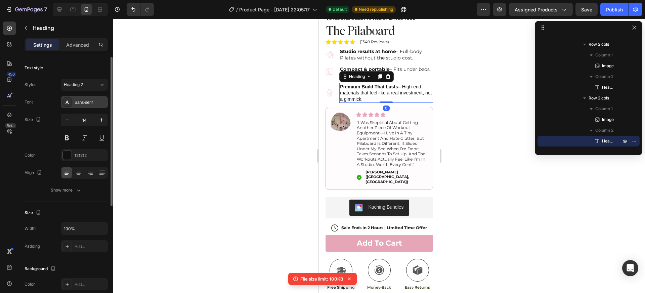
click at [84, 104] on div "Sans-serif" at bounding box center [91, 102] width 32 height 6
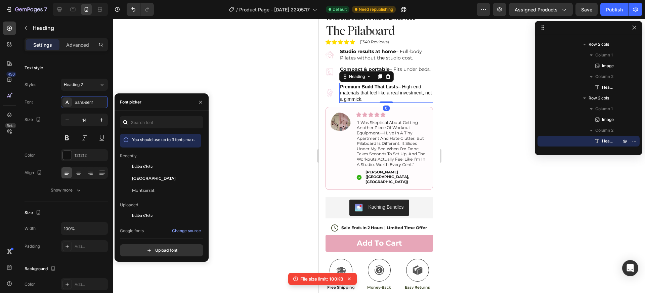
click at [145, 191] on span "Montserrat" at bounding box center [143, 191] width 23 height 6
click at [446, 122] on div at bounding box center [379, 156] width 532 height 274
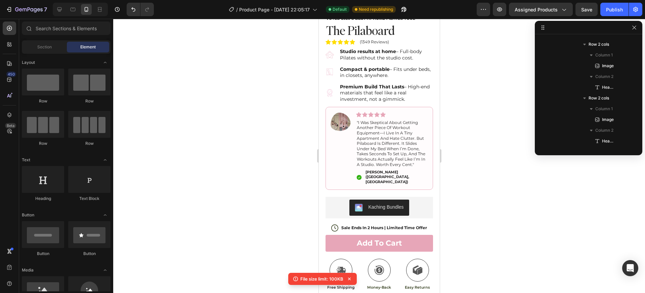
click at [496, 166] on div at bounding box center [379, 156] width 532 height 274
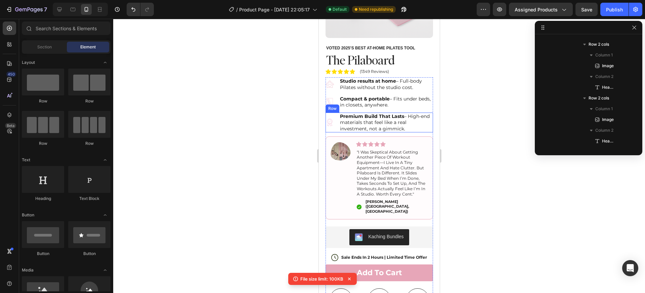
scroll to position [121, 0]
click at [334, 115] on div "Image ⁠⁠⁠⁠⁠⁠⁠ Premium Build That Lasts – High-end materials that feel like a re…" at bounding box center [379, 123] width 108 height 20
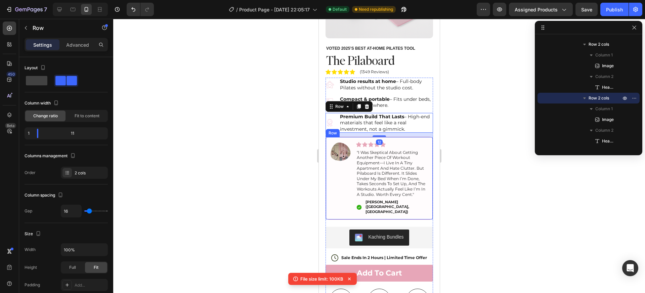
drag, startPoint x: 262, startPoint y: 160, endPoint x: 292, endPoint y: 157, distance: 30.4
click at [262, 160] on div at bounding box center [379, 156] width 532 height 274
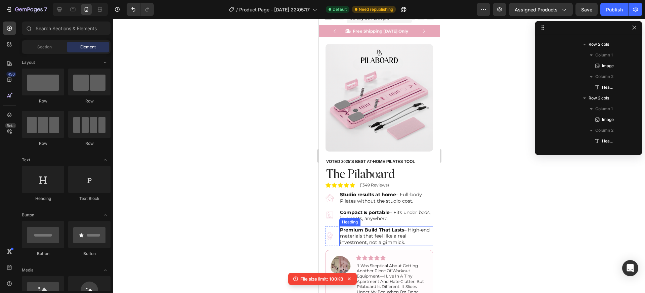
scroll to position [0, 0]
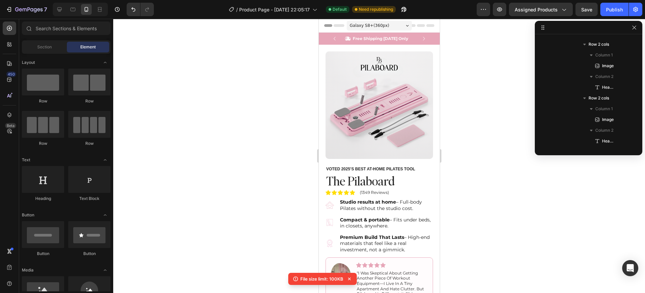
click at [496, 119] on div at bounding box center [379, 156] width 532 height 274
click at [351, 280] on icon at bounding box center [349, 279] width 3 height 3
